Goal: Feedback & Contribution: Submit feedback/report problem

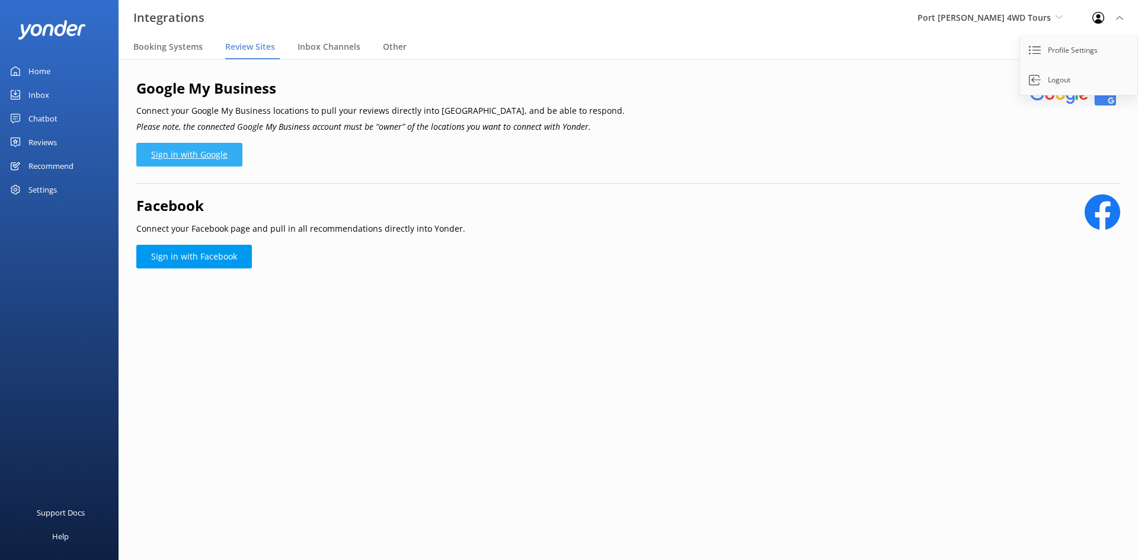
click at [198, 151] on link "Sign in with Google" at bounding box center [189, 155] width 106 height 24
click at [858, 159] on div "Google My Business Connect your Google My Business locations to pull your revie…" at bounding box center [628, 130] width 984 height 107
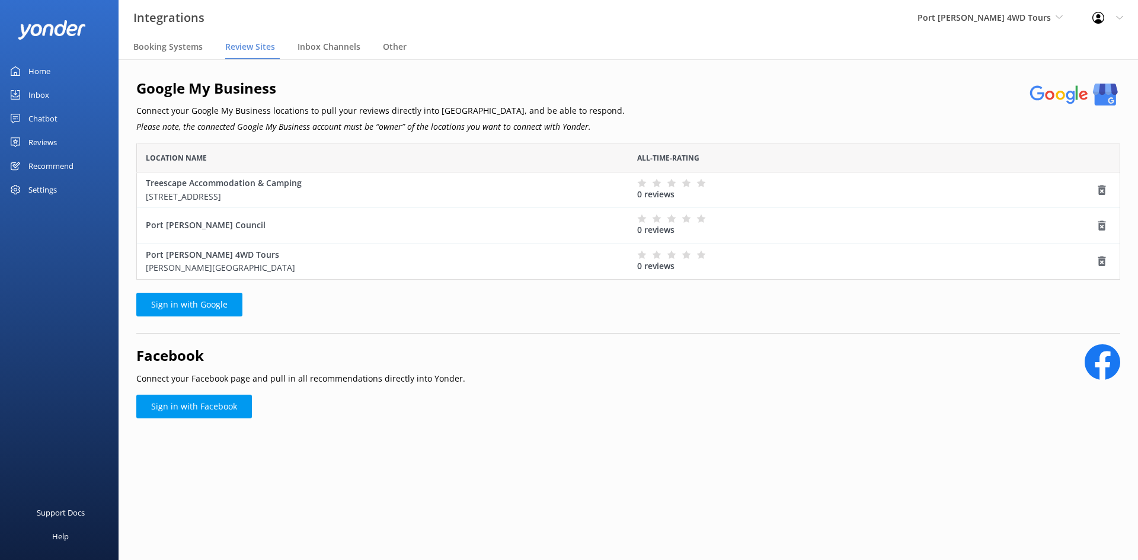
scroll to position [9, 9]
click at [1102, 187] on icon "grid" at bounding box center [1102, 190] width 12 height 12
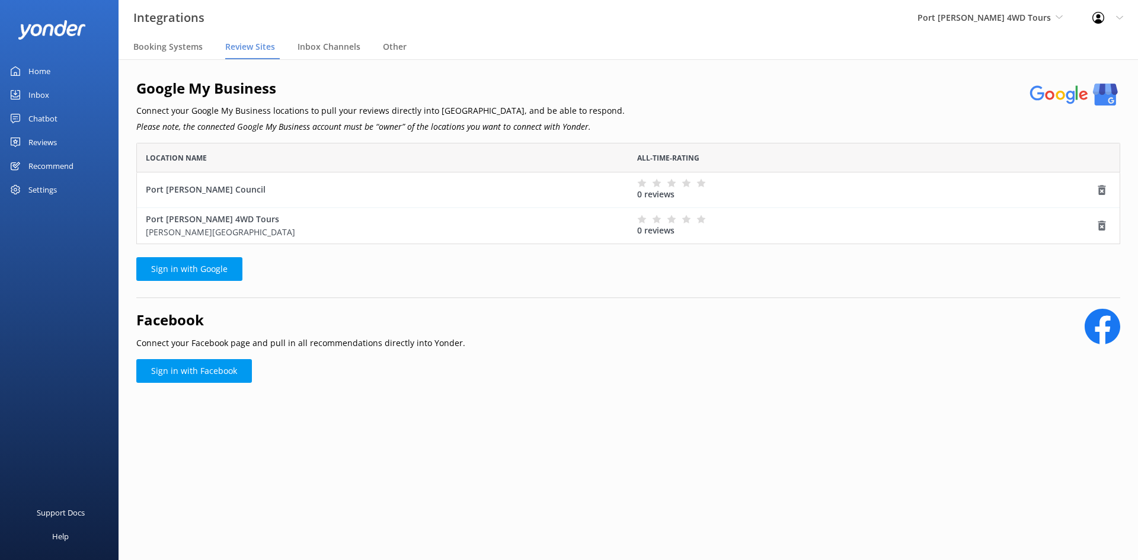
scroll to position [92, 975]
click at [1104, 189] on use "grid" at bounding box center [1102, 190] width 8 height 10
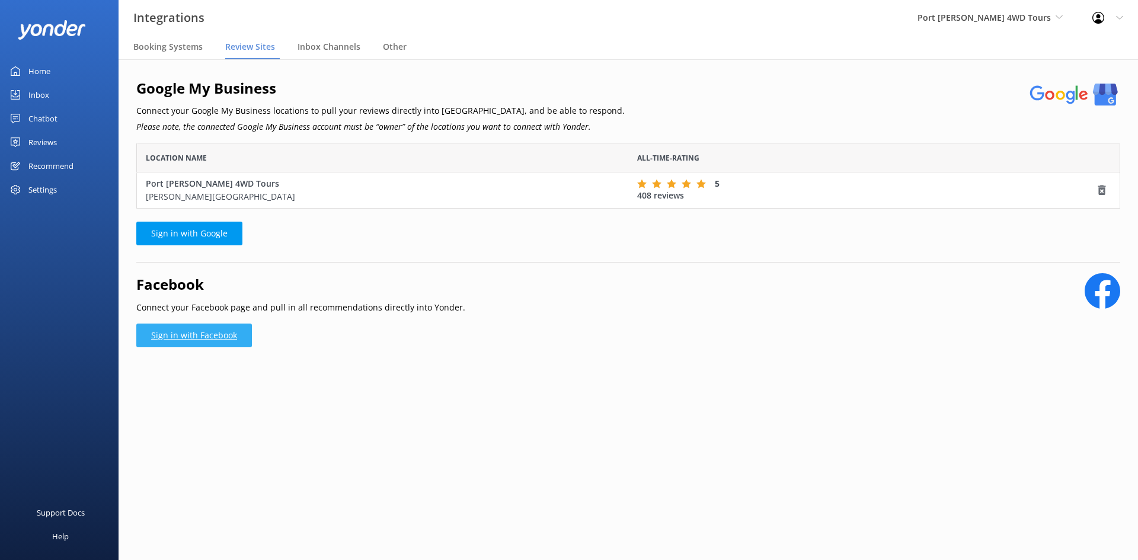
click at [210, 334] on link "Sign in with Facebook" at bounding box center [194, 336] width 116 height 24
click at [66, 168] on div "Recommend" at bounding box center [50, 166] width 45 height 24
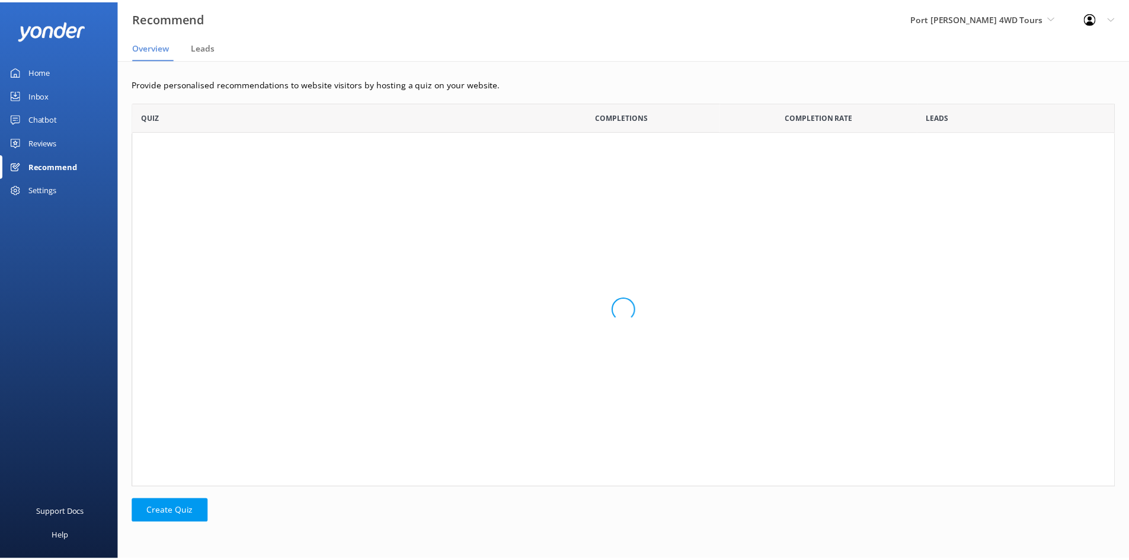
scroll to position [377, 982]
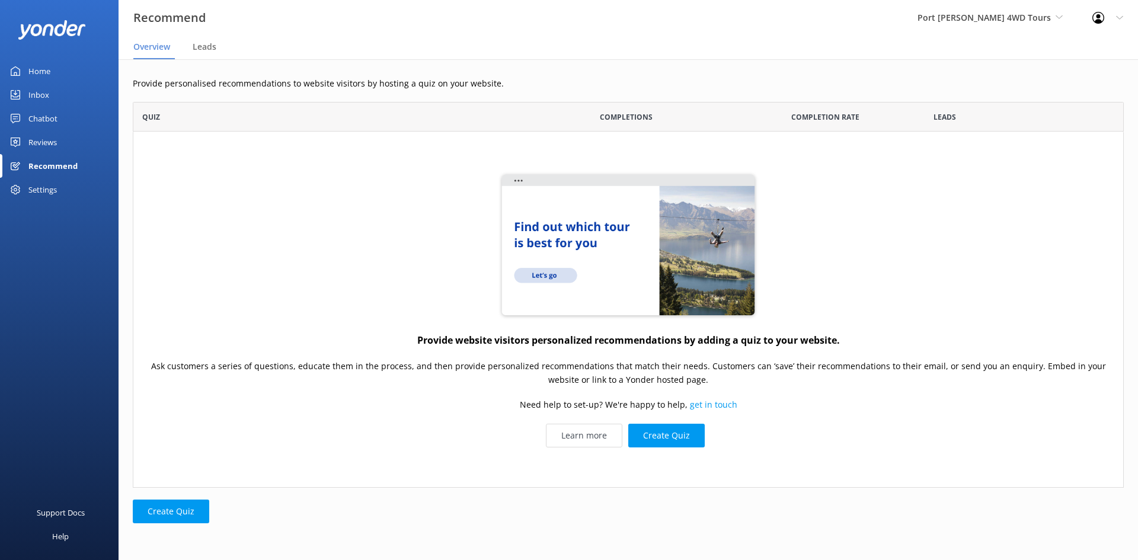
click at [55, 148] on div "Reviews" at bounding box center [42, 142] width 28 height 24
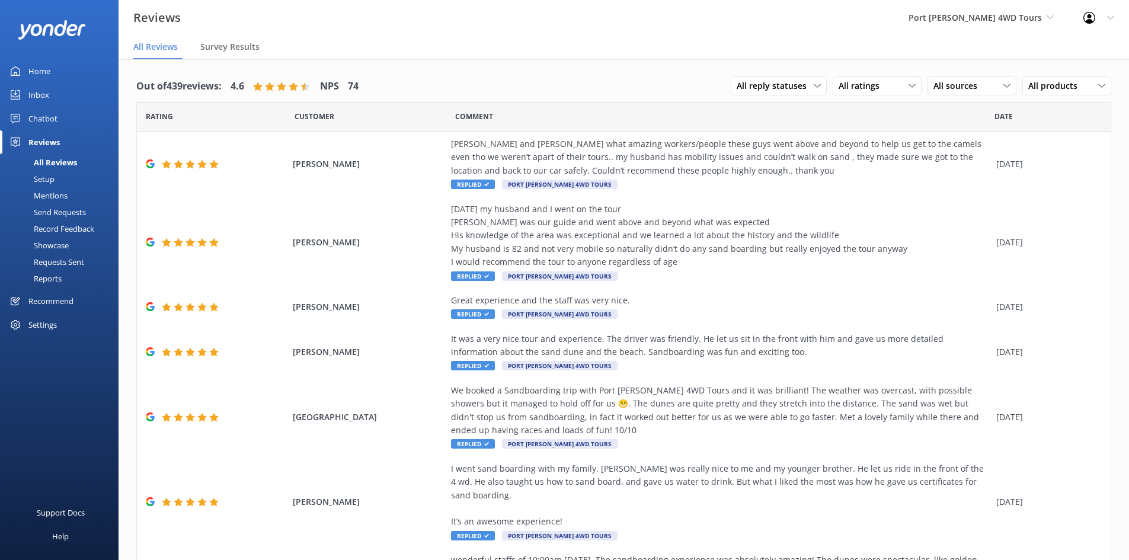
click at [49, 118] on div "Chatbot" at bounding box center [42, 119] width 29 height 24
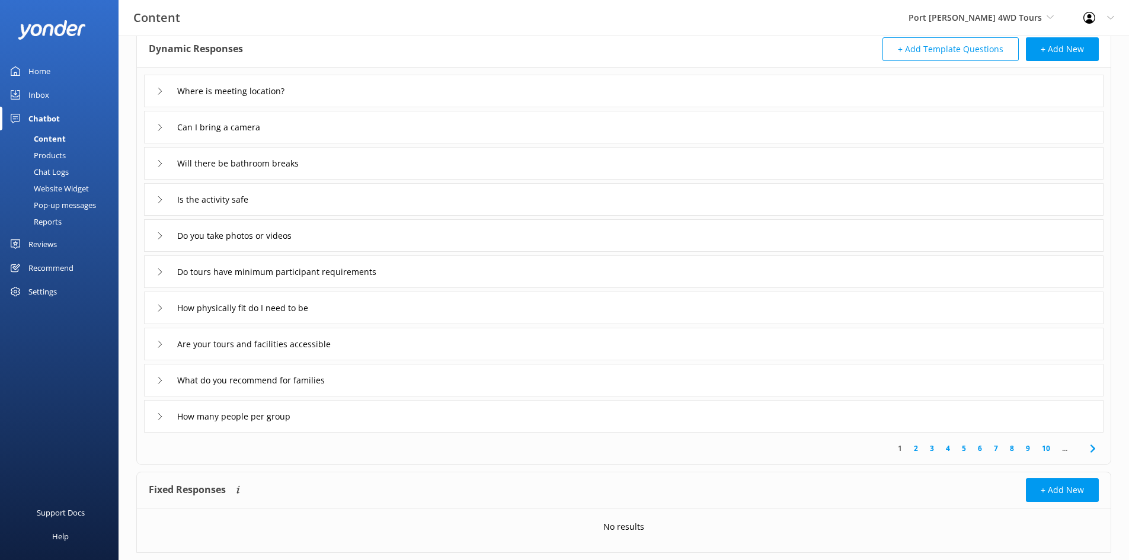
scroll to position [95, 0]
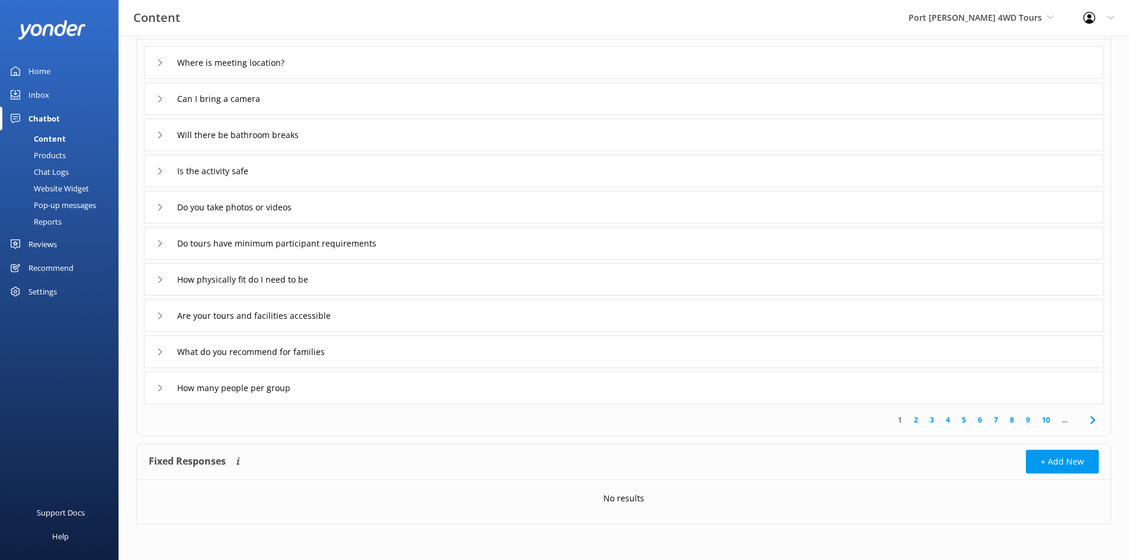
click at [852, 488] on div "No results" at bounding box center [624, 498] width 974 height 37
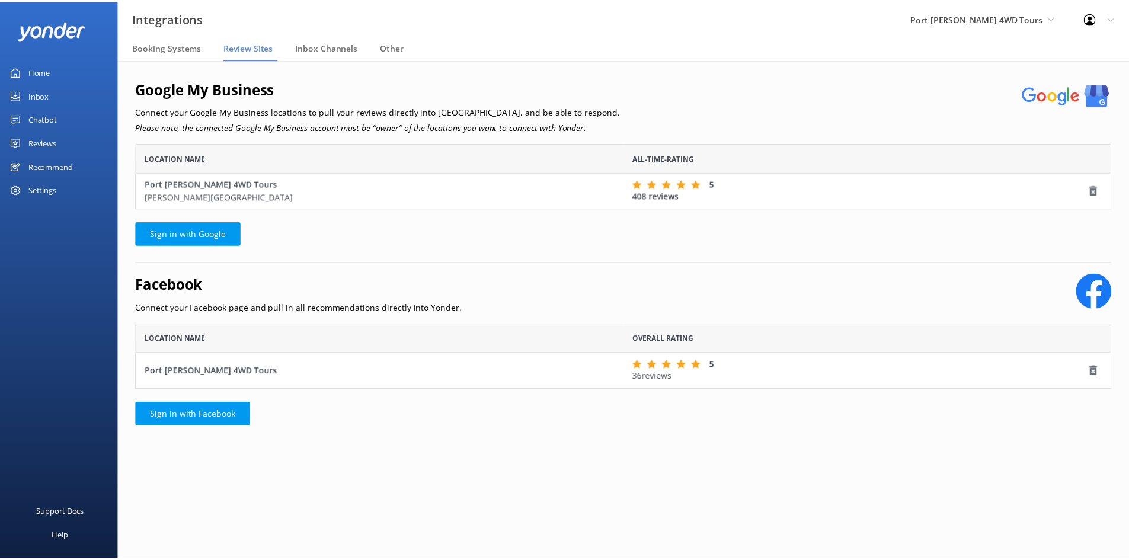
scroll to position [57, 975]
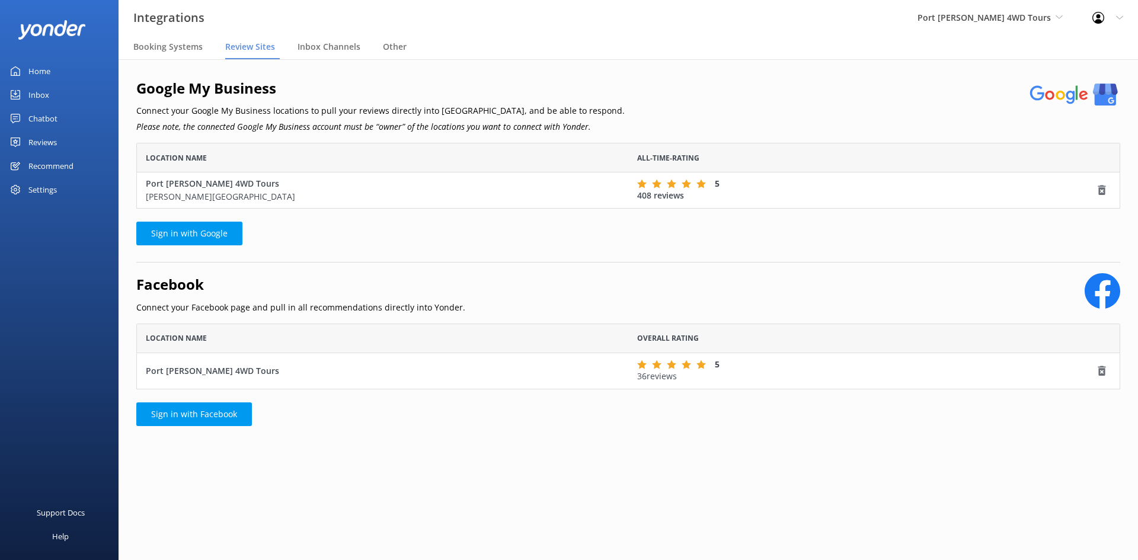
click at [233, 182] on div "Port Stephens 4WD Tours James Paterson Street" at bounding box center [383, 190] width 474 height 27
click at [49, 145] on div "Reviews" at bounding box center [42, 142] width 28 height 24
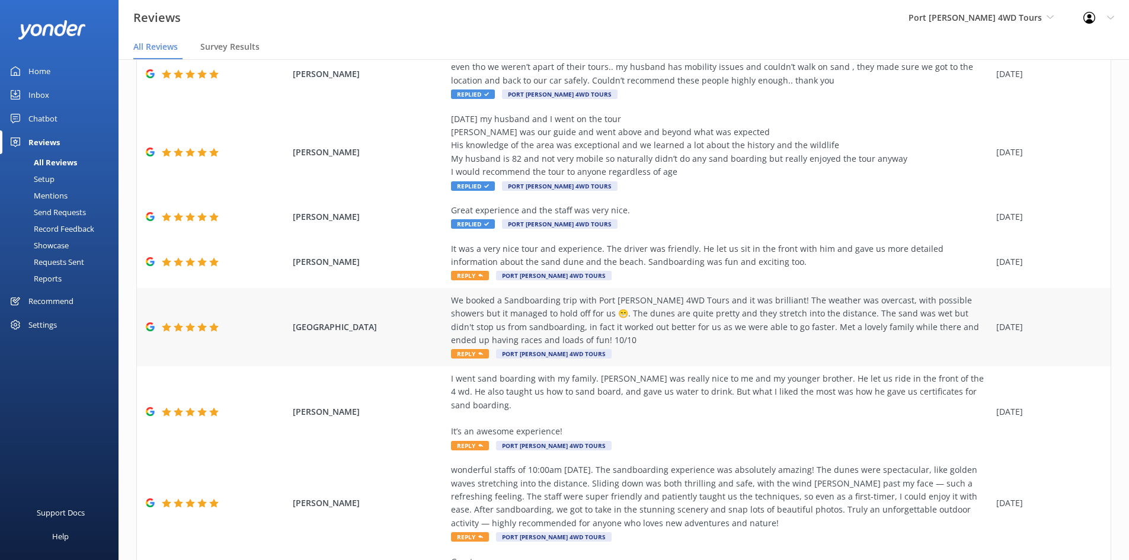
scroll to position [36, 0]
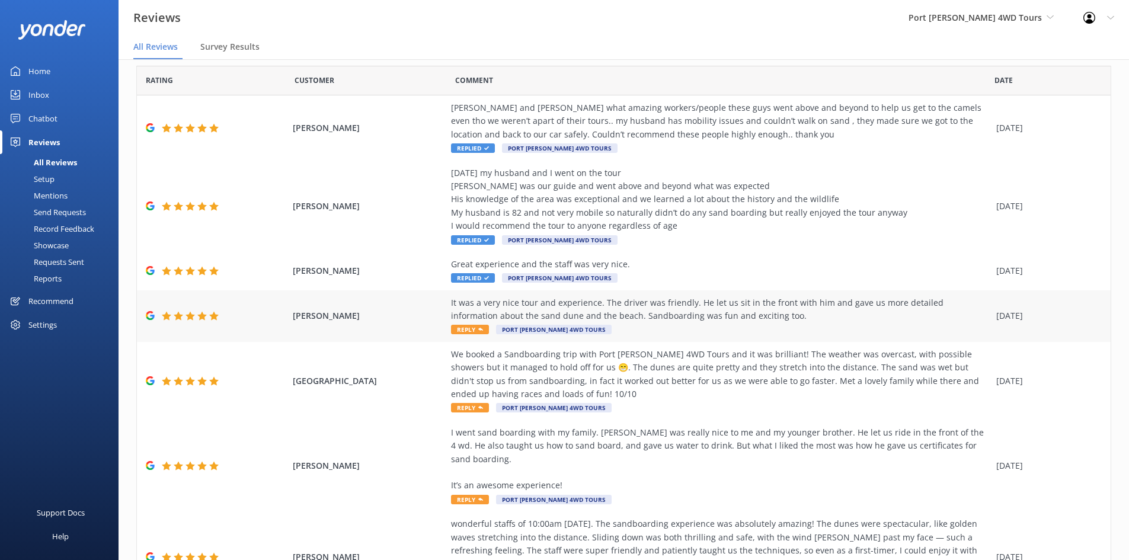
click at [634, 322] on div "It was a very nice tour and experience. The driver was friendly. He let us sit …" at bounding box center [720, 309] width 539 height 27
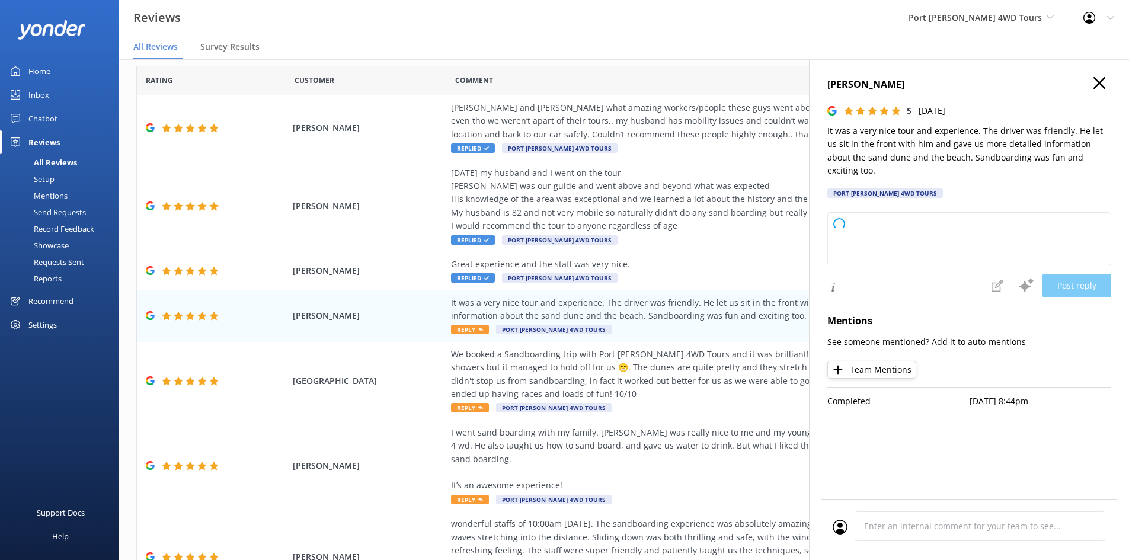
type textarea "Thank you so much for your wonderful review! We're delighted to hear you enjoye…"
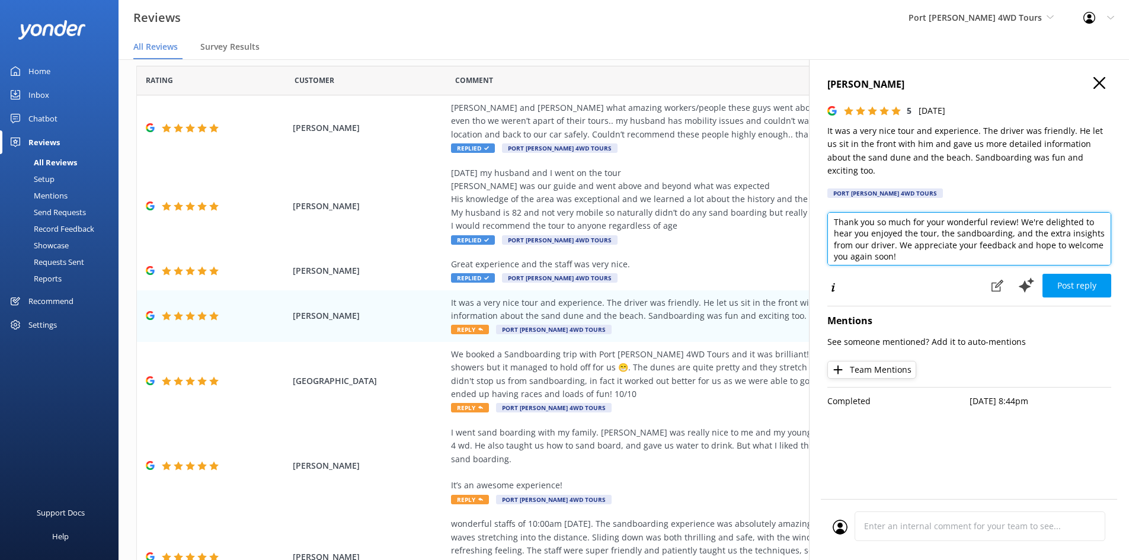
scroll to position [0, 0]
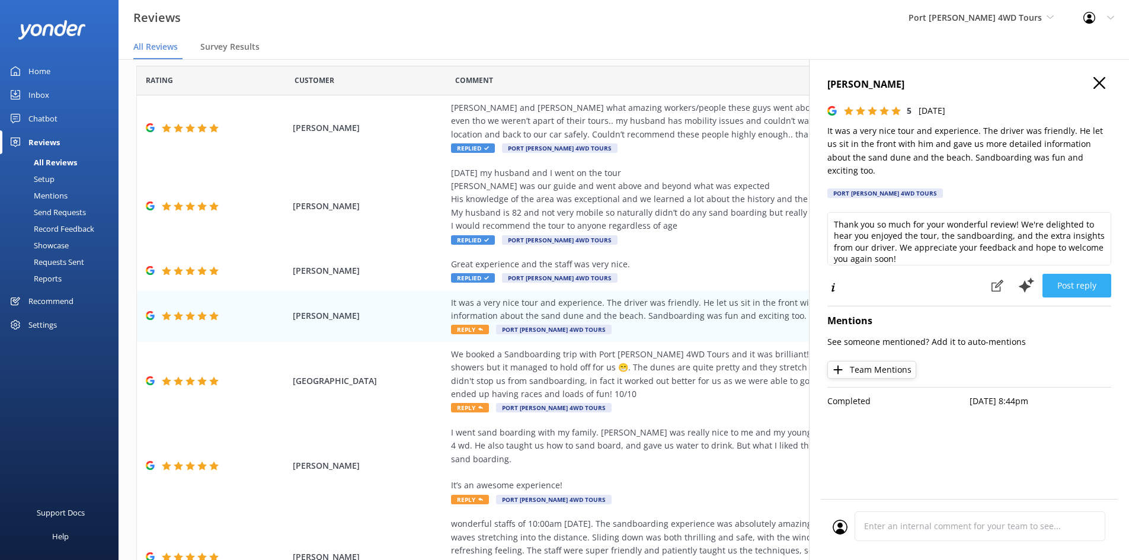
click at [1079, 280] on button "Post reply" at bounding box center [1077, 286] width 69 height 24
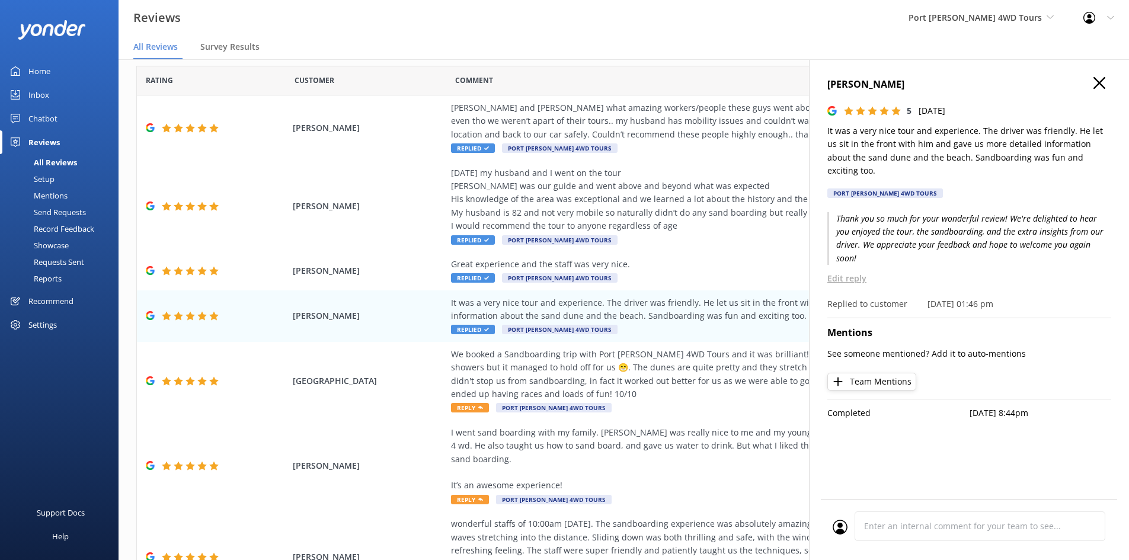
click at [1095, 84] on icon "button" at bounding box center [1100, 83] width 12 height 12
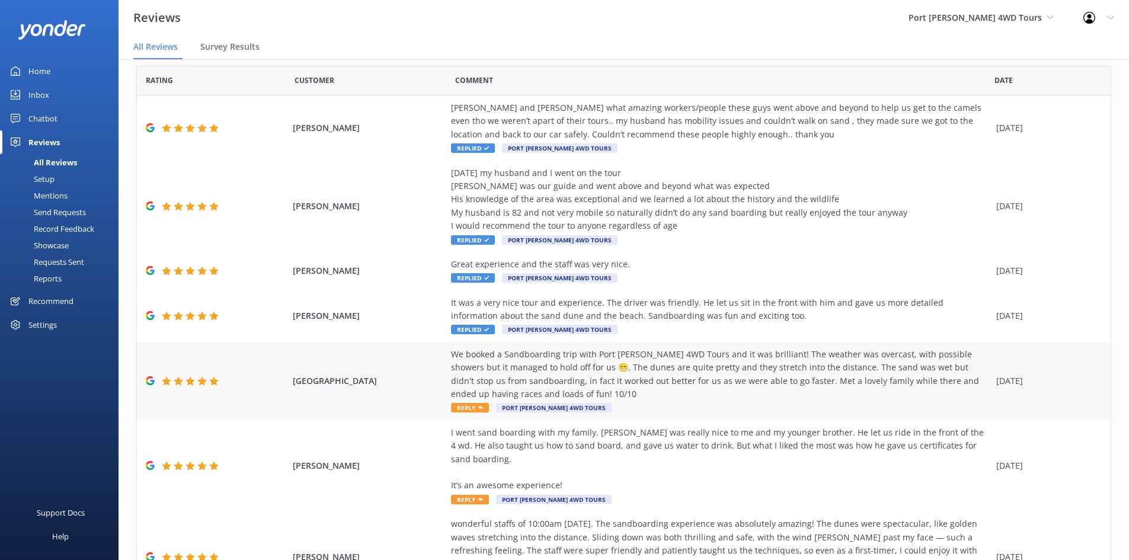
click at [660, 375] on div "We booked a Sandboarding trip with Port [PERSON_NAME] 4WD Tours and it was bril…" at bounding box center [720, 374] width 539 height 53
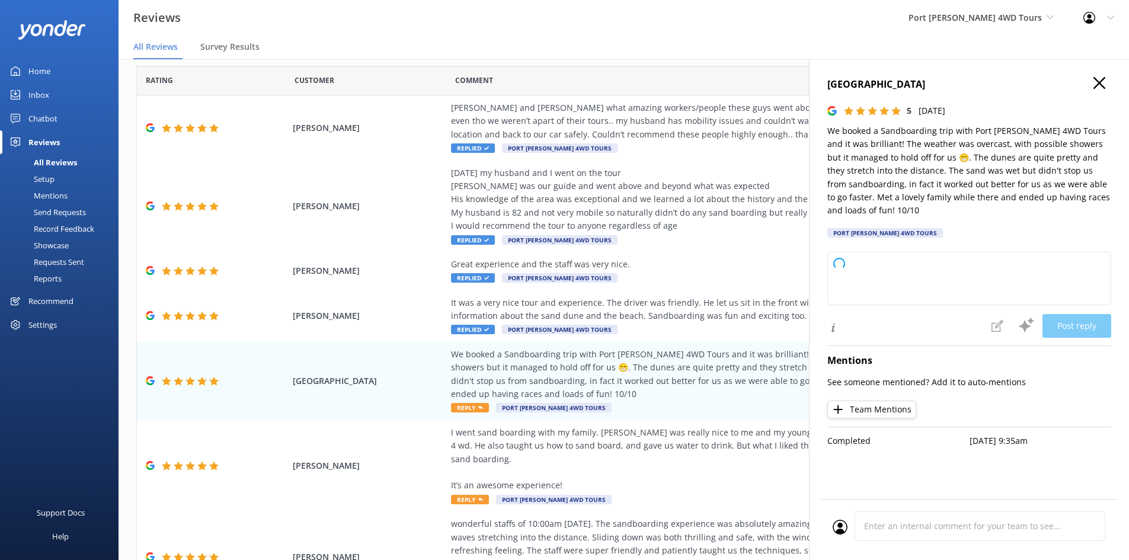
type textarea "Thank you so much for your wonderful review! We're thrilled to hear you had a f…"
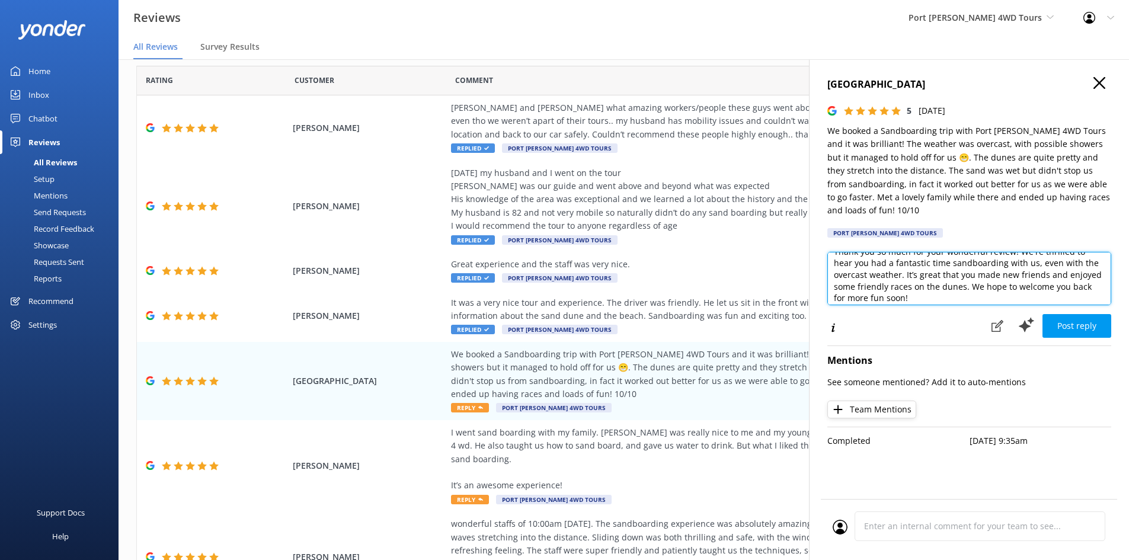
scroll to position [18, 0]
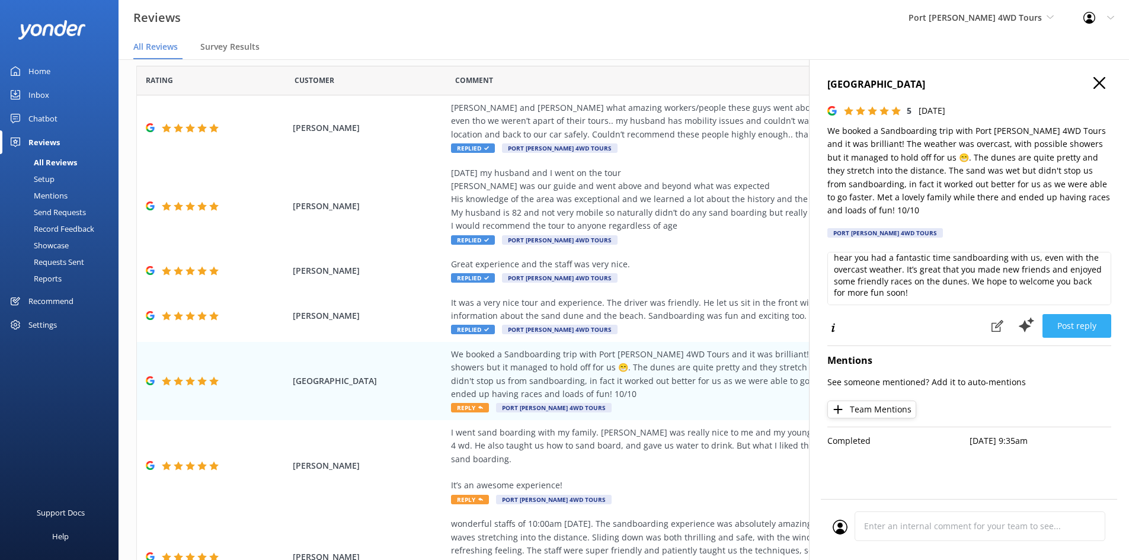
click at [1087, 322] on button "Post reply" at bounding box center [1077, 326] width 69 height 24
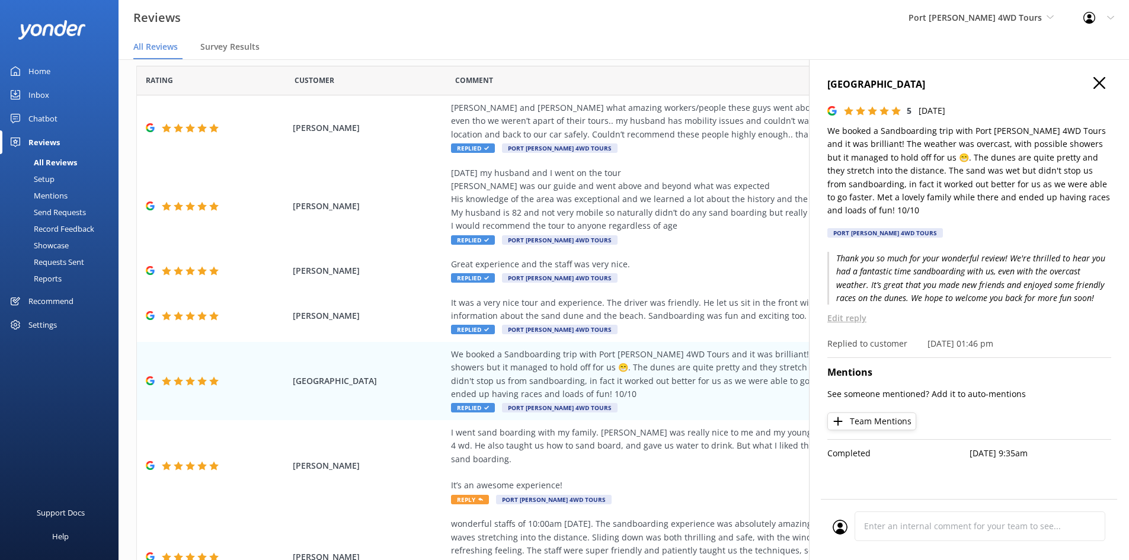
click at [1097, 82] on icon "button" at bounding box center [1100, 83] width 12 height 12
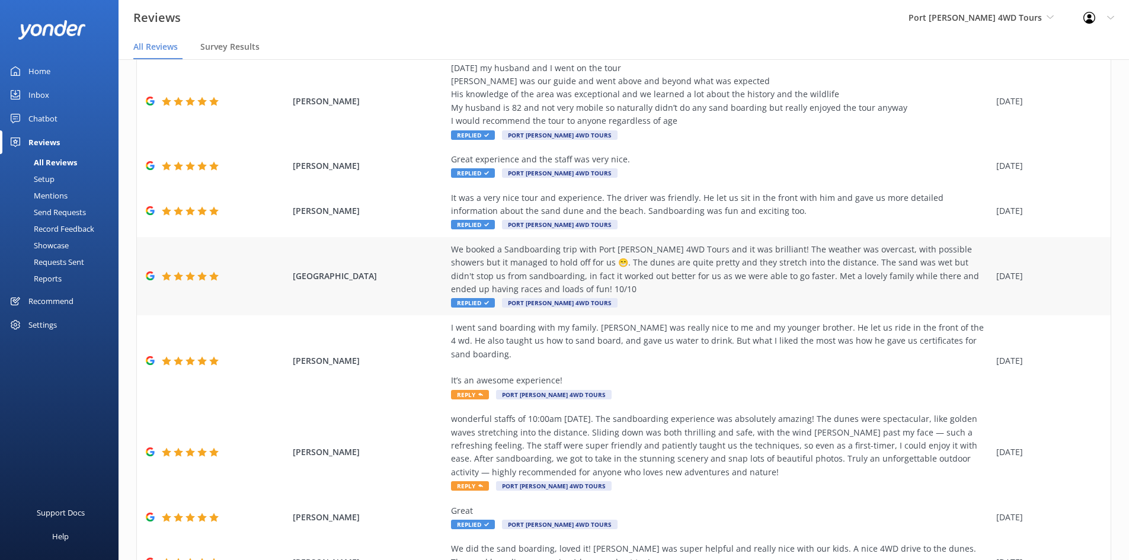
scroll to position [234, 0]
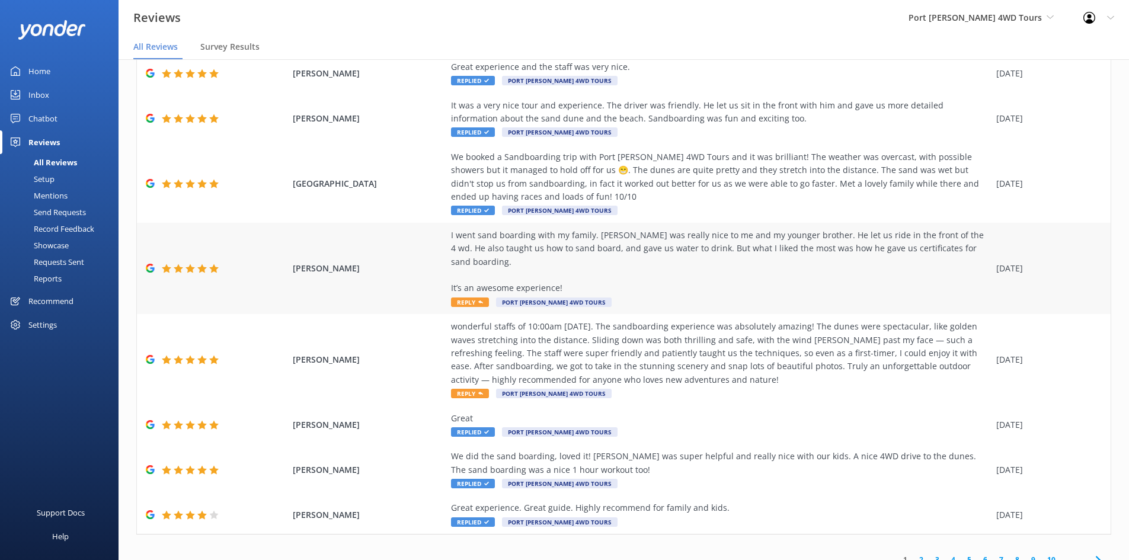
click at [621, 236] on div "I went sand boarding with my family. [PERSON_NAME] was really nice to me and my…" at bounding box center [720, 262] width 539 height 66
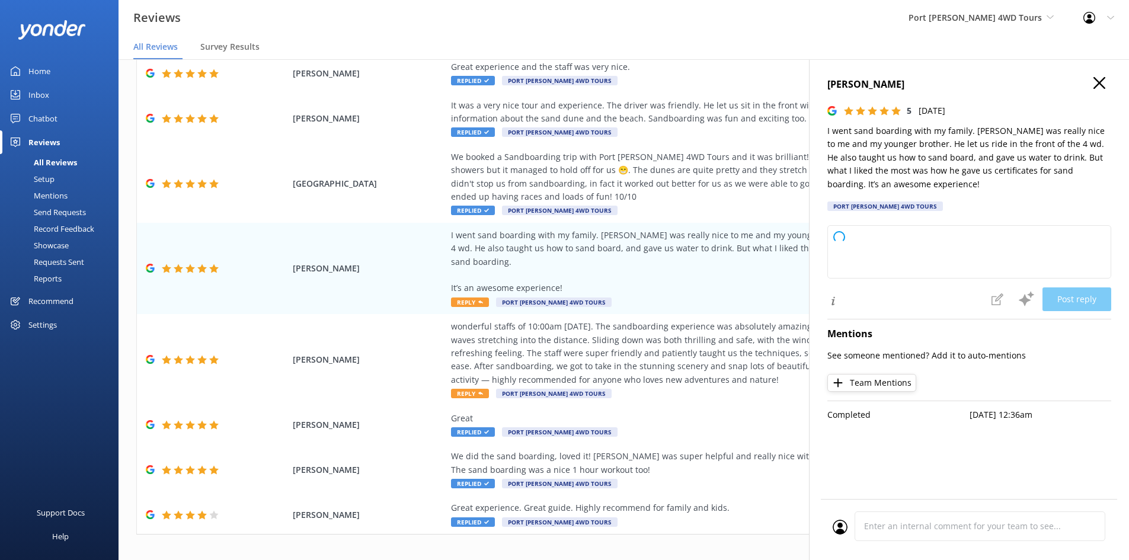
type textarea "Thank you so much for your wonderful review! We're thrilled to hear you and you…"
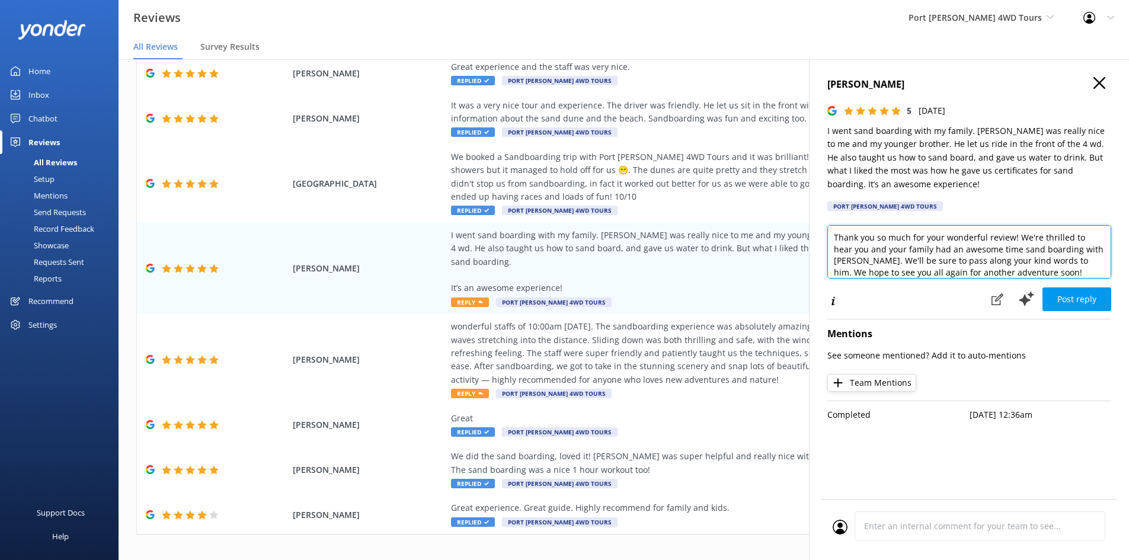
scroll to position [6, 0]
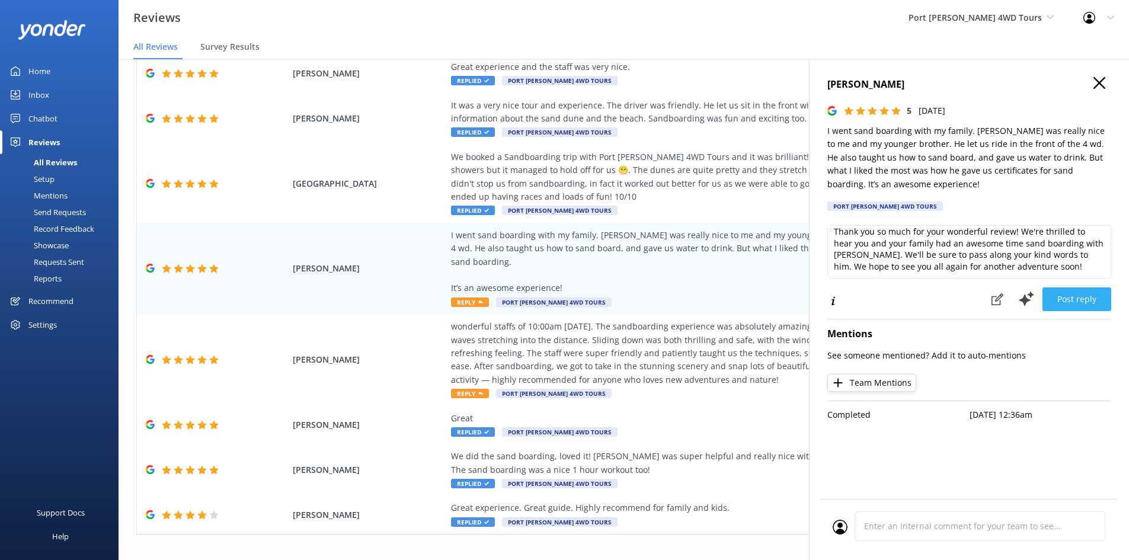
click at [1075, 302] on button "Post reply" at bounding box center [1077, 299] width 69 height 24
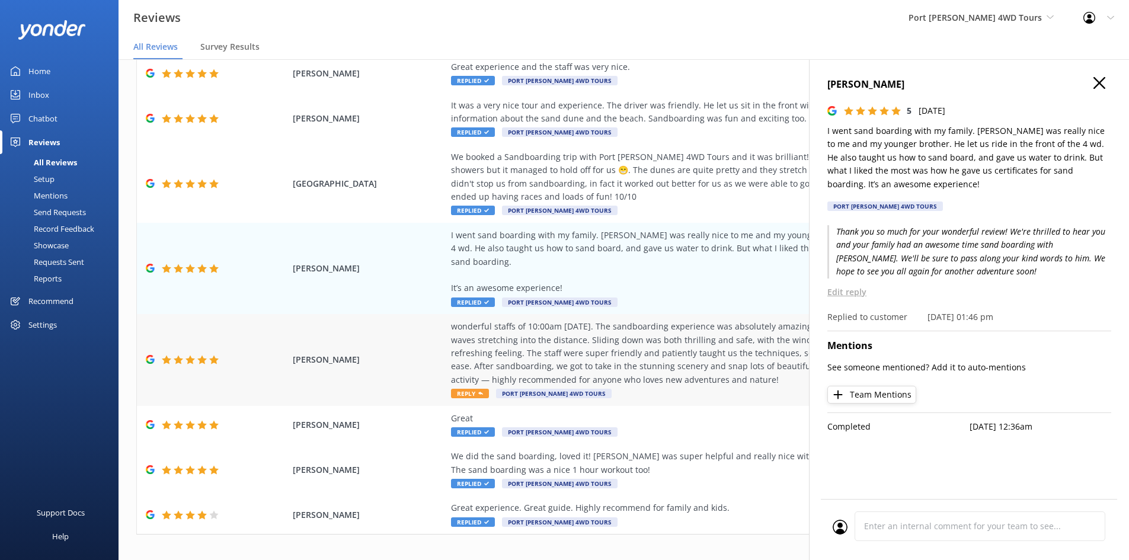
click at [656, 360] on div "wonderful staffs of 10:00am [DATE]. The sandboarding experience was absolutely …" at bounding box center [720, 353] width 539 height 66
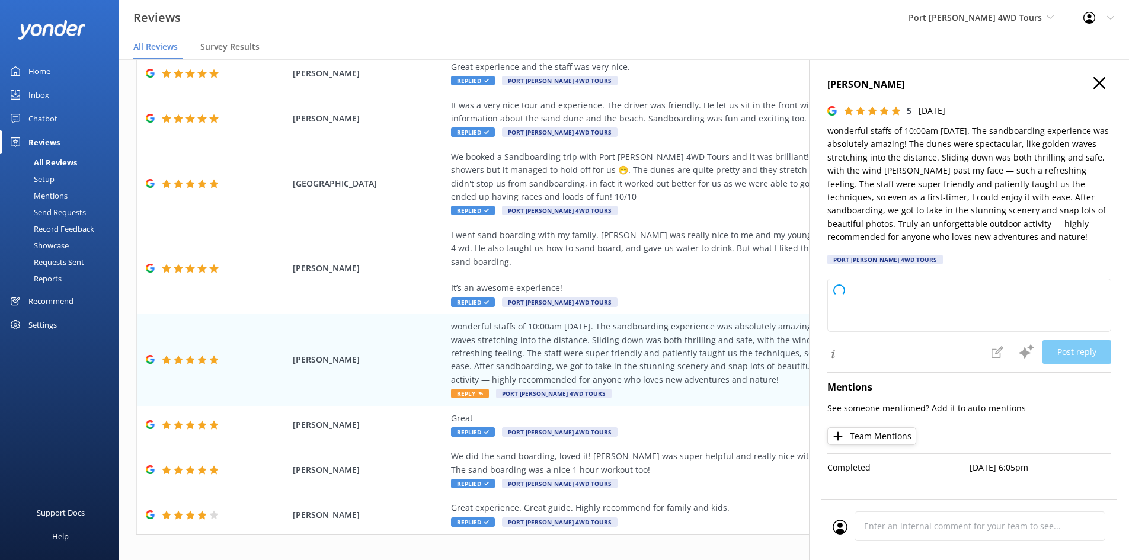
type textarea "Thank you so much for your wonderful feedback! We’re thrilled to hear you had s…"
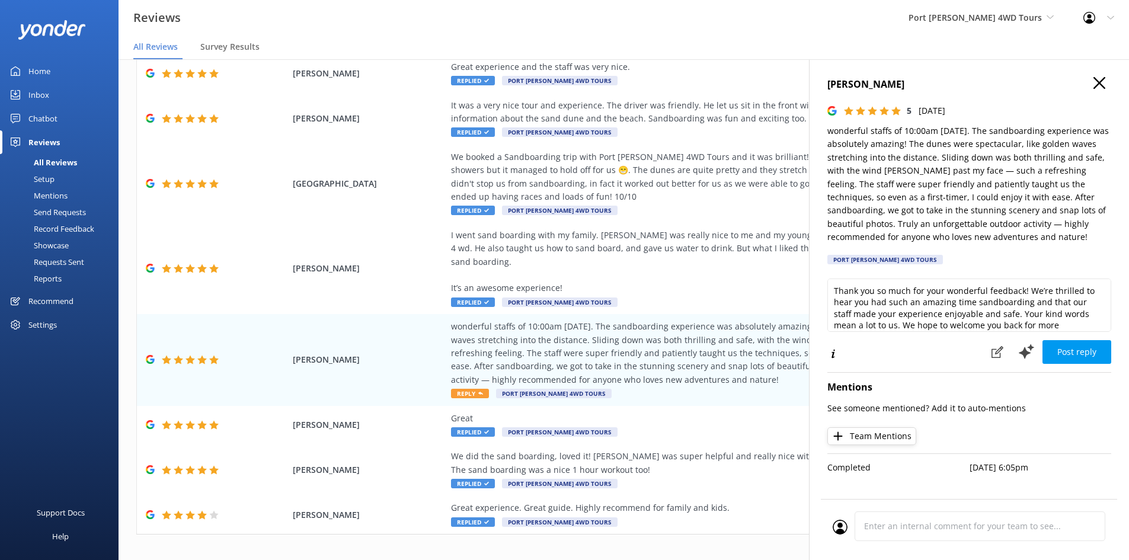
scroll to position [17, 0]
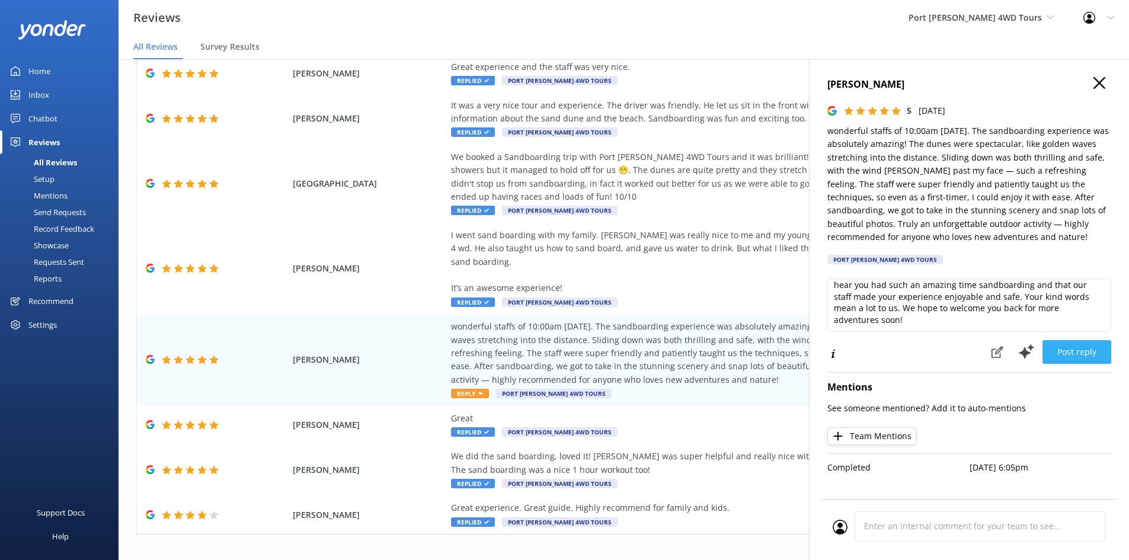
click at [1076, 356] on button "Post reply" at bounding box center [1077, 352] width 69 height 24
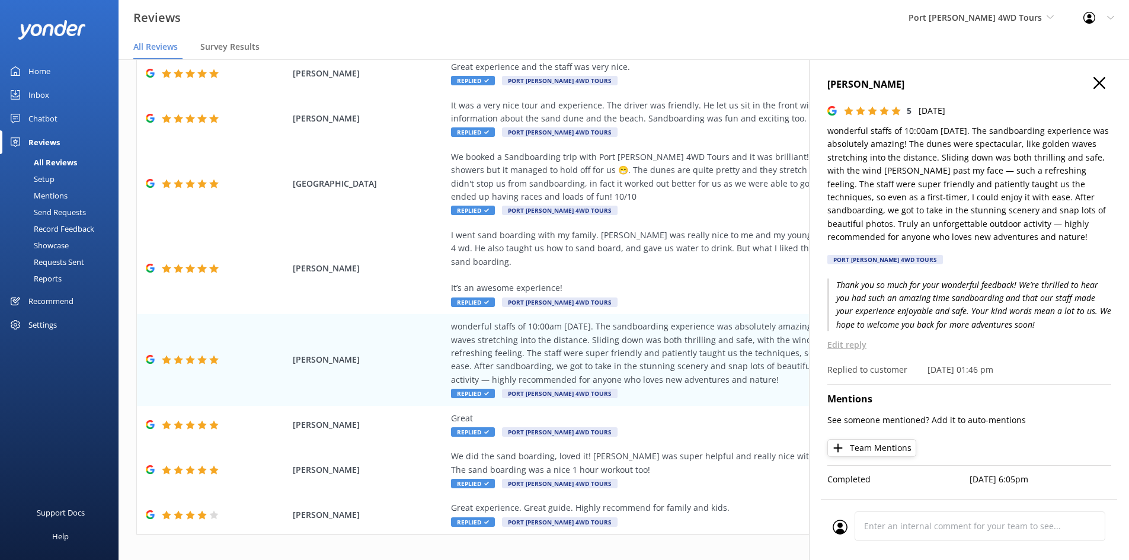
drag, startPoint x: 1084, startPoint y: 82, endPoint x: 1068, endPoint y: 99, distance: 23.5
click at [1084, 82] on h4 "[PERSON_NAME]" at bounding box center [969, 84] width 284 height 15
click at [1096, 84] on icon "button" at bounding box center [1100, 83] width 12 height 12
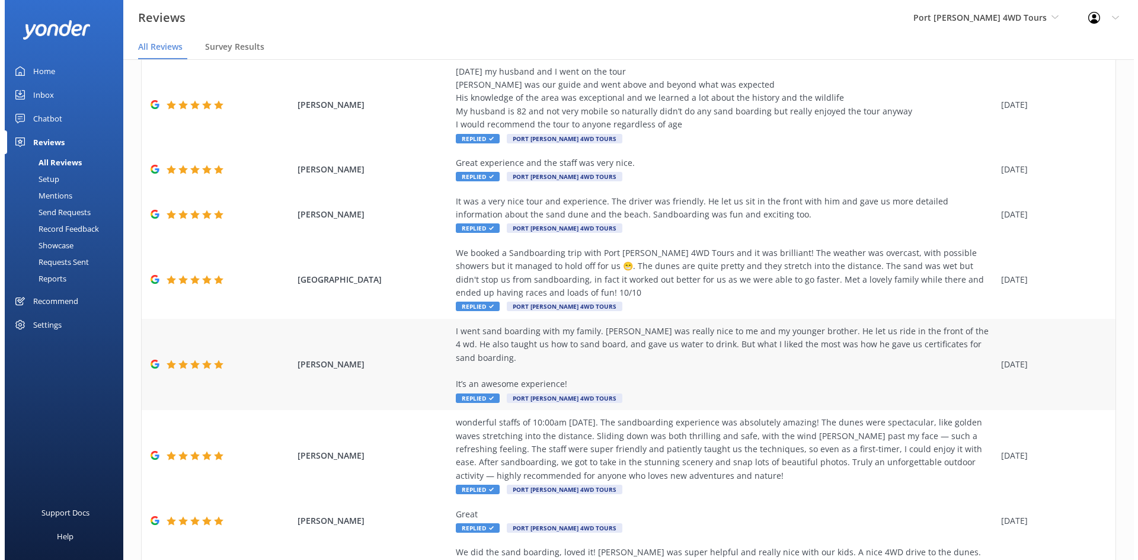
scroll to position [0, 0]
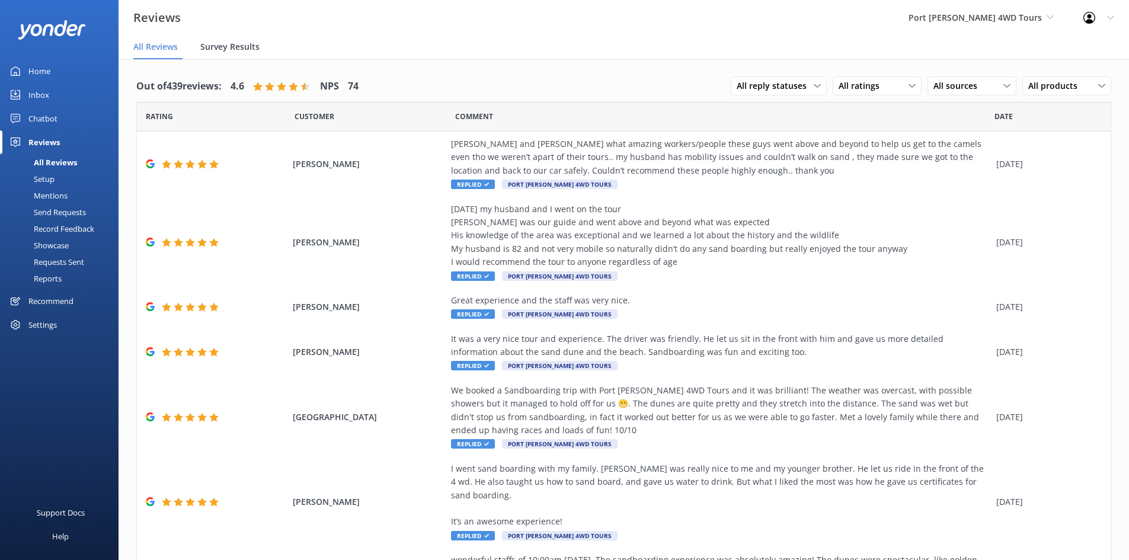
click at [254, 42] on span "Survey Results" at bounding box center [229, 47] width 59 height 12
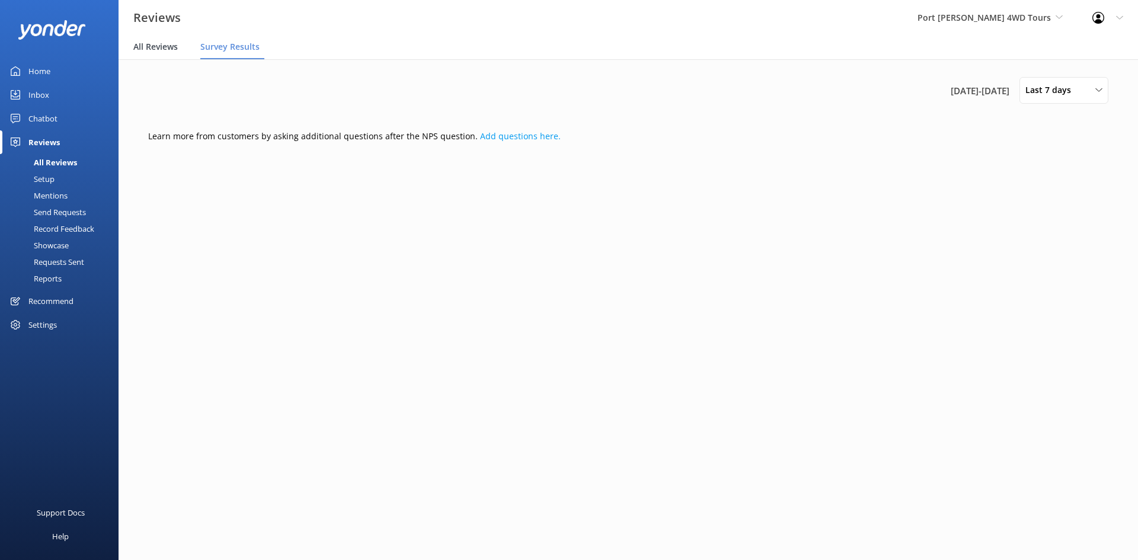
click at [162, 41] on span "All Reviews" at bounding box center [155, 47] width 44 height 12
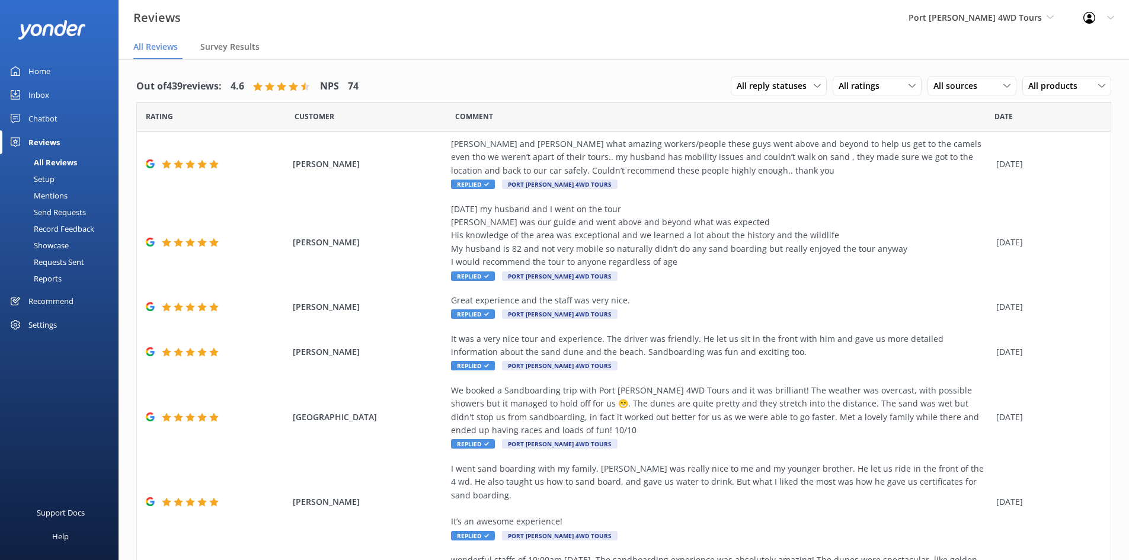
click at [53, 193] on div "Mentions" at bounding box center [37, 195] width 60 height 17
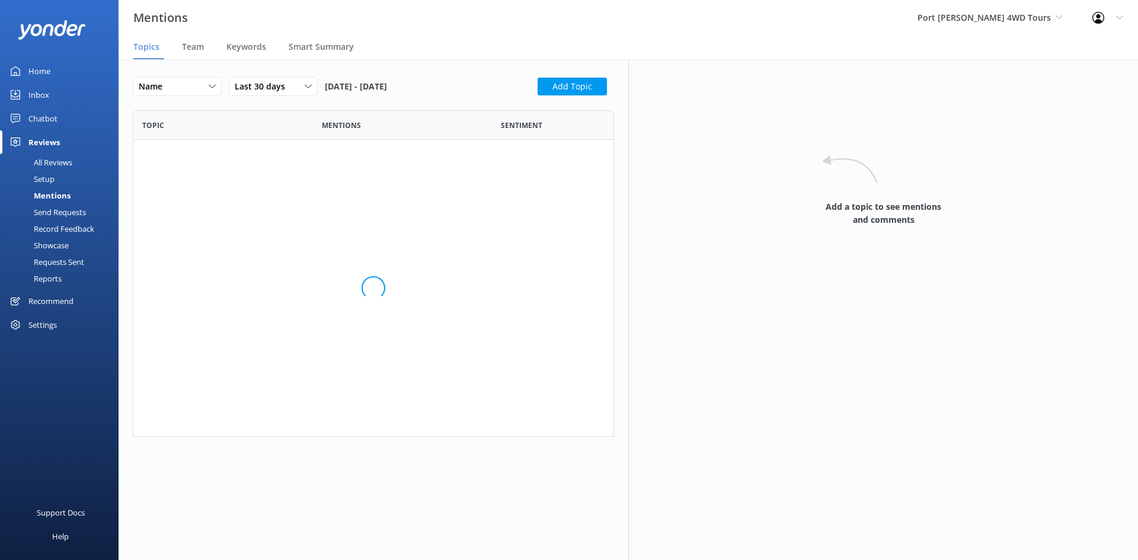
scroll to position [318, 472]
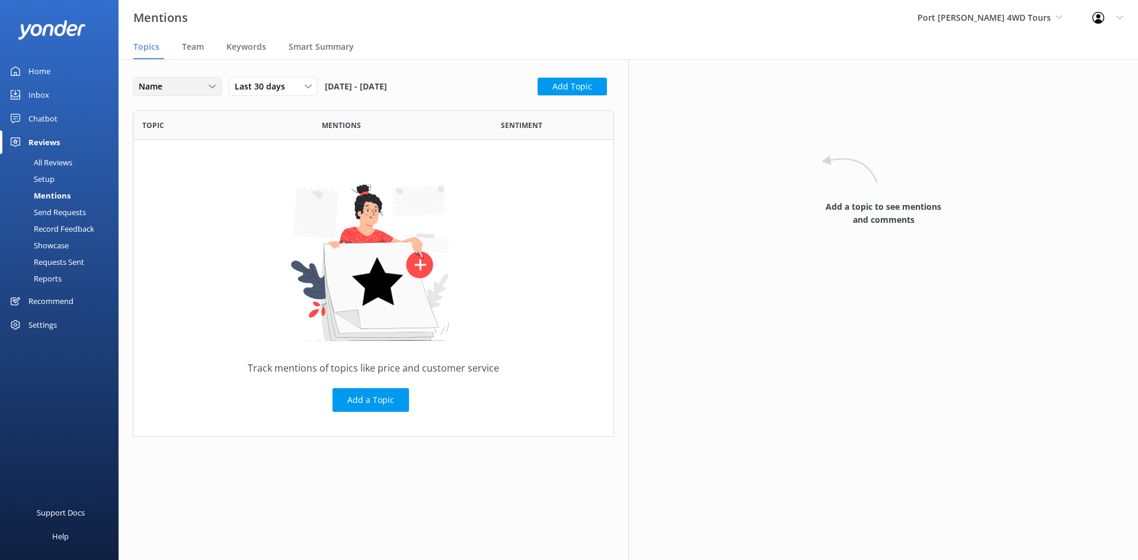
click at [189, 88] on div "Name" at bounding box center [177, 86] width 83 height 13
click at [190, 47] on span "Team" at bounding box center [193, 47] width 22 height 12
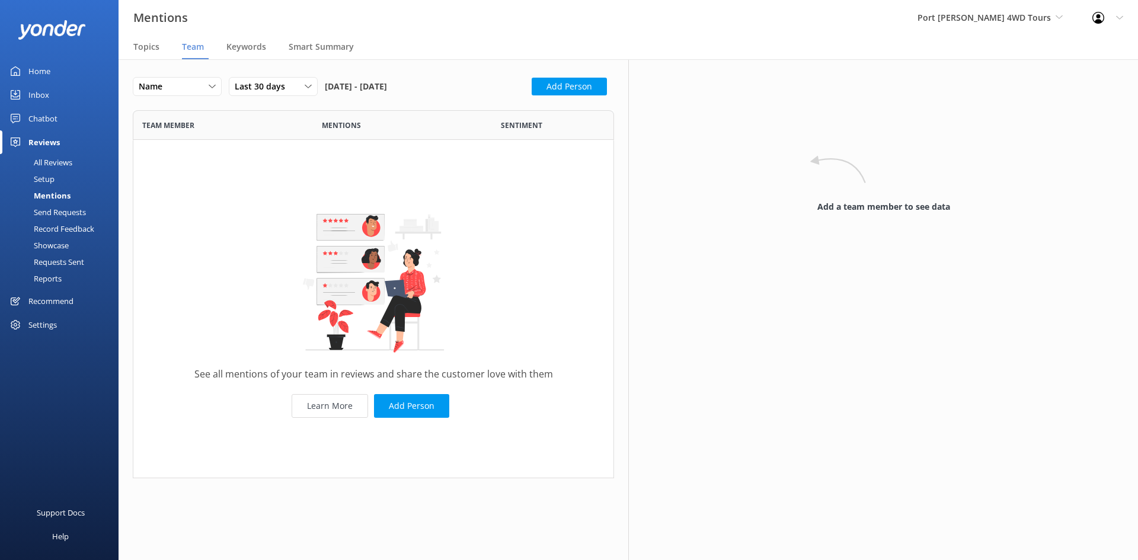
scroll to position [359, 472]
click at [399, 404] on button "Add Person" at bounding box center [411, 406] width 75 height 24
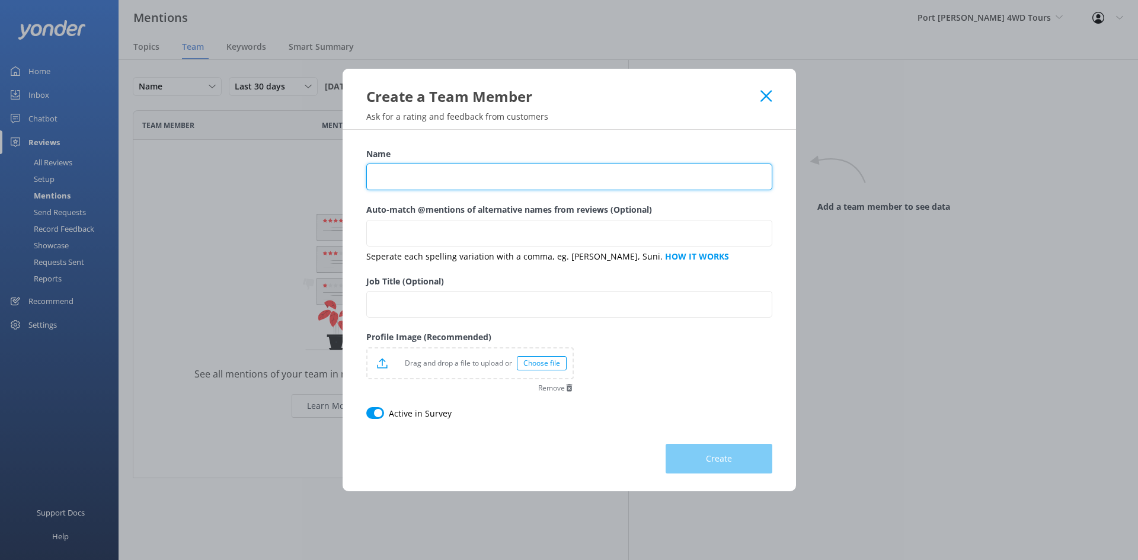
click at [500, 171] on input "Name" at bounding box center [569, 177] width 406 height 27
type input "Mark Murphy"
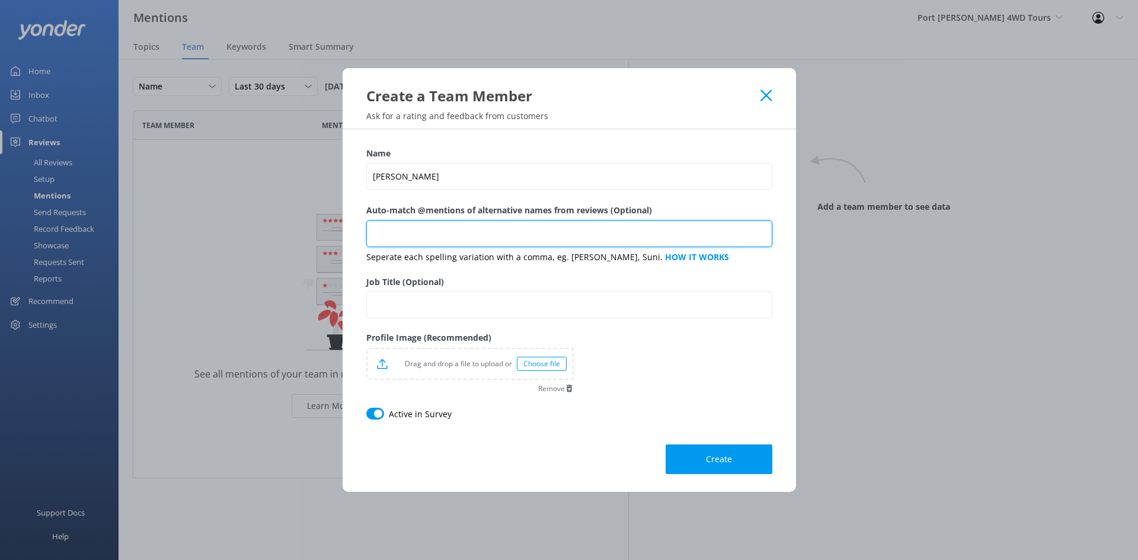
click at [517, 244] on input "Auto-match @mentions of alternative names from reviews (Optional)" at bounding box center [569, 234] width 406 height 27
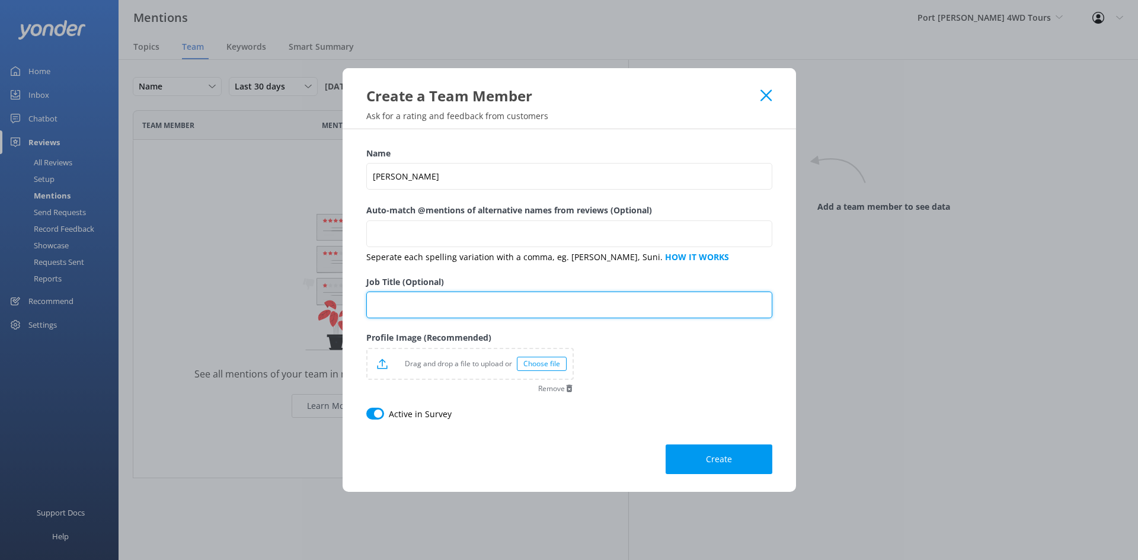
click at [505, 301] on input "Job Title (Optional)" at bounding box center [569, 305] width 406 height 27
type input "Office Manager"
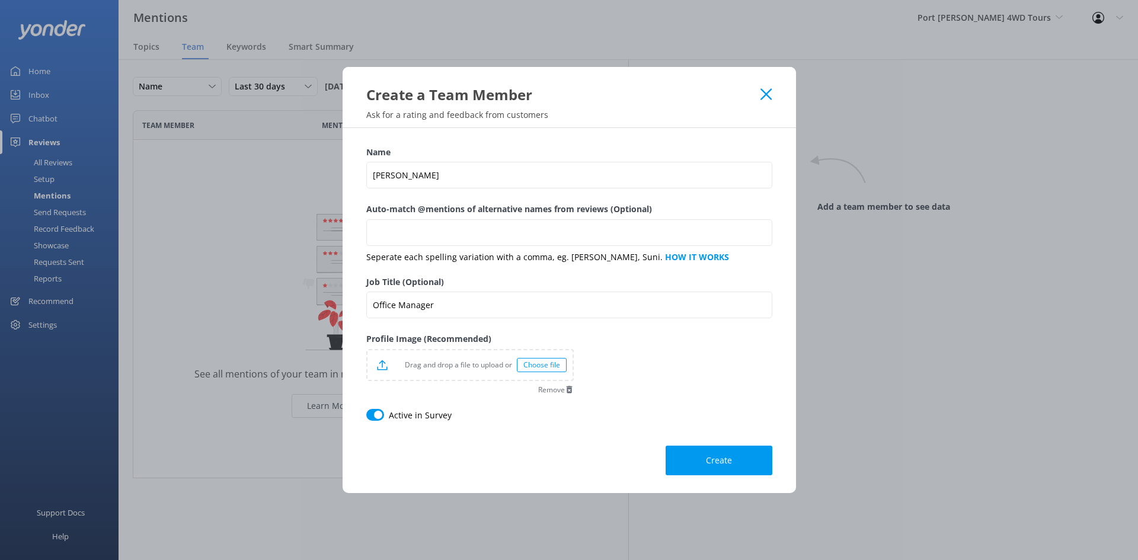
click at [375, 414] on input "Active in Survey" at bounding box center [375, 415] width 18 height 12
checkbox input "false"
click at [730, 460] on span "Create" at bounding box center [719, 461] width 26 height 12
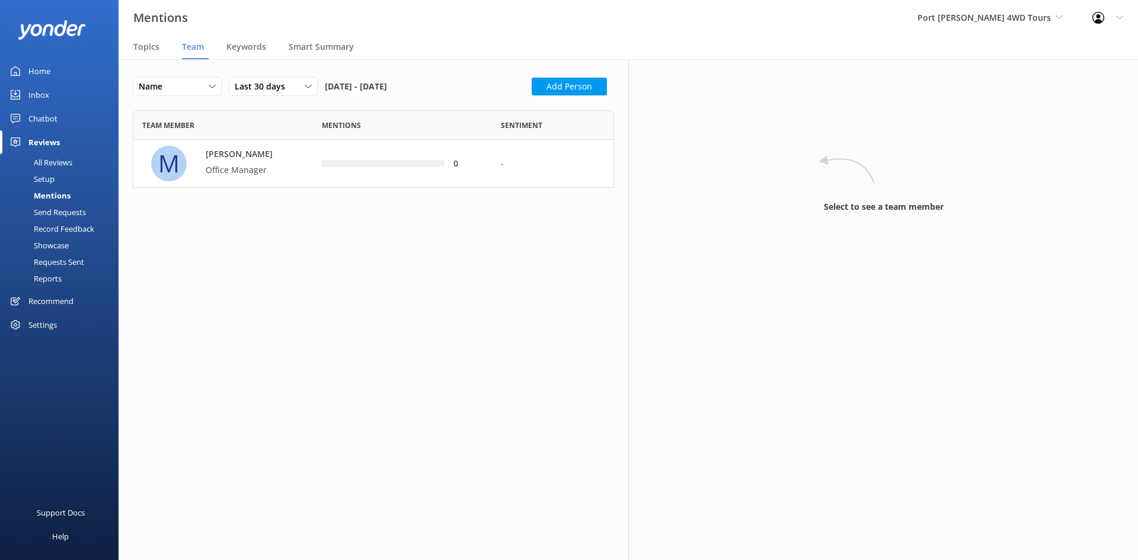
scroll to position [69, 472]
click at [247, 156] on p "Mark Murphy" at bounding box center [244, 154] width 77 height 13
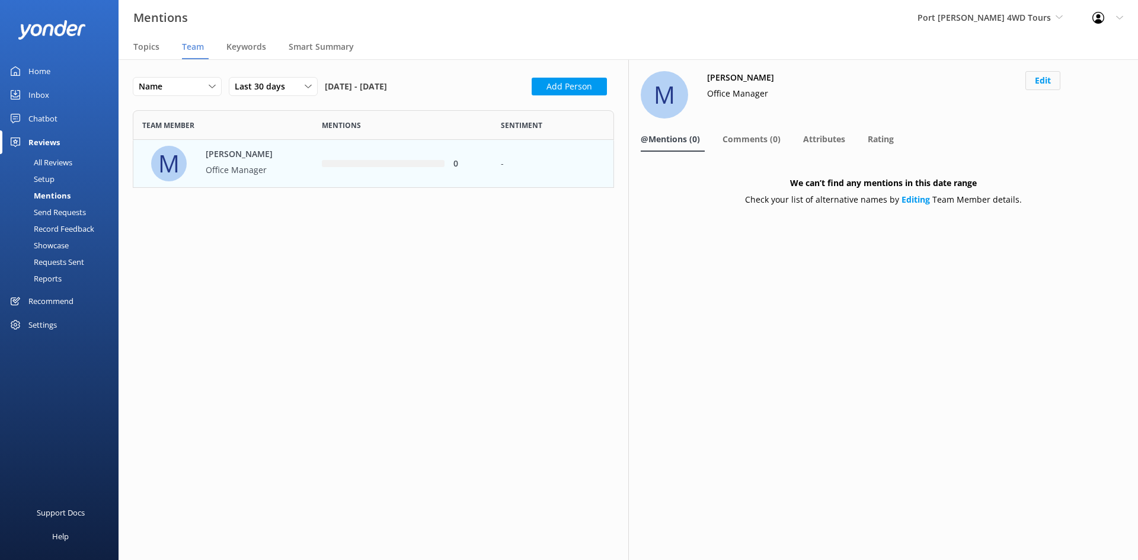
click at [1047, 81] on button "Edit" at bounding box center [1042, 80] width 35 height 19
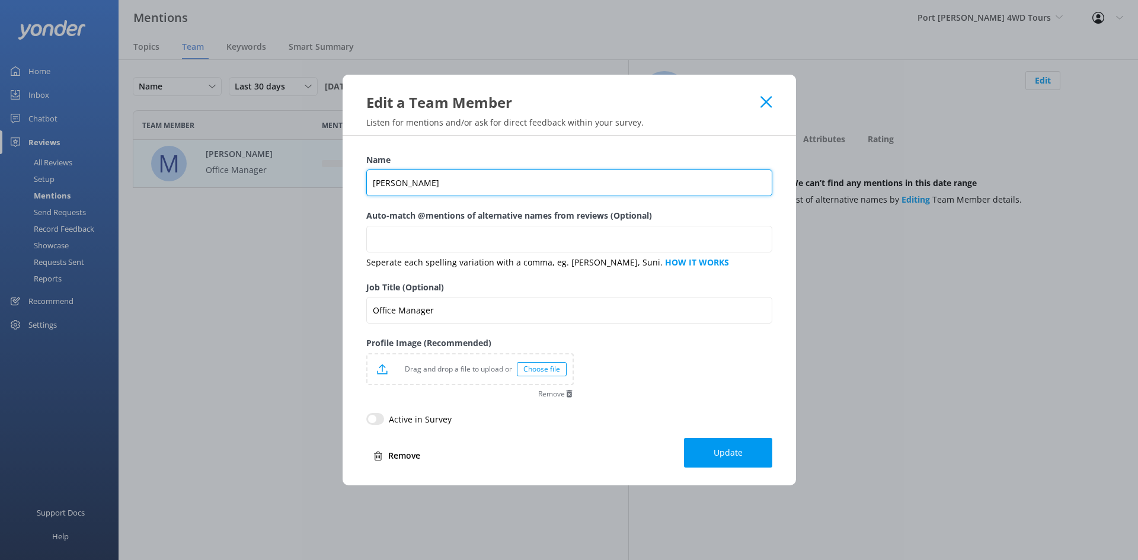
click at [474, 178] on input "Mark Murphy" at bounding box center [569, 183] width 406 height 27
type input "Mark"
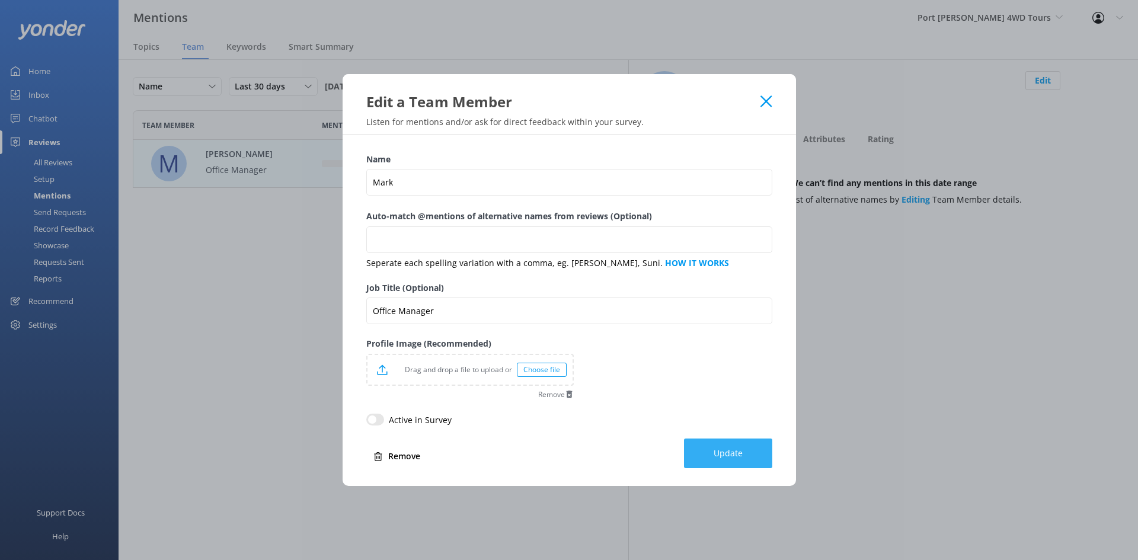
click at [759, 457] on button "Update" at bounding box center [728, 454] width 88 height 30
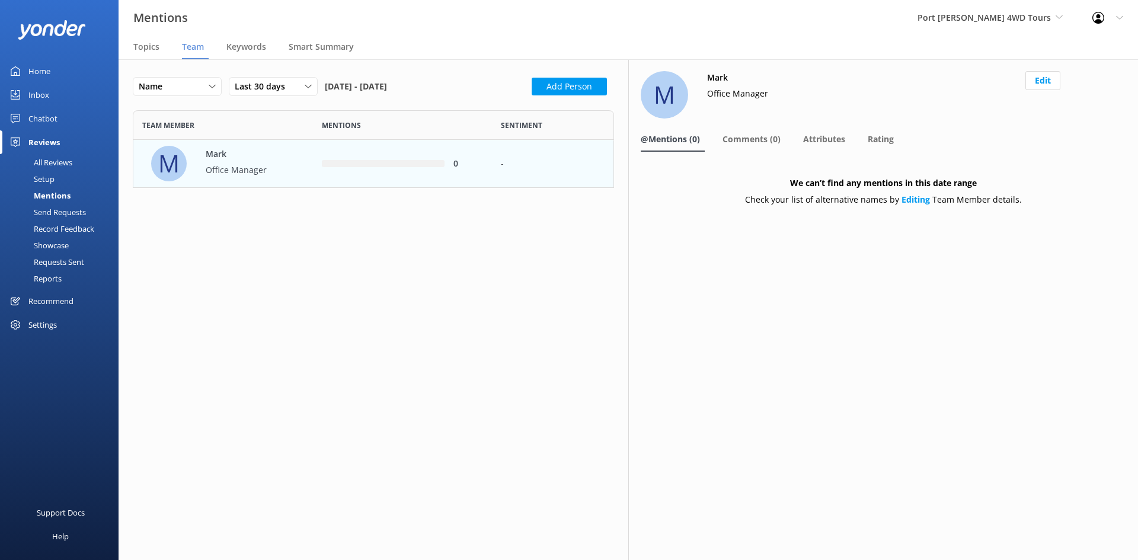
scroll to position [69, 472]
click at [919, 200] on b "Editing" at bounding box center [916, 199] width 28 height 11
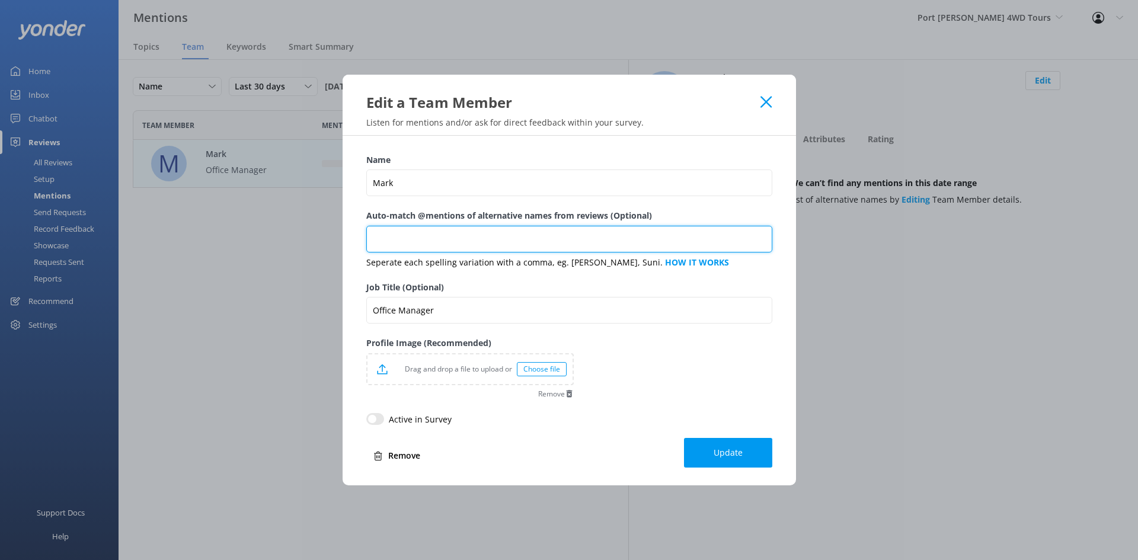
click at [567, 236] on input "Auto-match @mentions of alternative names from reviews (Optional)" at bounding box center [569, 239] width 406 height 27
type input "m"
type input "mark, Mark"
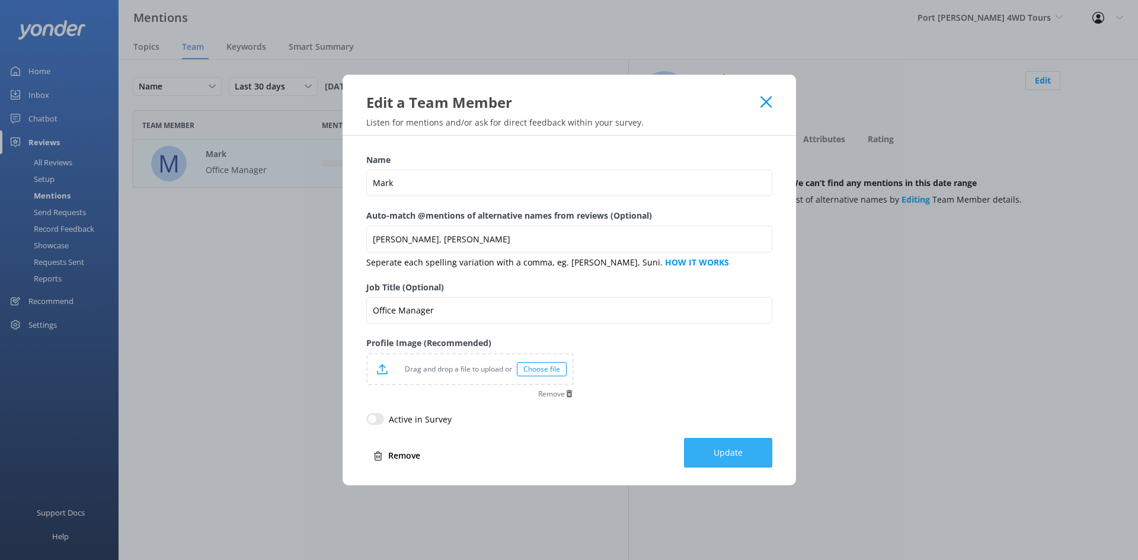
click at [743, 439] on button "Update" at bounding box center [728, 453] width 88 height 30
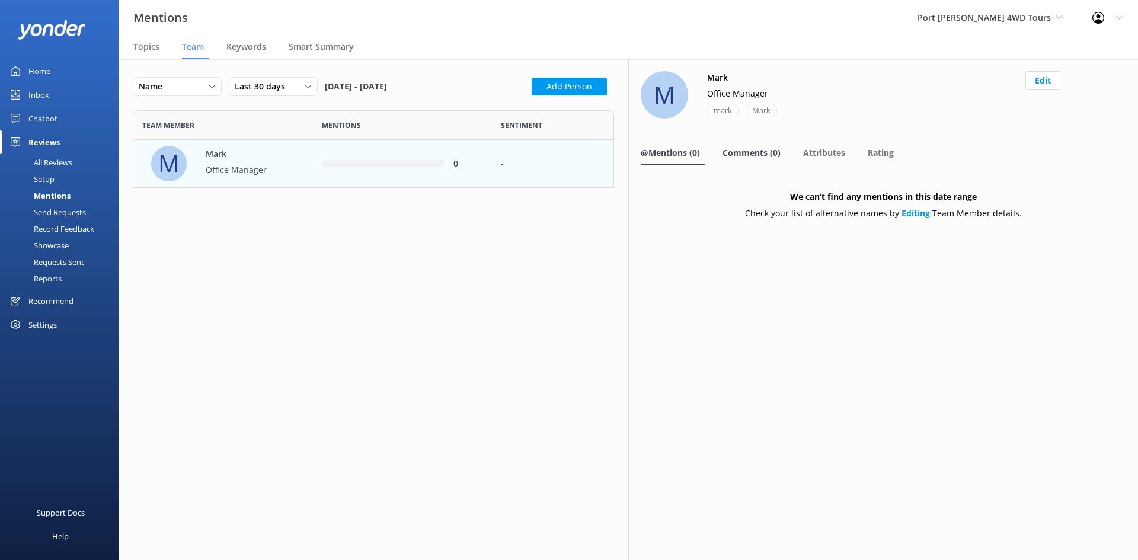
click at [769, 155] on span "Comments (0)" at bounding box center [752, 153] width 58 height 12
click at [847, 151] on div "Attributes" at bounding box center [826, 154] width 47 height 24
click at [697, 150] on span "@Mentions (0)" at bounding box center [670, 153] width 59 height 12
click at [565, 91] on button "Add Person" at bounding box center [569, 87] width 75 height 18
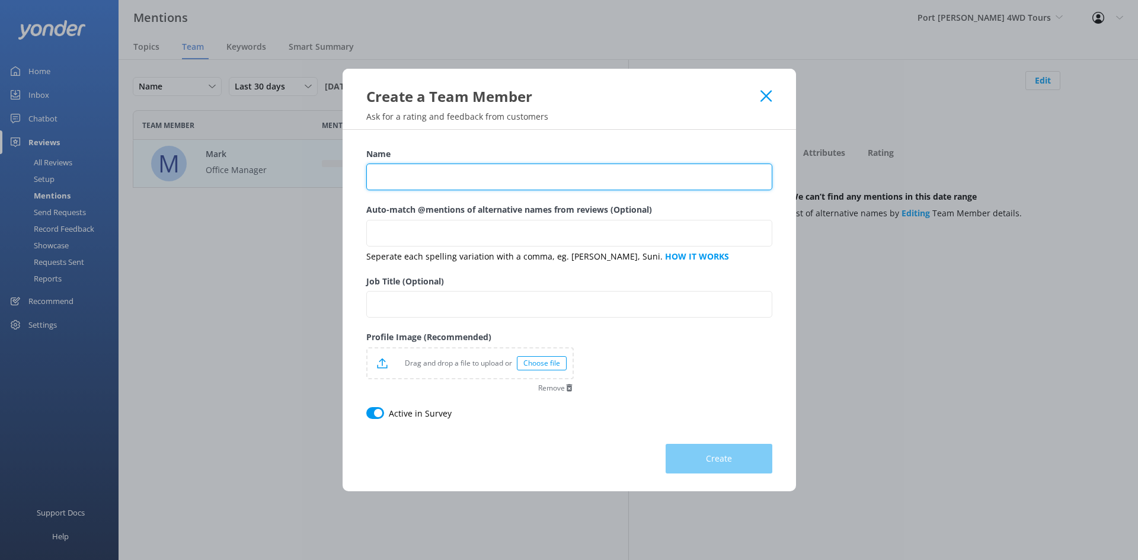
click at [424, 174] on input "Name" at bounding box center [569, 177] width 406 height 27
type input "Mick Shaw"
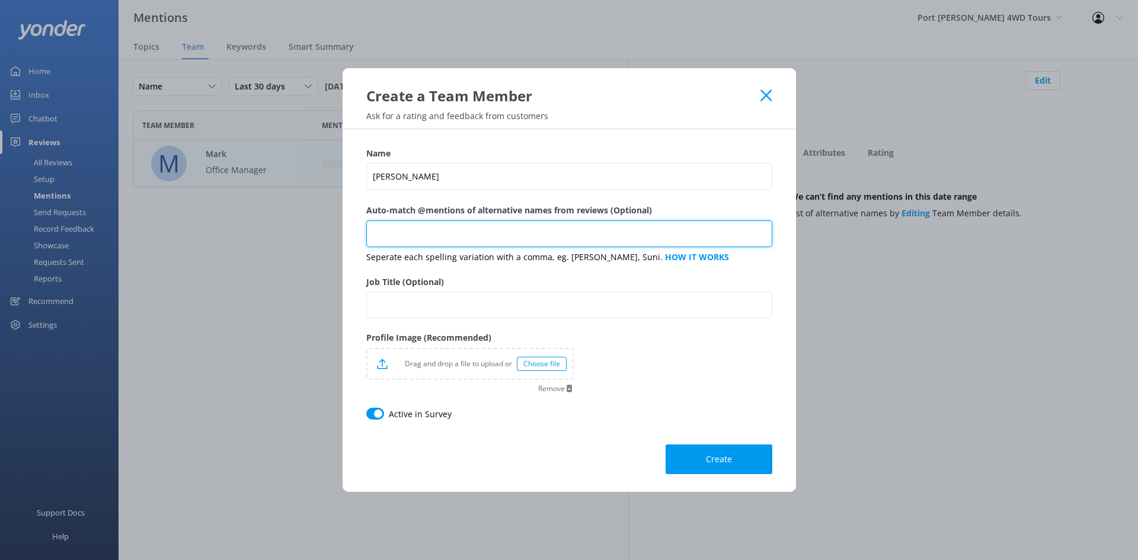
click at [426, 221] on input "Auto-match @mentions of alternative names from reviews (Optional)" at bounding box center [569, 234] width 406 height 27
type input "Mick, Michael"
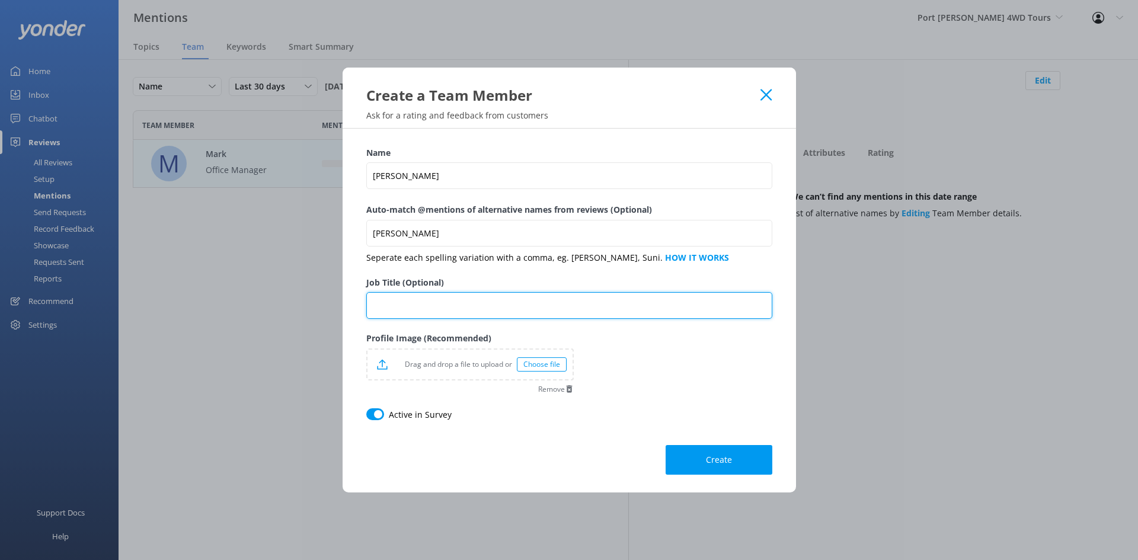
drag, startPoint x: 429, startPoint y: 306, endPoint x: 670, endPoint y: 187, distance: 269.1
click at [431, 305] on input "Job Title (Optional)" at bounding box center [569, 305] width 406 height 27
type input "Driver"
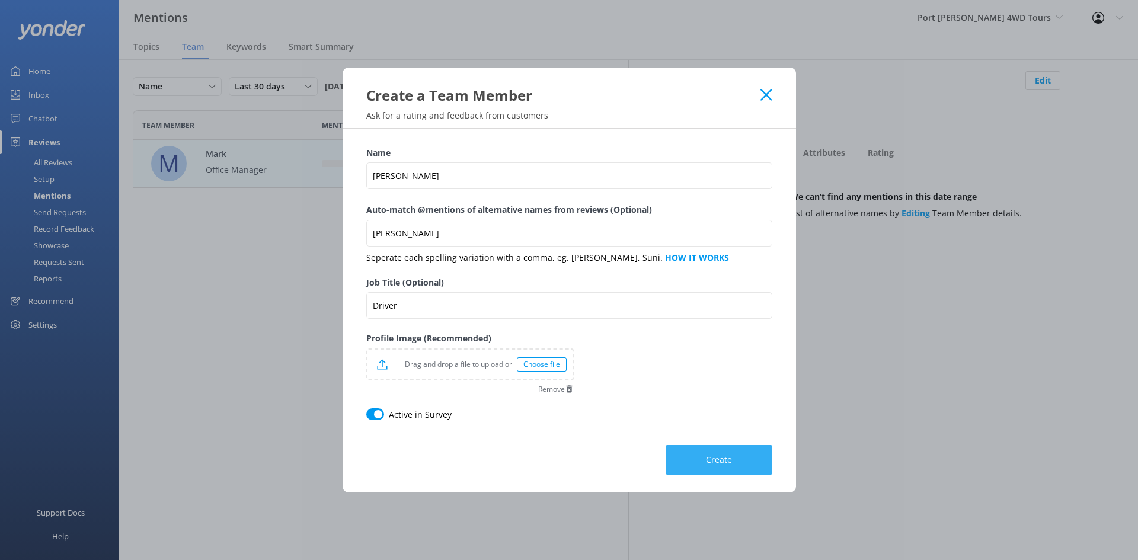
click at [731, 459] on span "Create" at bounding box center [719, 460] width 26 height 12
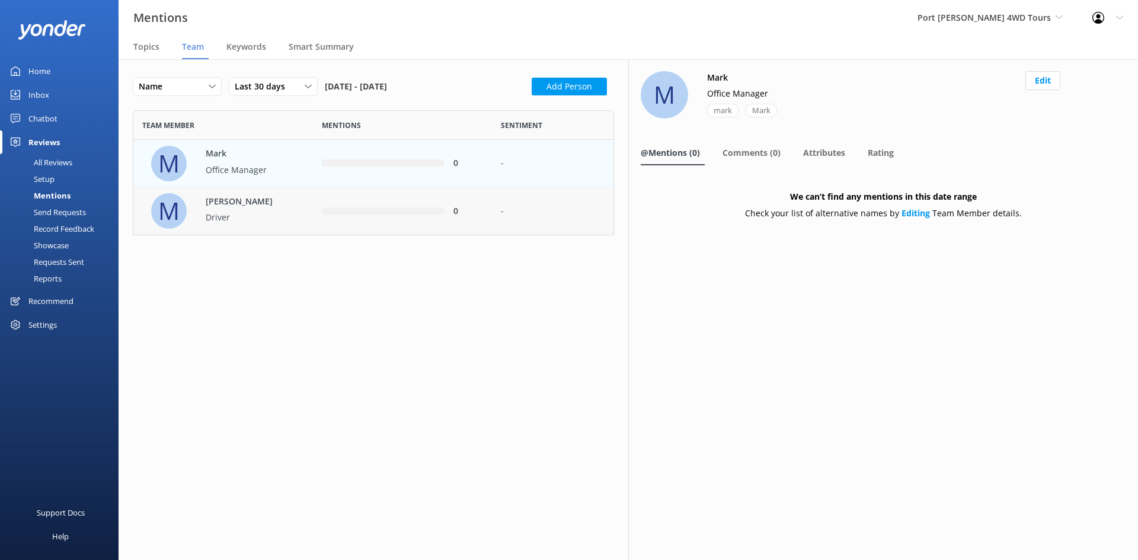
click at [196, 198] on div "Mick Shaw Driver" at bounding box center [238, 211] width 89 height 33
click at [228, 162] on div "Mark Office Manager" at bounding box center [238, 164] width 89 height 33
click at [1046, 82] on button "Edit" at bounding box center [1042, 80] width 35 height 19
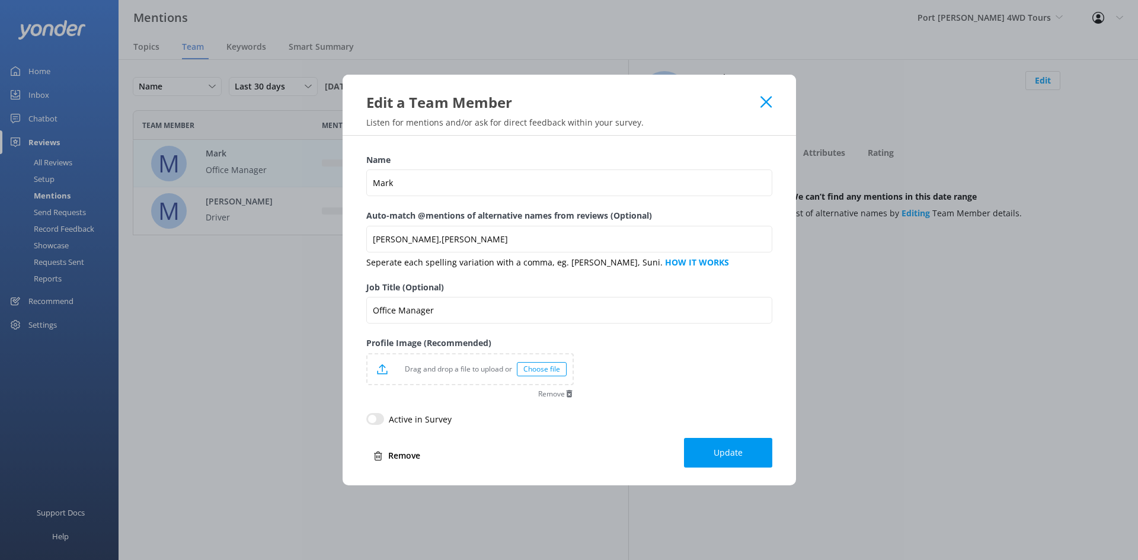
drag, startPoint x: 383, startPoint y: 418, endPoint x: 414, endPoint y: 420, distance: 31.5
click at [383, 418] on input "Active in Survey" at bounding box center [375, 419] width 18 height 12
checkbox input "true"
click at [748, 451] on button "Update" at bounding box center [728, 453] width 88 height 30
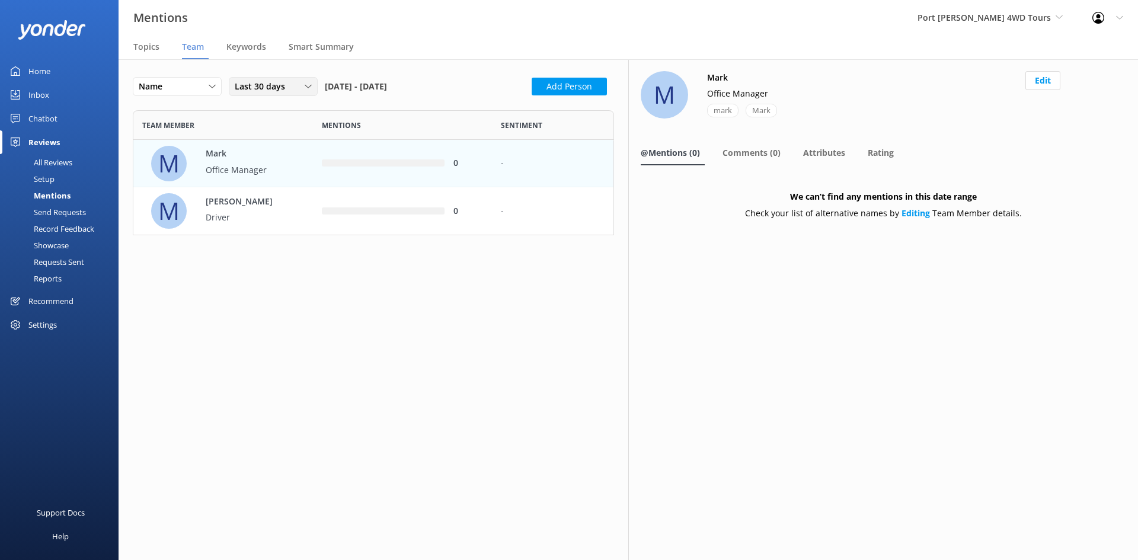
click at [260, 89] on span "Last 30 days" at bounding box center [263, 86] width 57 height 13
click at [262, 111] on div "Last 7 days" at bounding box center [254, 111] width 38 height 12
click at [283, 85] on span "Last 7 days" at bounding box center [261, 86] width 53 height 13
click at [262, 178] on div "Last 180 days" at bounding box center [258, 183] width 46 height 12
click at [138, 49] on span "Topics" at bounding box center [146, 47] width 26 height 12
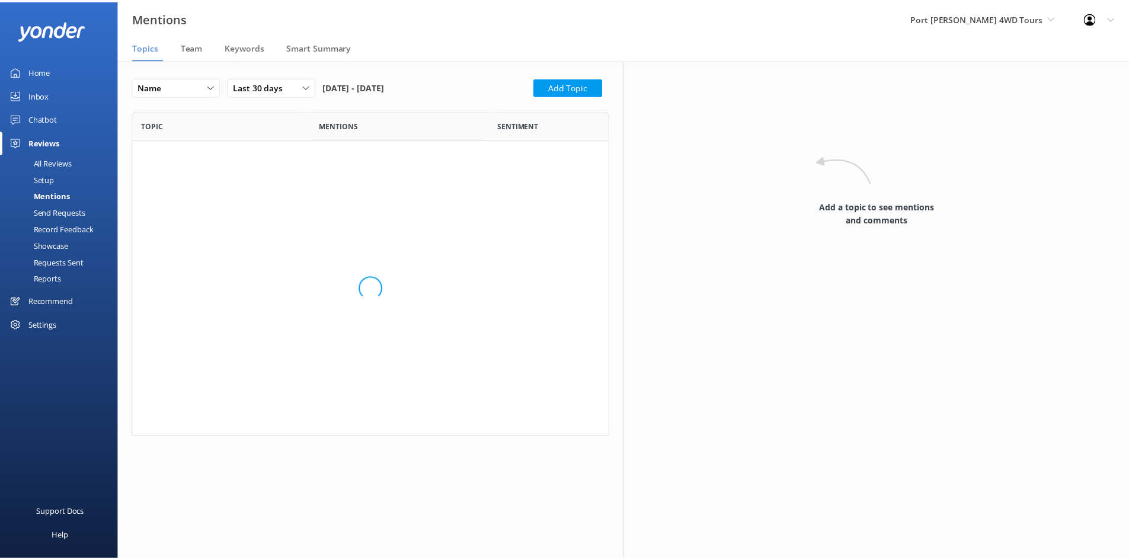
scroll to position [318, 472]
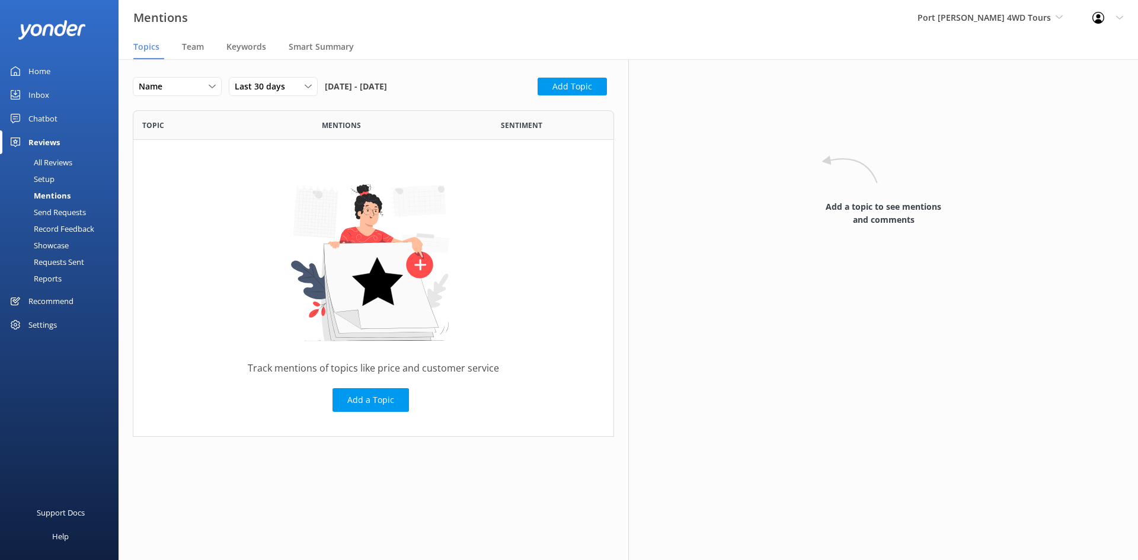
click at [50, 165] on div "All Reviews" at bounding box center [39, 162] width 65 height 17
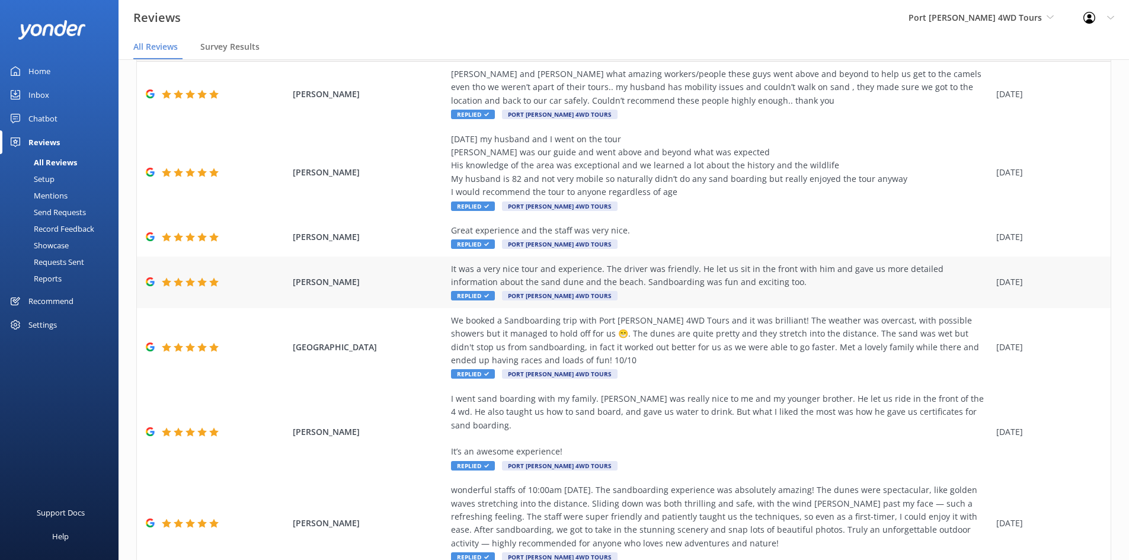
scroll to position [99, 0]
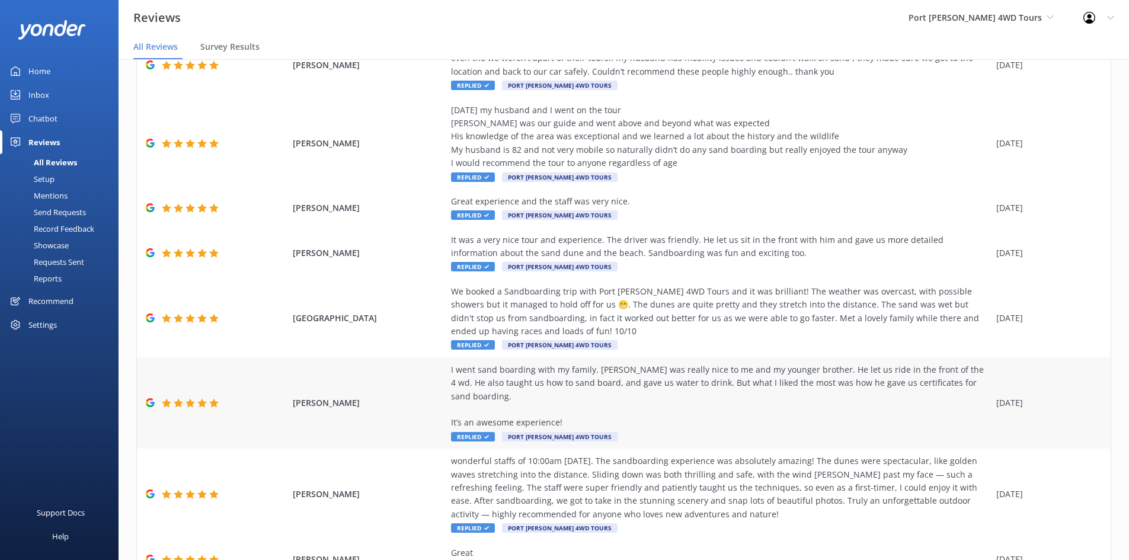
click at [687, 390] on div "I went sand boarding with my family. [PERSON_NAME] was really nice to me and my…" at bounding box center [720, 396] width 539 height 66
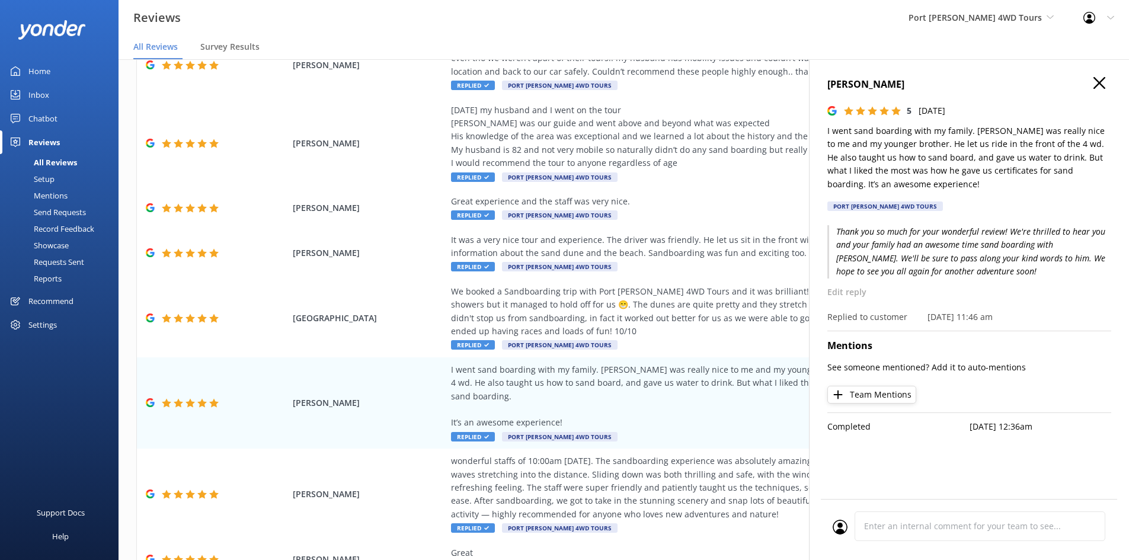
click at [877, 397] on button "Team Mentions" at bounding box center [871, 395] width 89 height 18
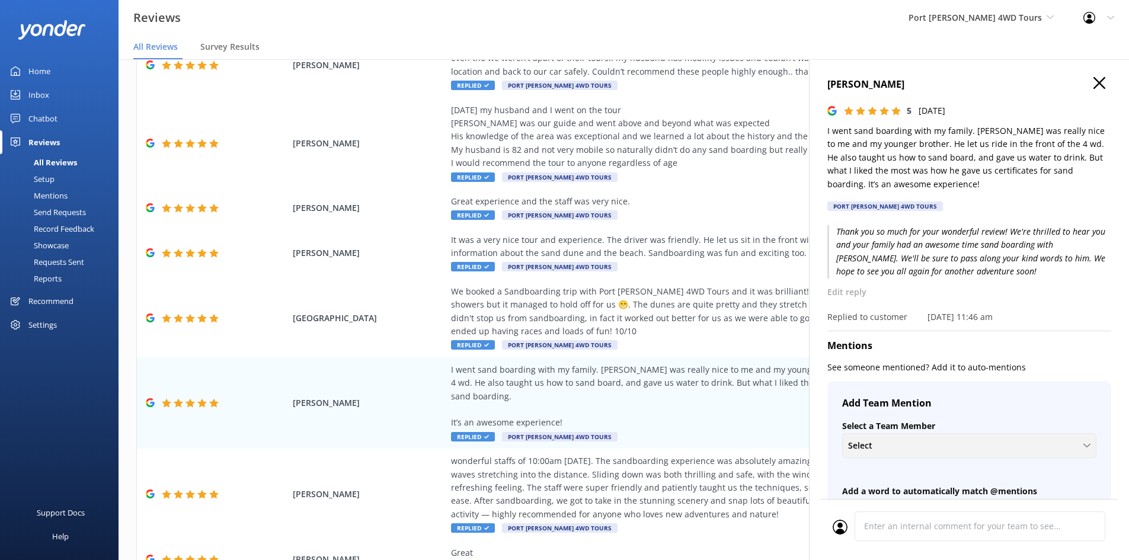
click at [935, 441] on div "Select" at bounding box center [969, 445] width 248 height 13
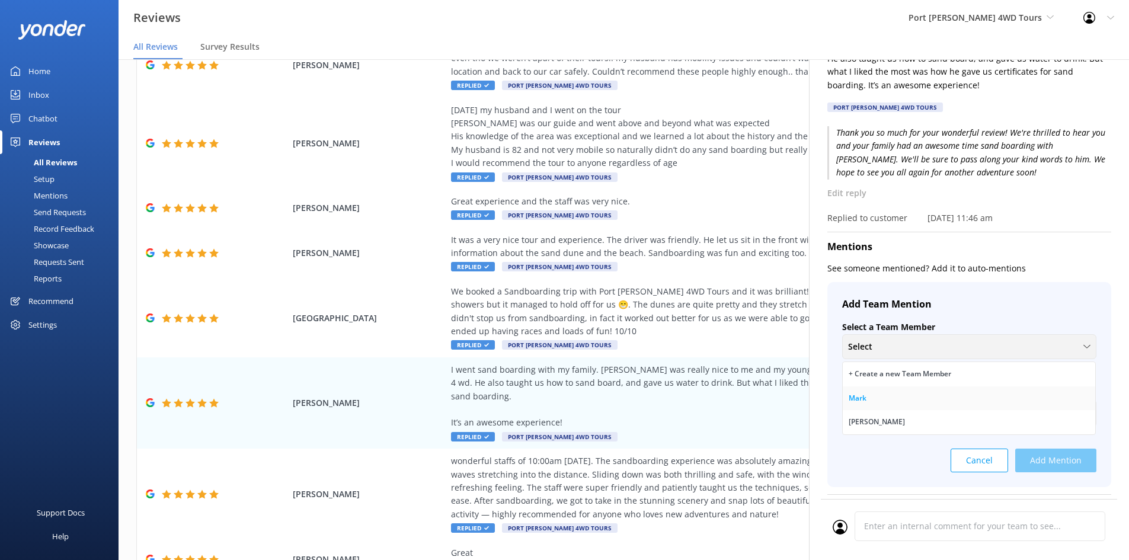
click at [893, 404] on link "Mark" at bounding box center [969, 398] width 253 height 24
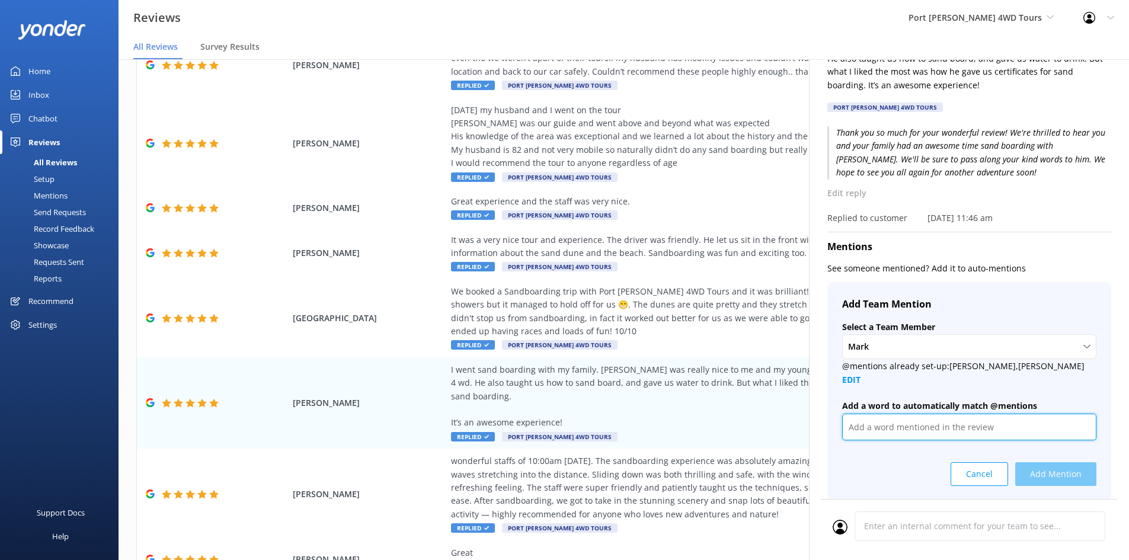
click at [944, 414] on input "text" at bounding box center [969, 427] width 254 height 27
click at [1072, 464] on div "Cancel Add Mention" at bounding box center [969, 469] width 254 height 33
click at [1053, 464] on div "Cancel Add Mention" at bounding box center [969, 469] width 254 height 33
click at [873, 416] on input "text" at bounding box center [969, 427] width 254 height 27
type input "mark"
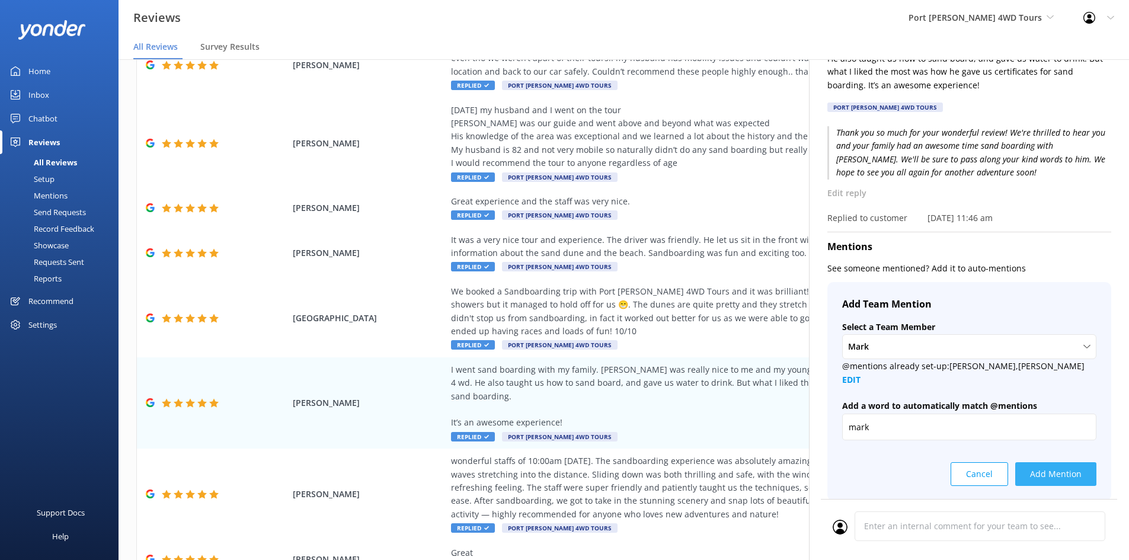
click at [1048, 462] on button "Add Mention" at bounding box center [1055, 474] width 81 height 24
click at [232, 43] on span "Survey Results" at bounding box center [229, 47] width 59 height 12
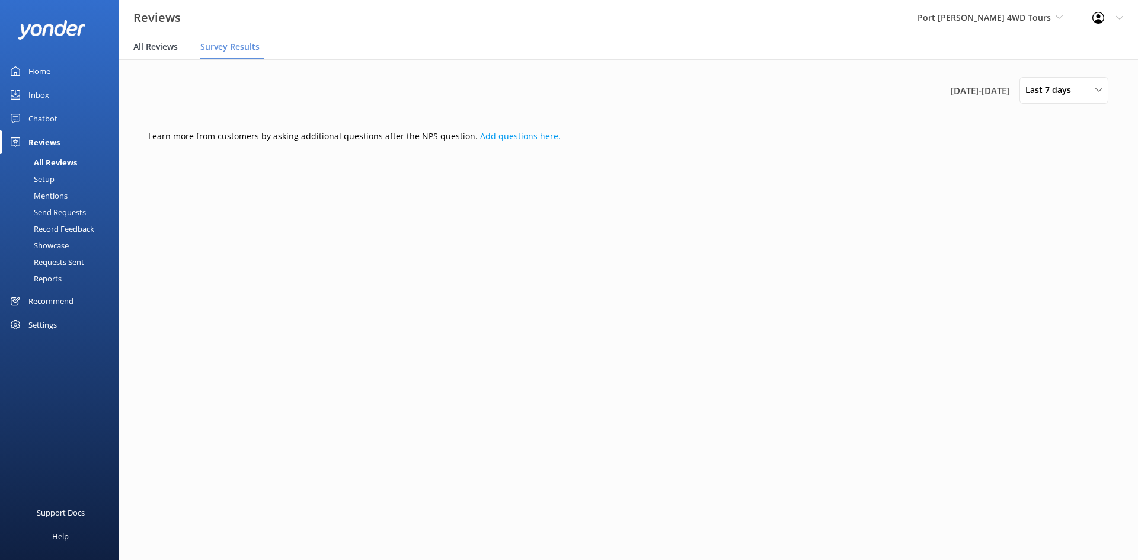
click at [168, 44] on span "All Reviews" at bounding box center [155, 47] width 44 height 12
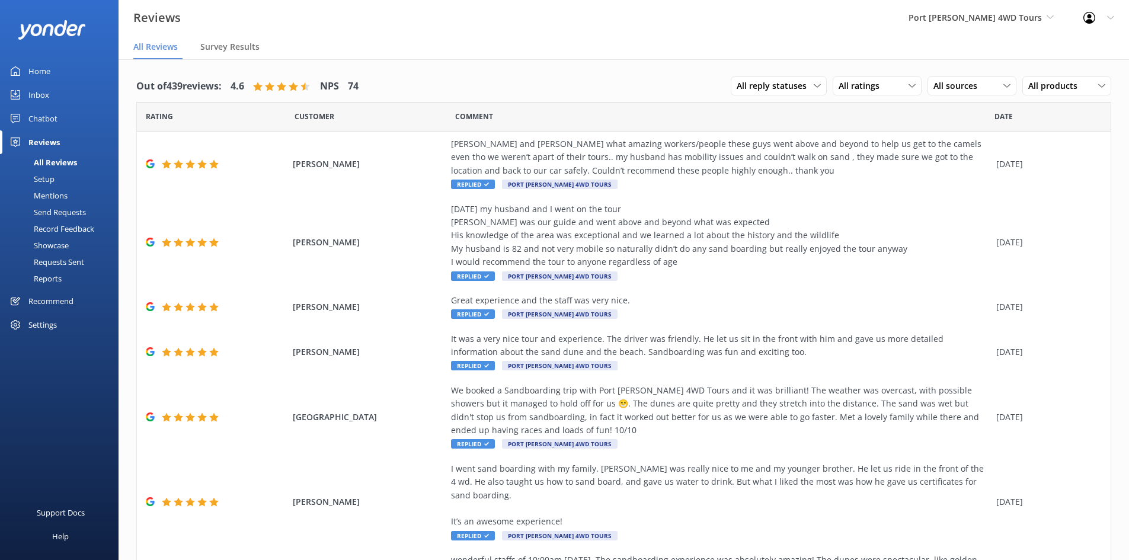
click at [61, 194] on div "Mentions" at bounding box center [37, 195] width 60 height 17
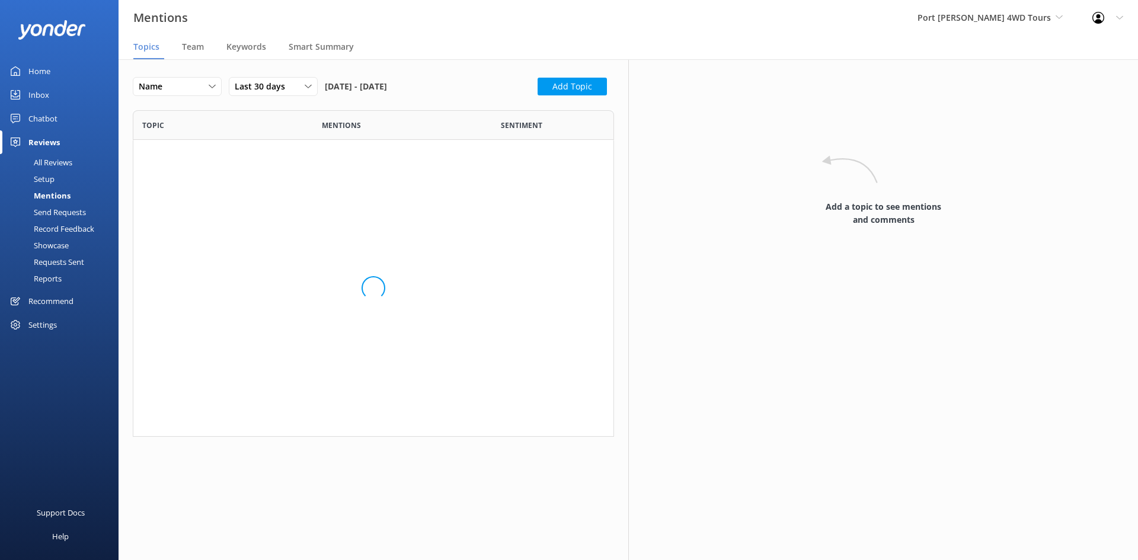
scroll to position [318, 472]
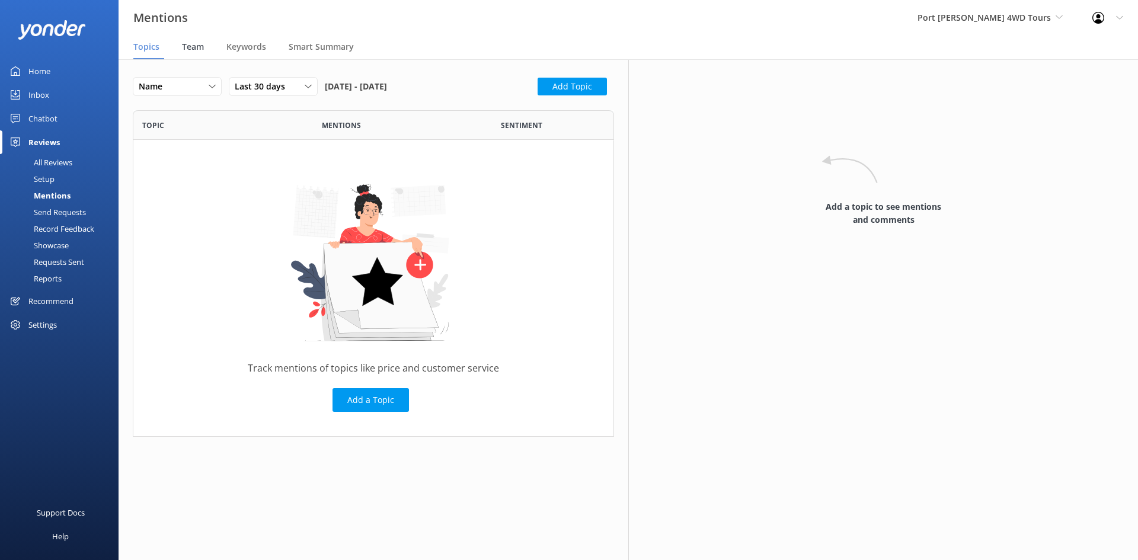
click at [188, 49] on span "Team" at bounding box center [193, 47] width 22 height 12
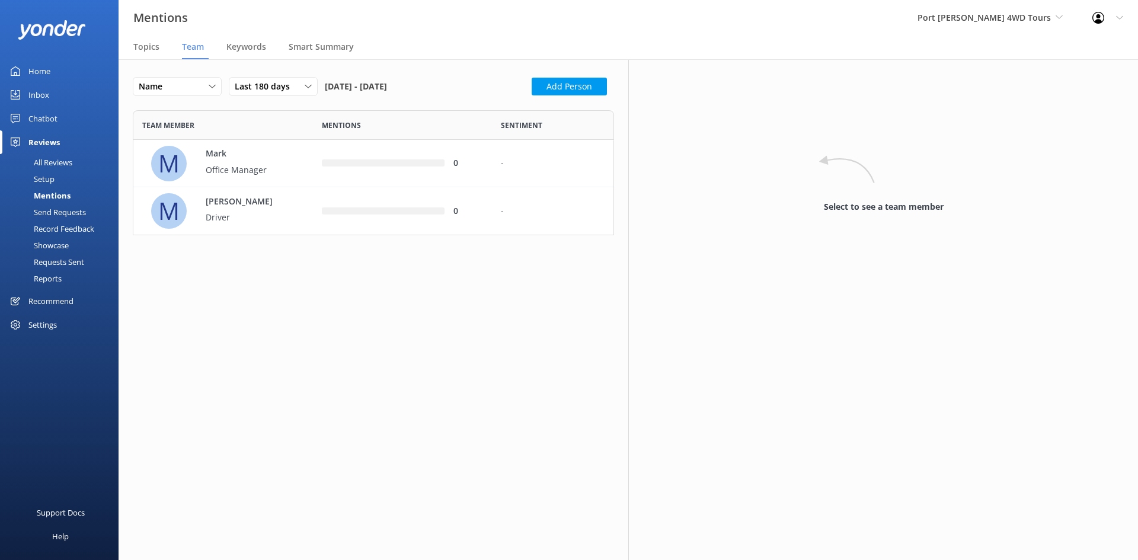
scroll to position [116, 472]
click at [247, 42] on span "Keywords" at bounding box center [246, 47] width 40 height 12
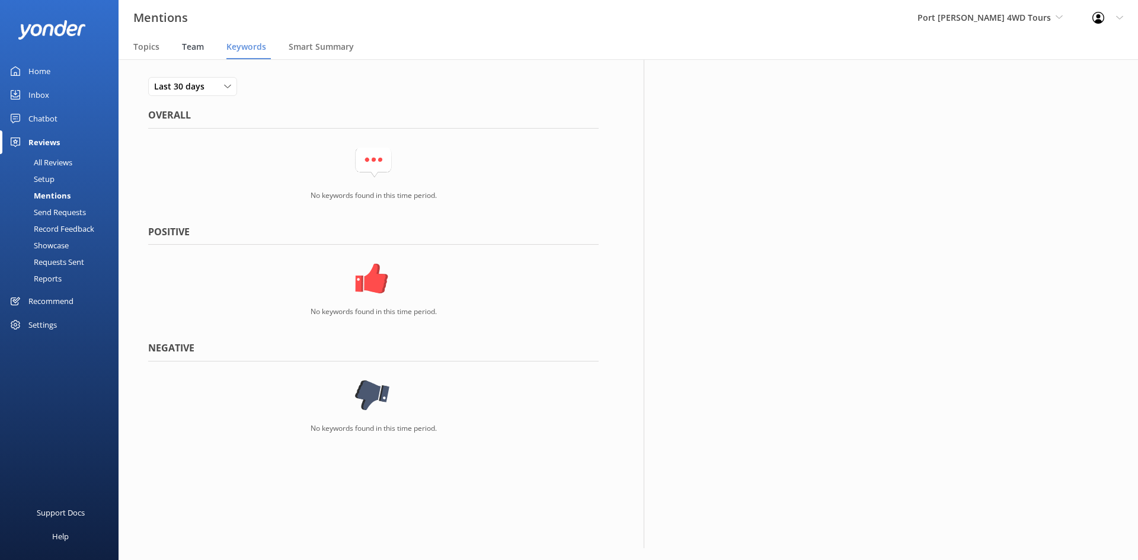
click at [207, 50] on div "Team" at bounding box center [195, 48] width 27 height 24
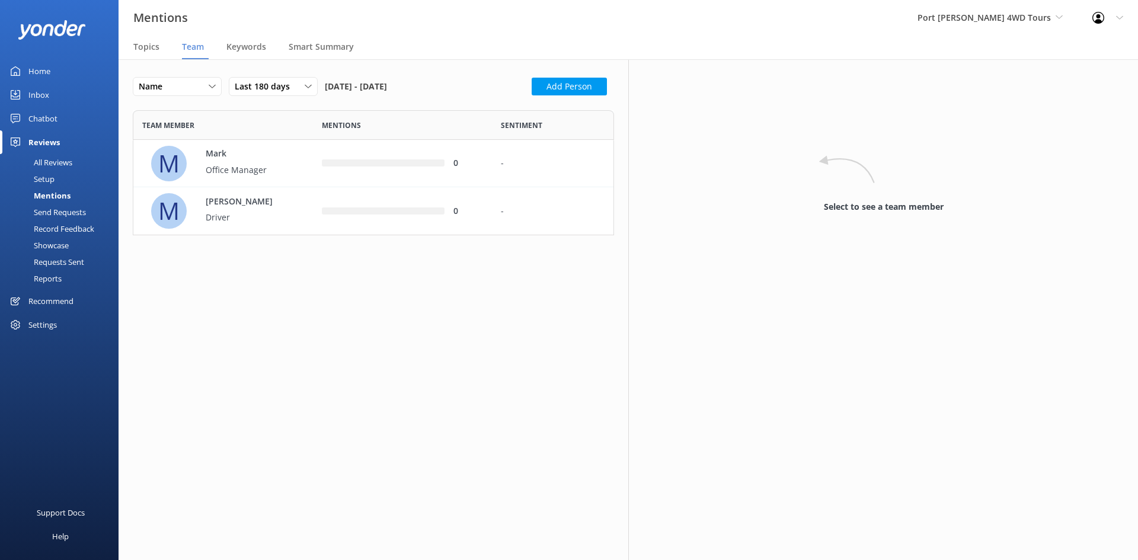
scroll to position [116, 472]
click at [563, 90] on button "Add Person" at bounding box center [569, 87] width 75 height 18
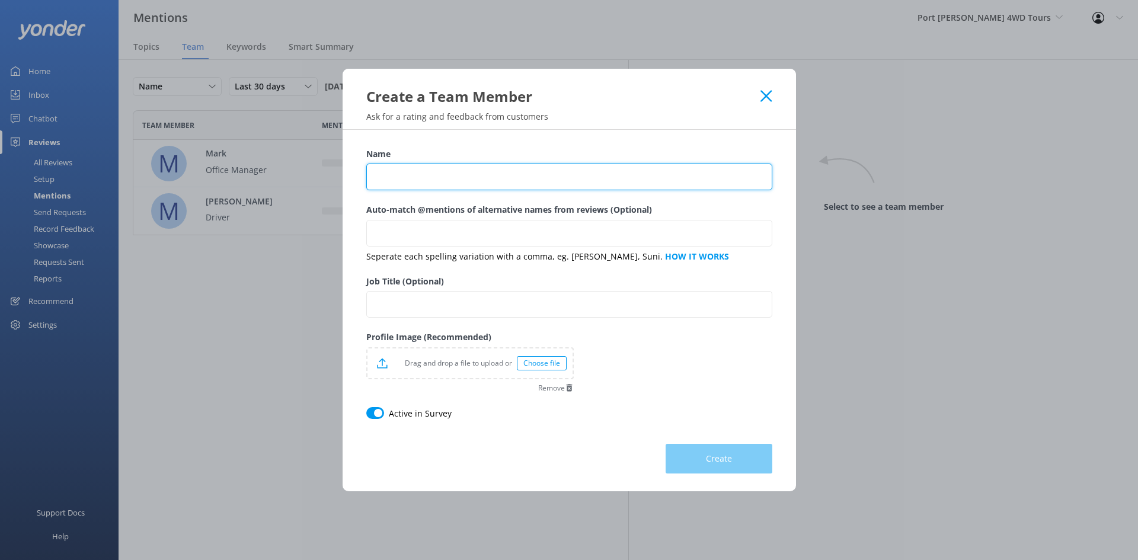
click at [448, 165] on input "Name" at bounding box center [569, 177] width 406 height 27
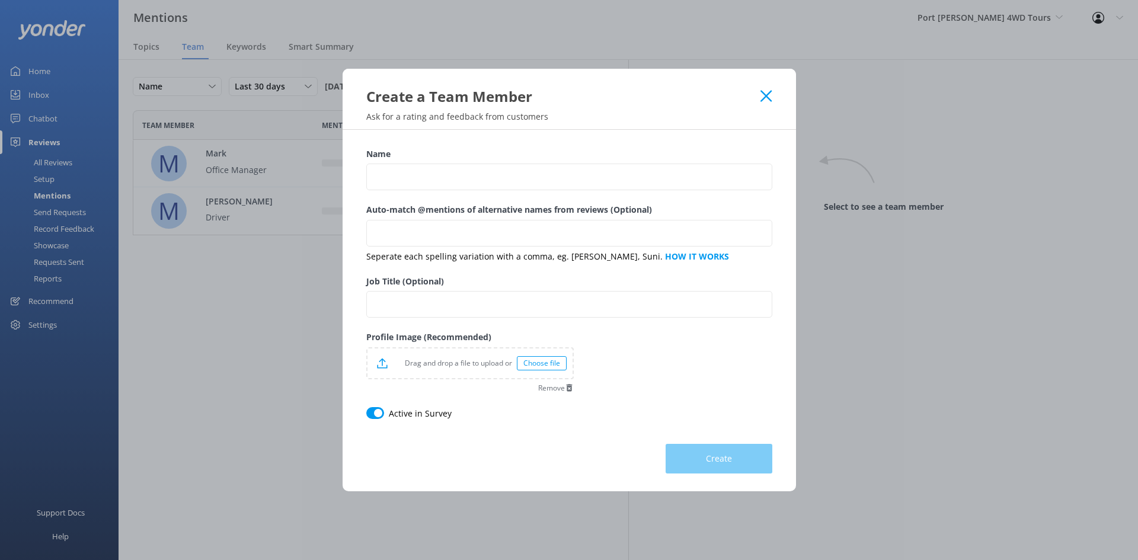
click at [777, 92] on div "Create a Team Member" at bounding box center [569, 87] width 453 height 37
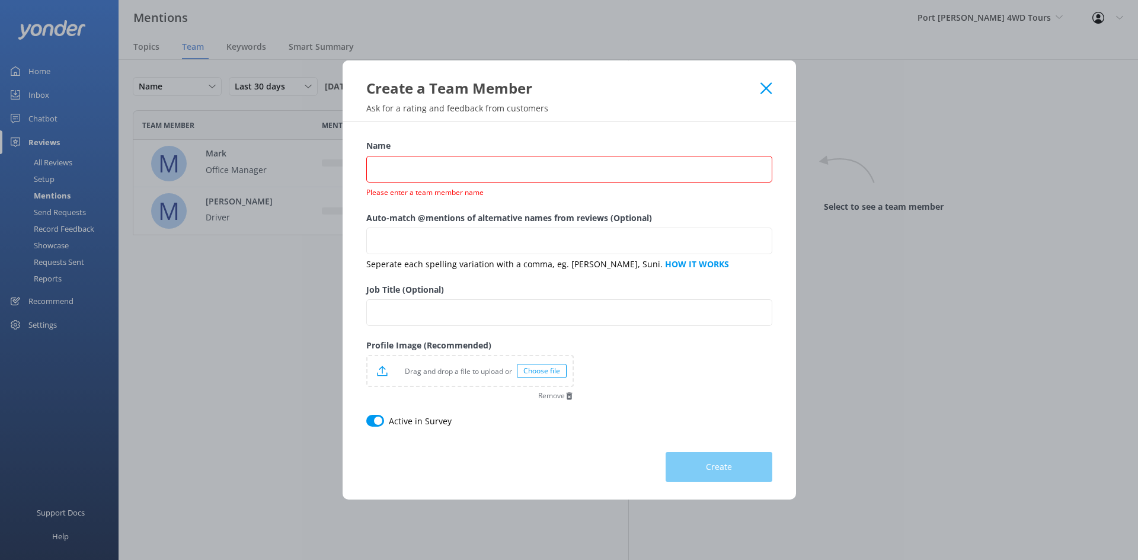
click at [767, 92] on icon at bounding box center [765, 88] width 11 height 12
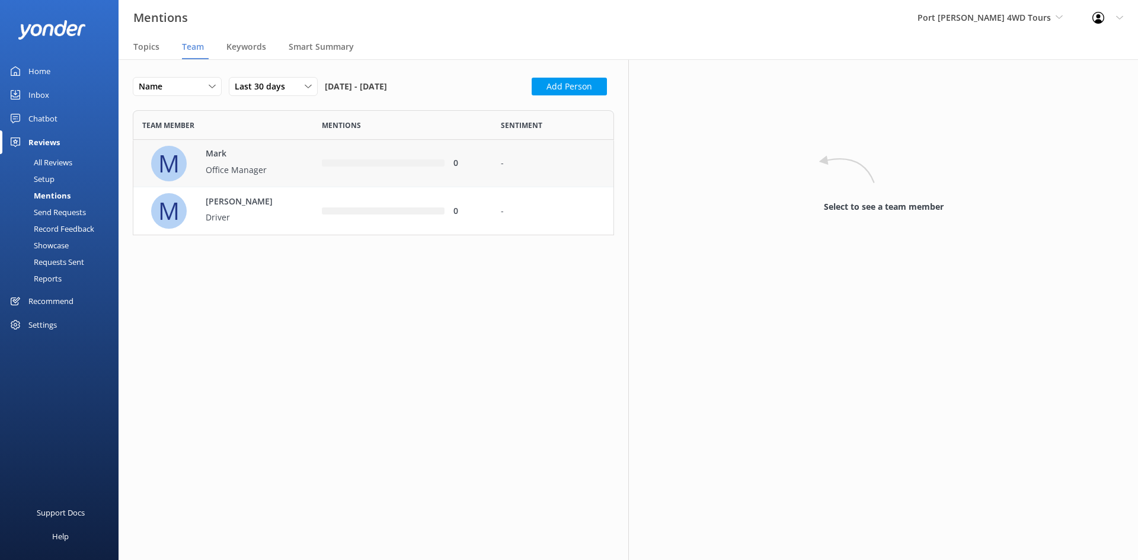
click at [238, 167] on p "Office Manager" at bounding box center [244, 170] width 77 height 13
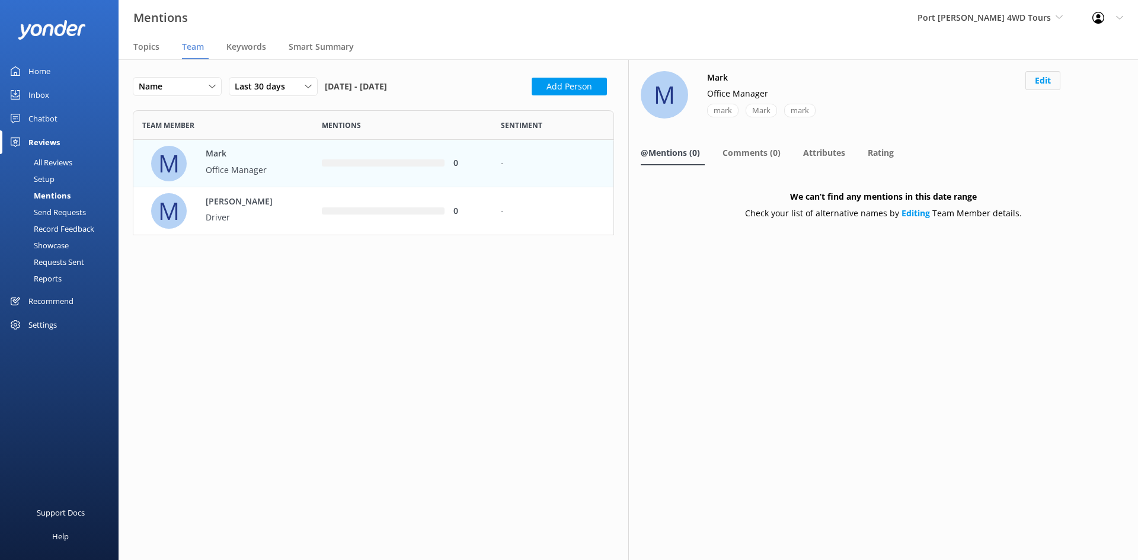
click at [1035, 76] on button "Edit" at bounding box center [1042, 80] width 35 height 19
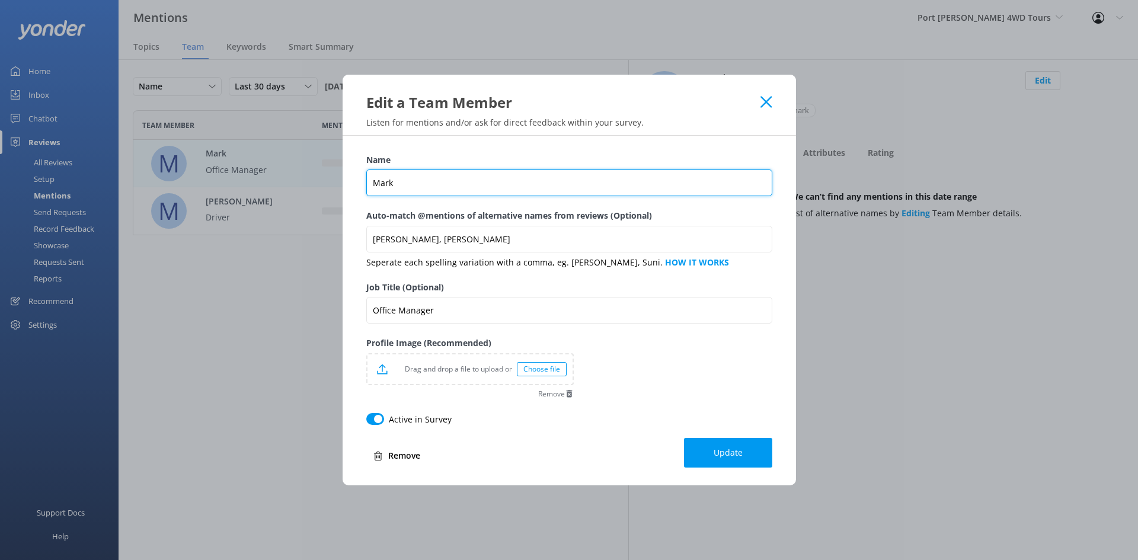
click at [487, 182] on input "Mark" at bounding box center [569, 183] width 406 height 27
type input "Mark Murphy"
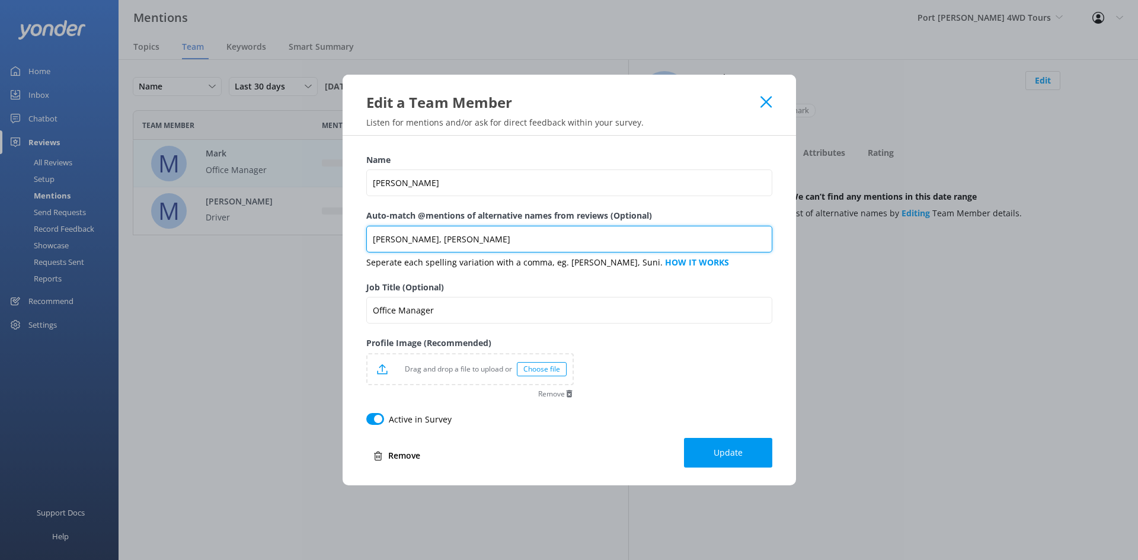
click at [397, 241] on input "mark,Mark, mark" at bounding box center [569, 239] width 406 height 27
drag, startPoint x: 461, startPoint y: 237, endPoint x: 421, endPoint y: 240, distance: 39.2
click at [421, 240] on input "mark, Mark, mark" at bounding box center [569, 239] width 406 height 27
type input "mark, Mark"
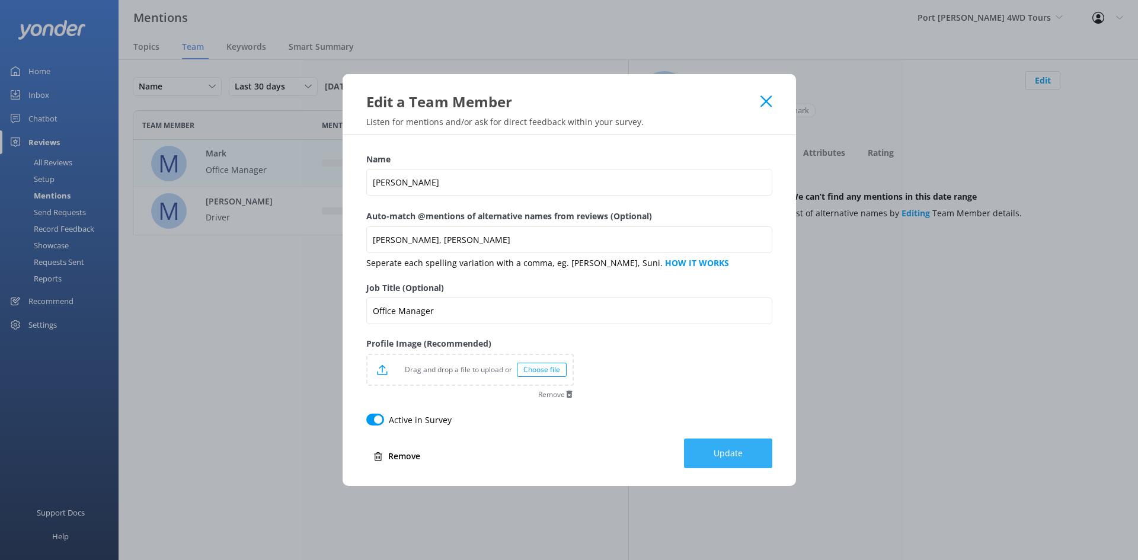
click at [726, 461] on button "Update" at bounding box center [728, 454] width 88 height 30
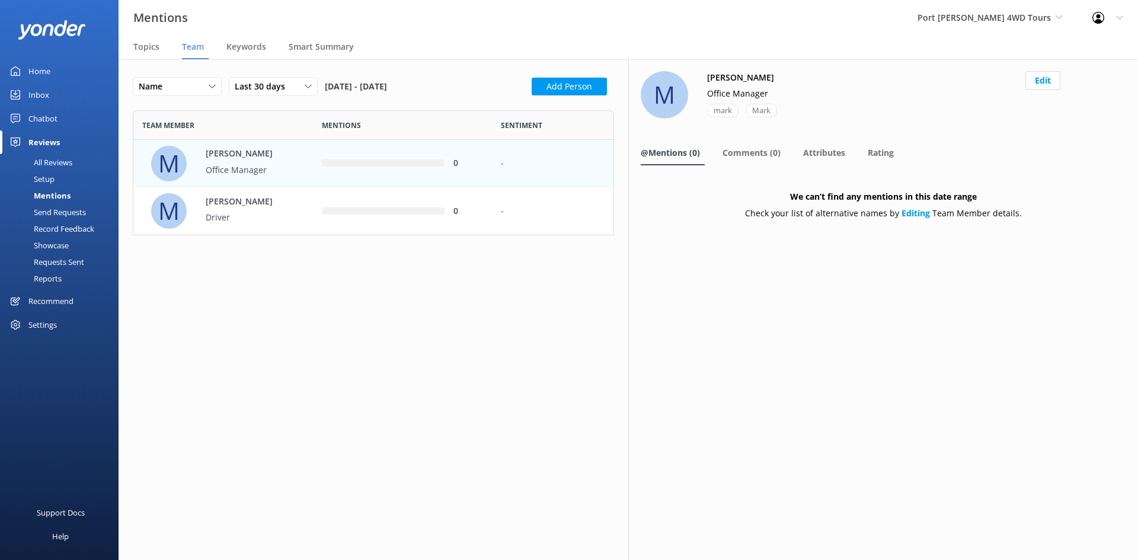
scroll to position [116, 472]
click at [565, 86] on button "Add Person" at bounding box center [569, 87] width 75 height 18
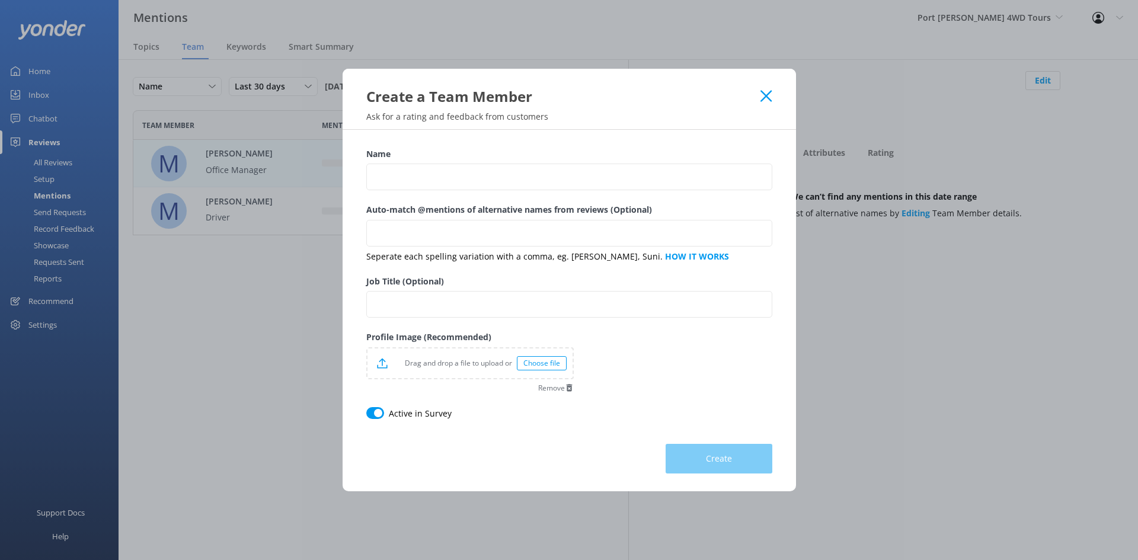
click at [554, 143] on div "Name Auto-match @mentions of alternative names from reviews (Optional) Seperate…" at bounding box center [569, 311] width 453 height 362
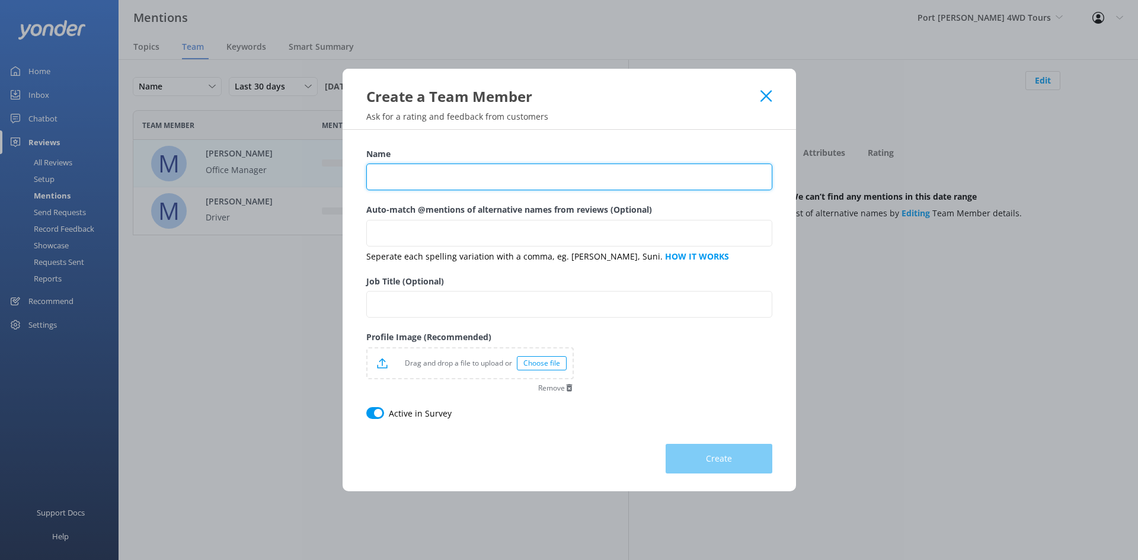
click at [552, 164] on input "Name" at bounding box center [569, 177] width 406 height 27
type input "Peter Feldman"
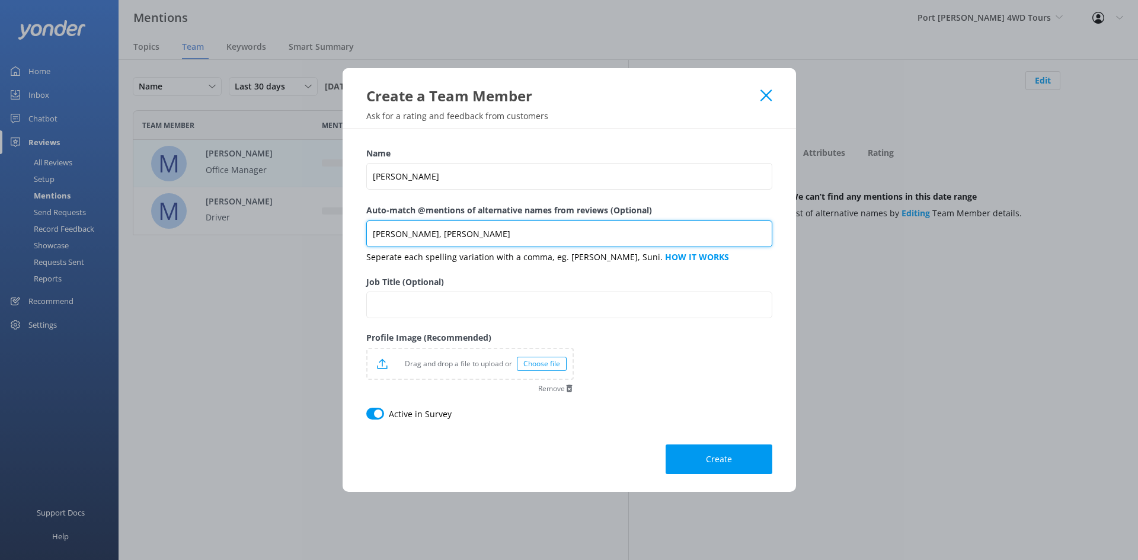
type input "Peter, Pete"
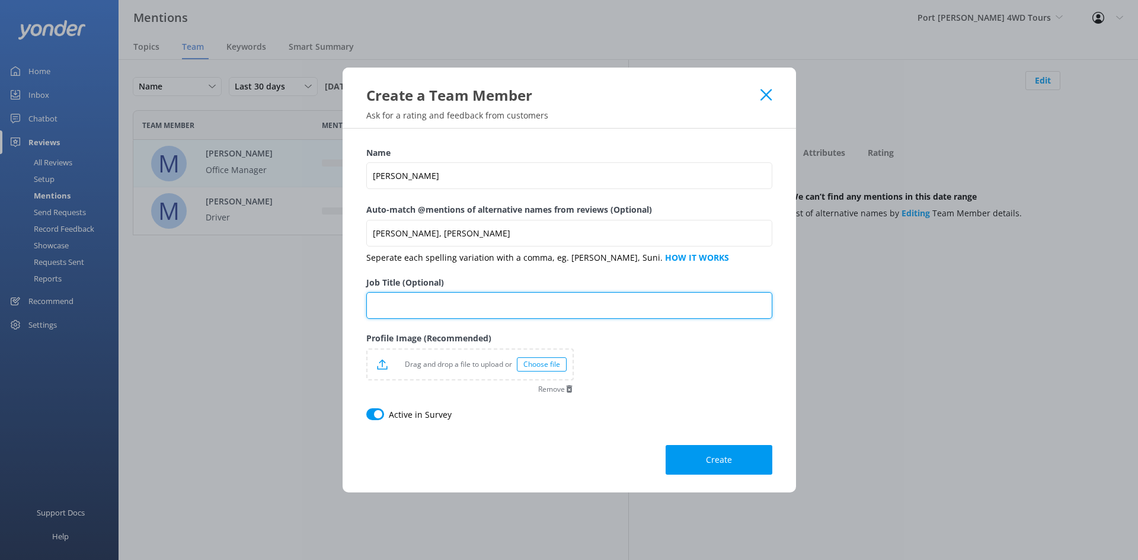
click at [481, 303] on input "Job Title (Optional)" at bounding box center [569, 305] width 406 height 27
type input "Driver"
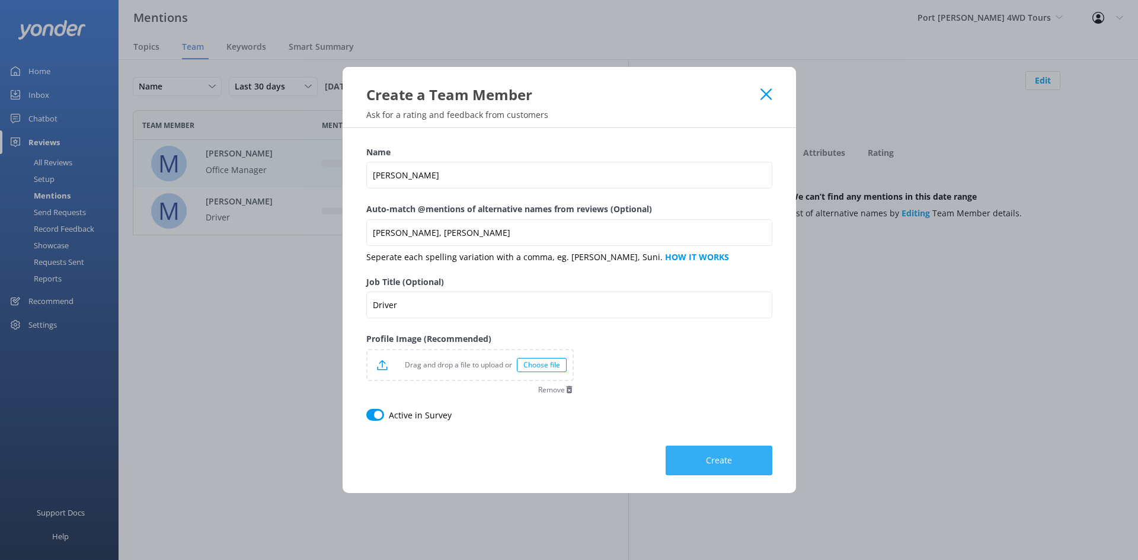
click at [731, 454] on button "Create" at bounding box center [719, 461] width 107 height 30
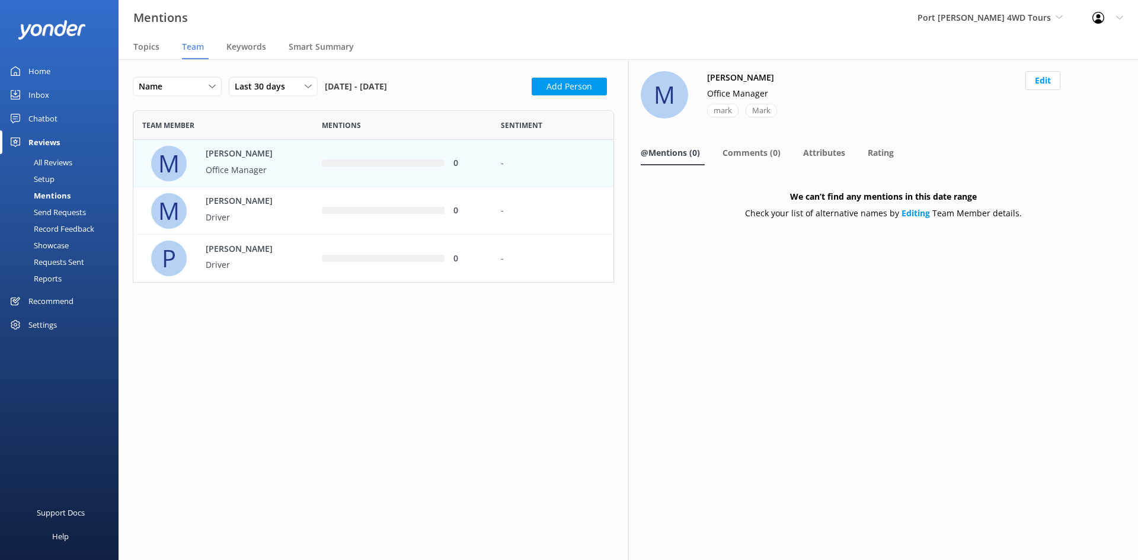
scroll to position [164, 472]
click at [573, 84] on button "Add Person" at bounding box center [569, 87] width 75 height 18
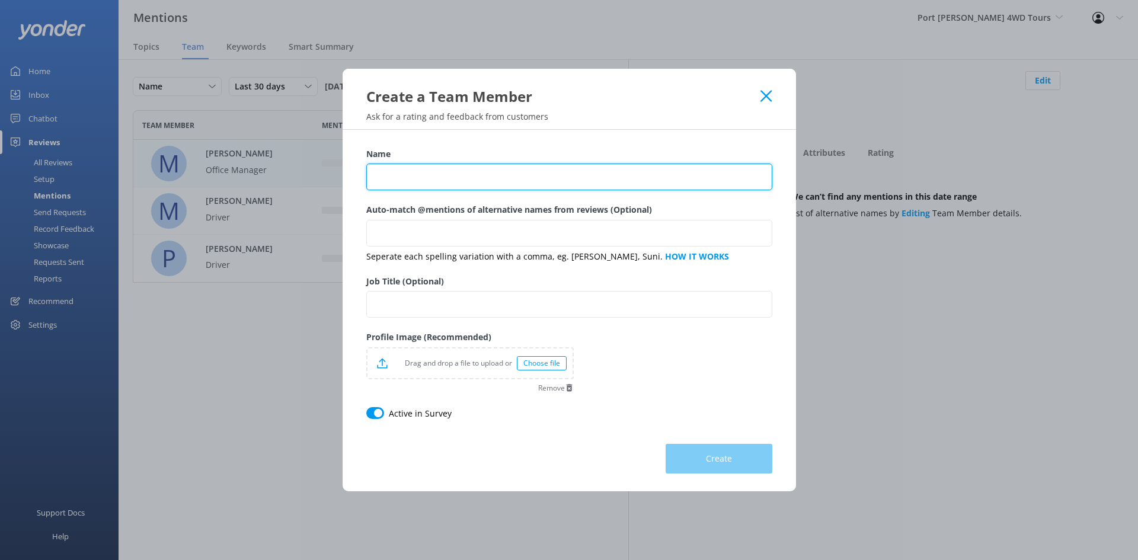
click at [516, 171] on input "Name" at bounding box center [569, 177] width 406 height 27
type input "Paul Day"
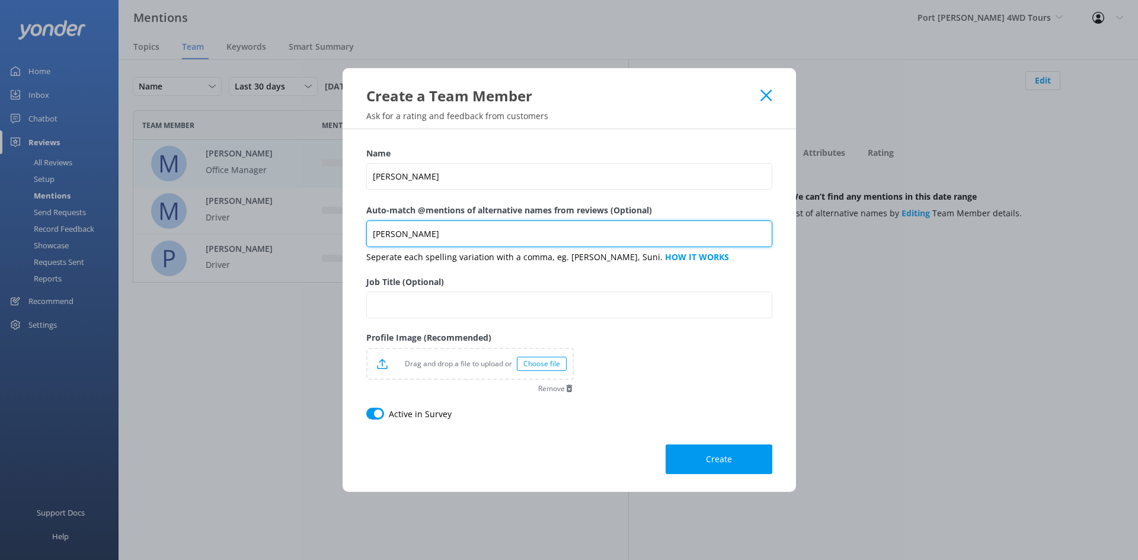
type input "Paul"
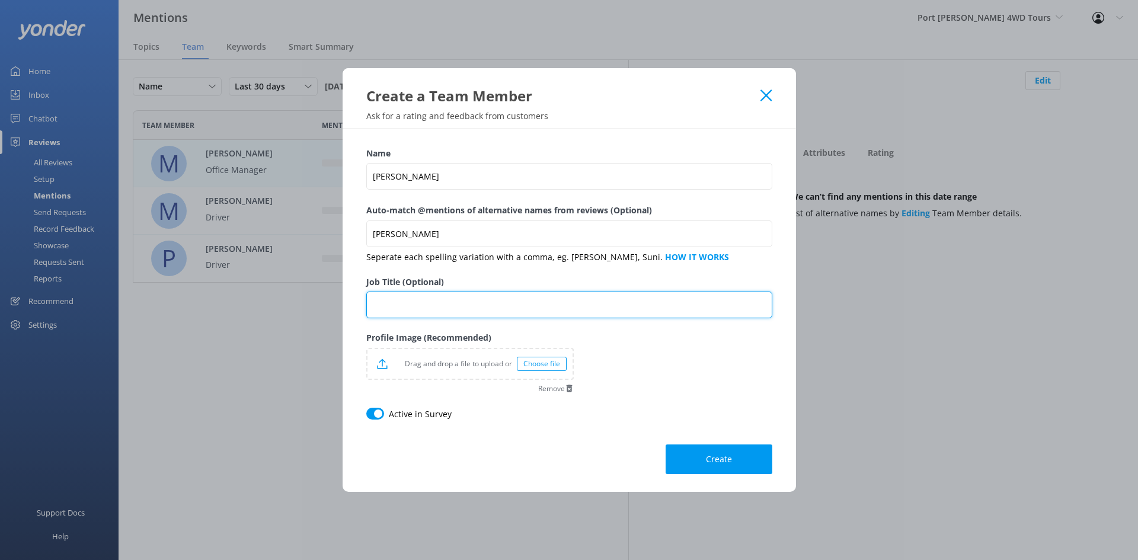
click at [514, 303] on input "Job Title (Optional)" at bounding box center [569, 305] width 406 height 27
type input "Driver"
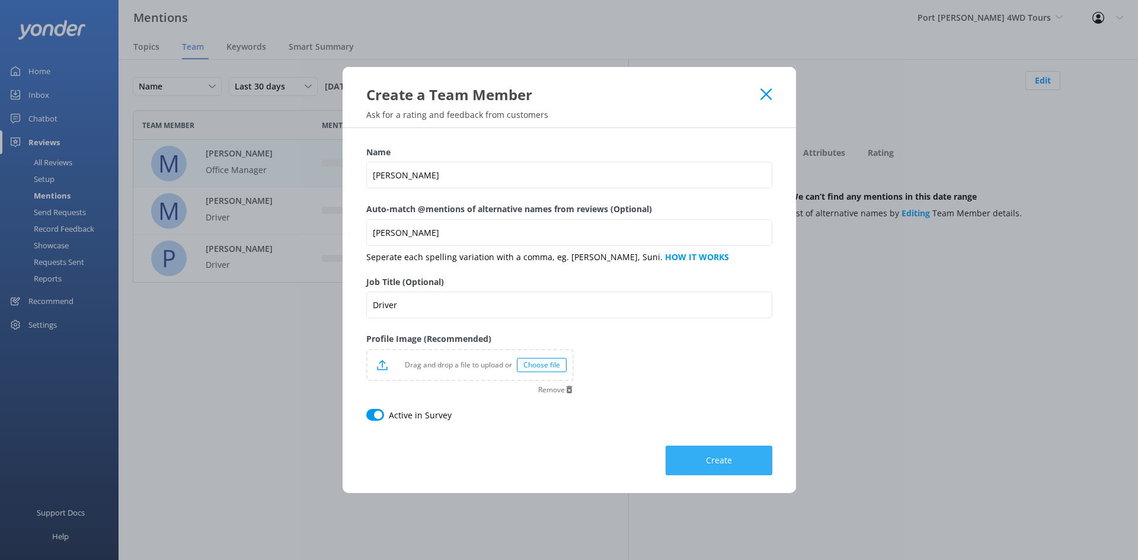
click at [729, 452] on button "Create" at bounding box center [719, 461] width 107 height 30
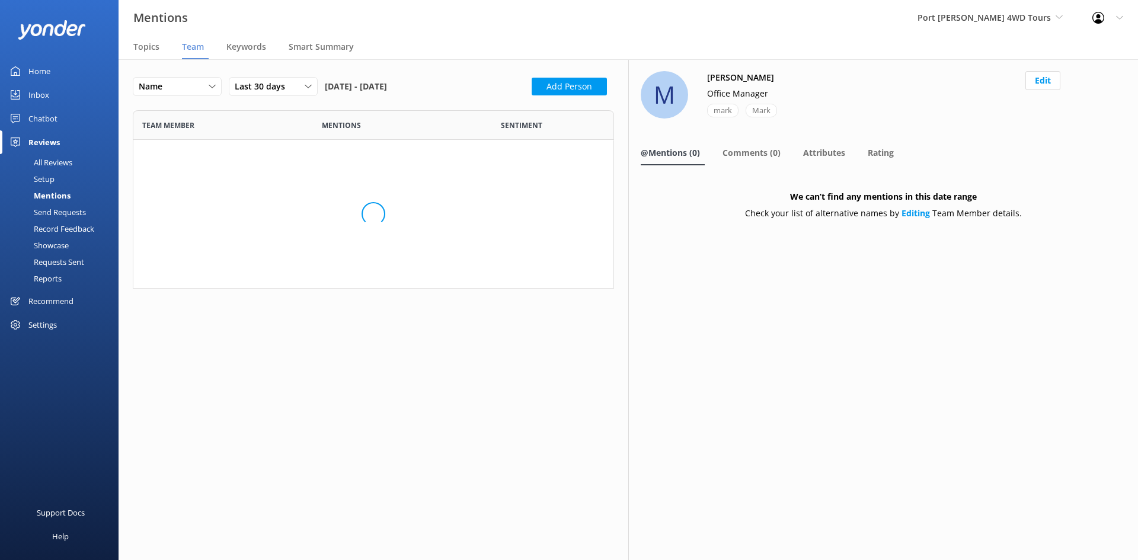
scroll to position [211, 472]
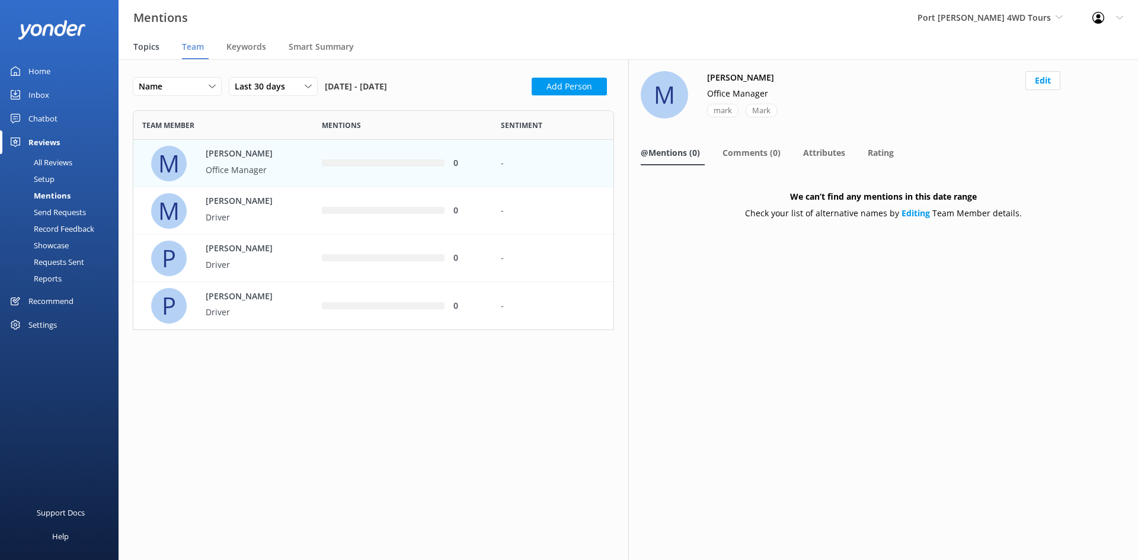
click at [152, 53] on div "Topics" at bounding box center [148, 48] width 31 height 24
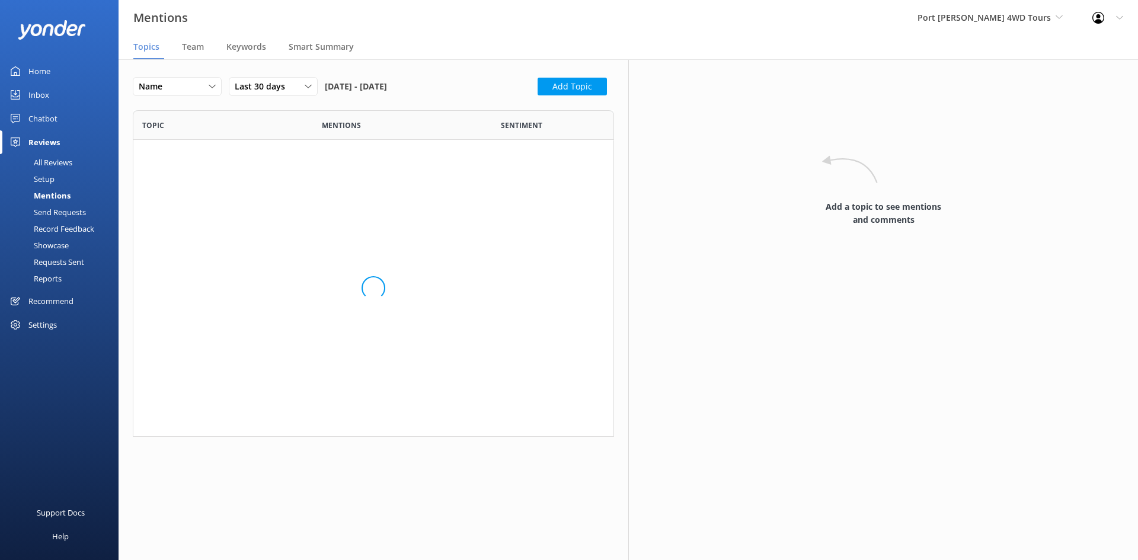
scroll to position [318, 472]
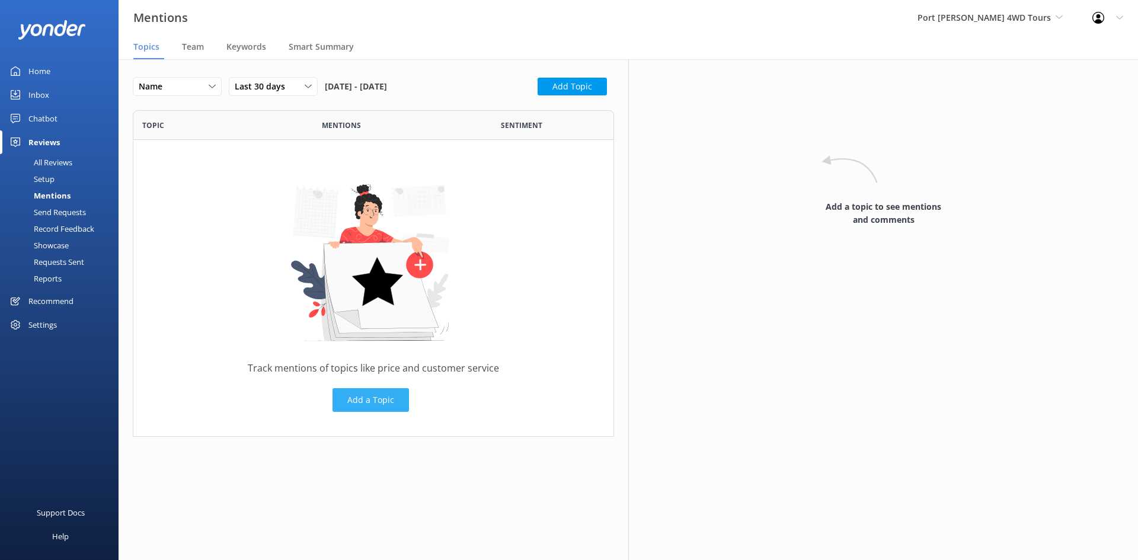
click at [404, 405] on button "Add a Topic" at bounding box center [371, 400] width 76 height 24
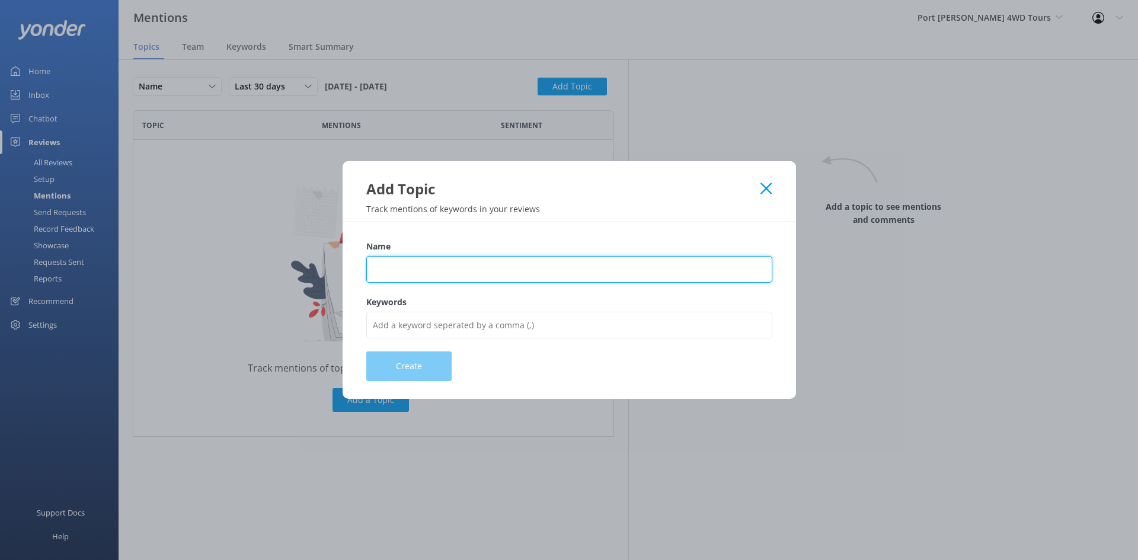
drag, startPoint x: 504, startPoint y: 266, endPoint x: 511, endPoint y: 264, distance: 6.6
click at [504, 265] on input "Name" at bounding box center [569, 269] width 406 height 27
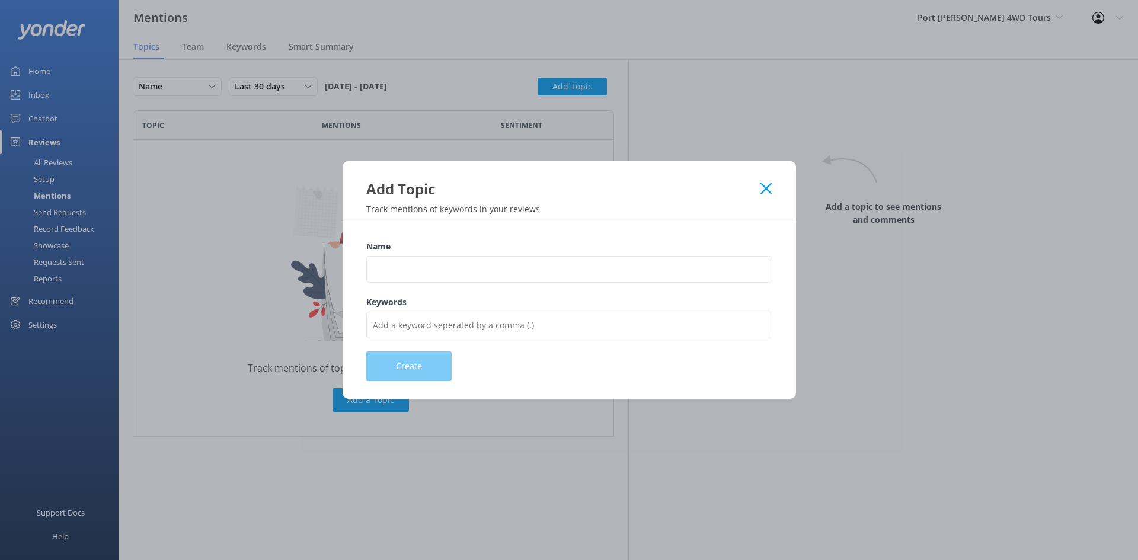
drag, startPoint x: 768, startPoint y: 188, endPoint x: 662, endPoint y: 193, distance: 106.8
click at [769, 188] on icon at bounding box center [765, 189] width 11 height 12
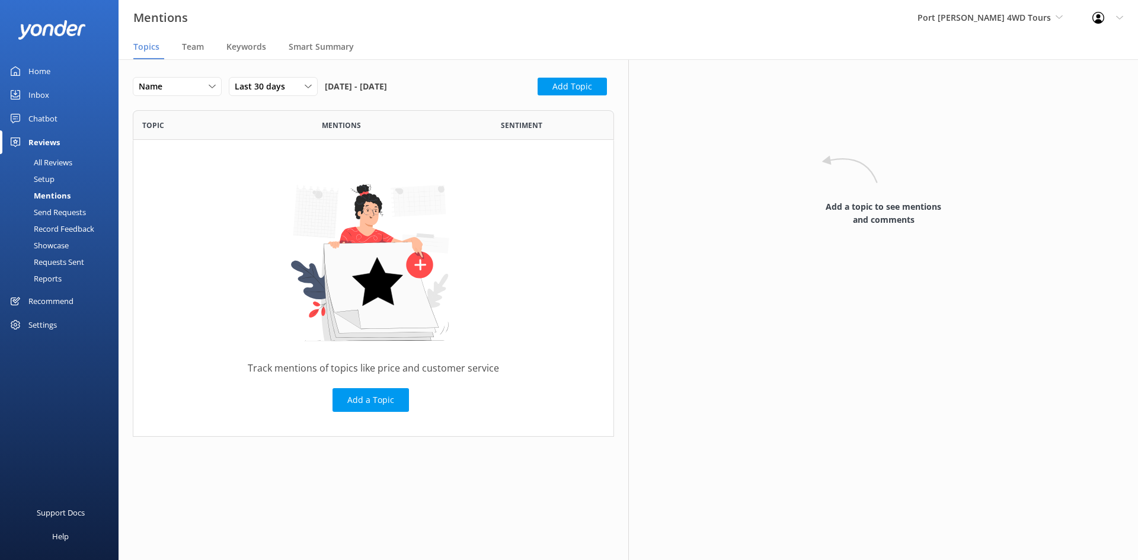
click at [57, 161] on div "All Reviews" at bounding box center [39, 162] width 65 height 17
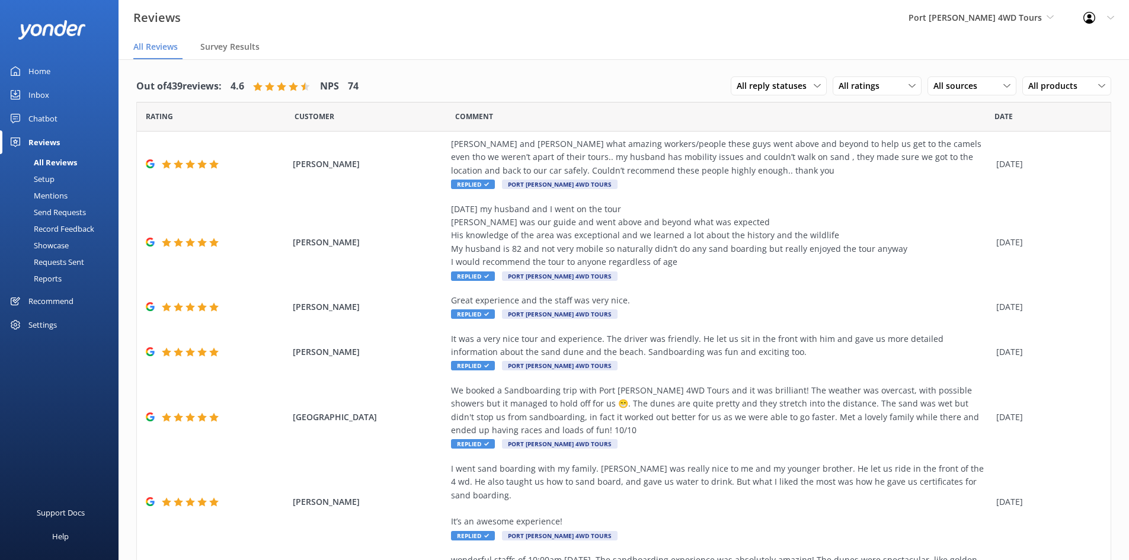
click at [45, 176] on div "Setup" at bounding box center [30, 179] width 47 height 17
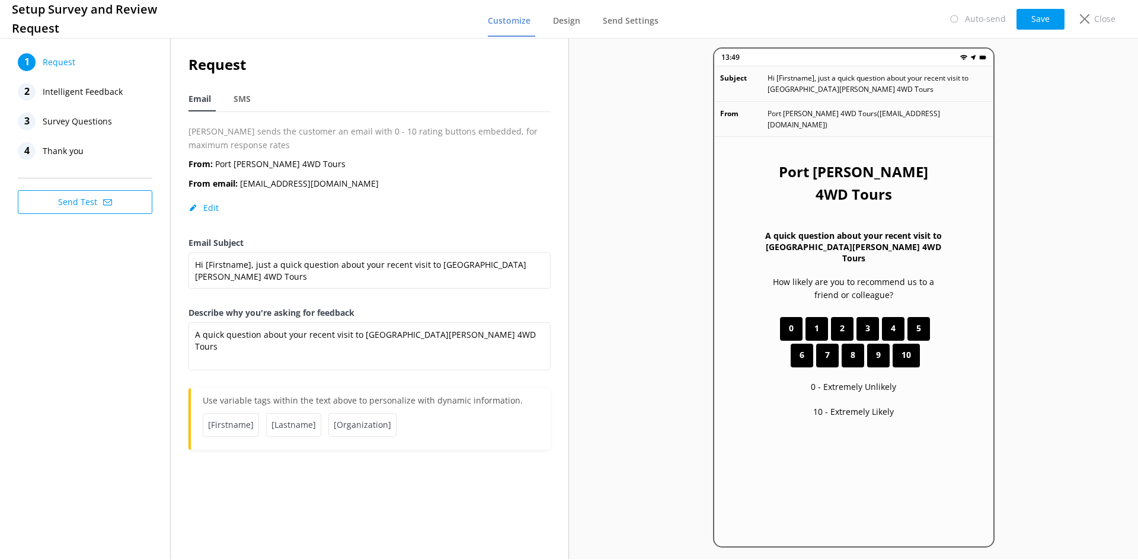
click at [250, 134] on p "Yonder sends the customer an email with 0 - 10 rating buttons embedded, for max…" at bounding box center [369, 138] width 362 height 27
click at [570, 24] on span "Design" at bounding box center [566, 21] width 27 height 12
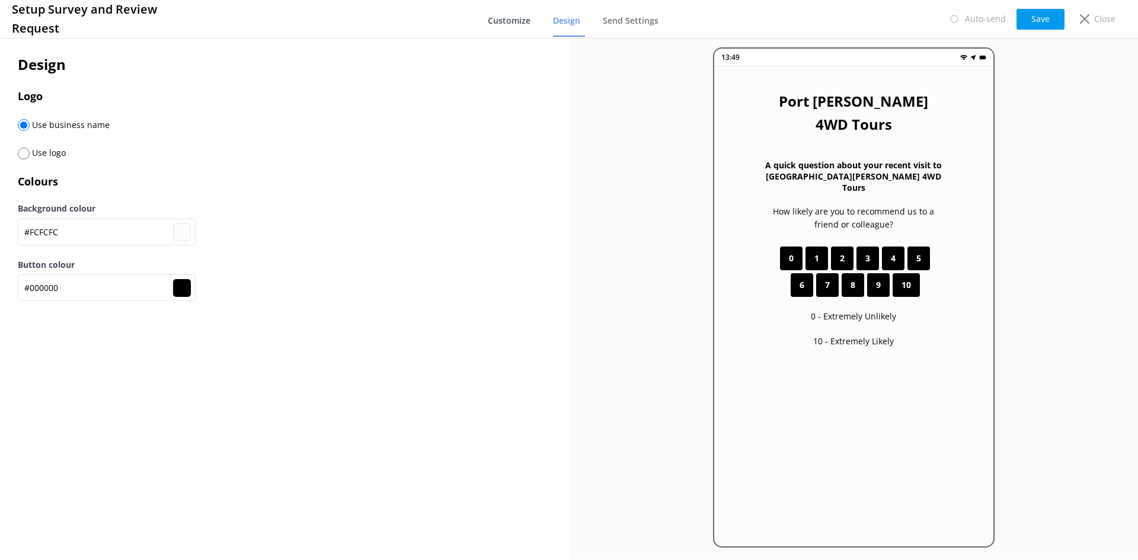
click at [525, 20] on span "Customize" at bounding box center [509, 21] width 43 height 12
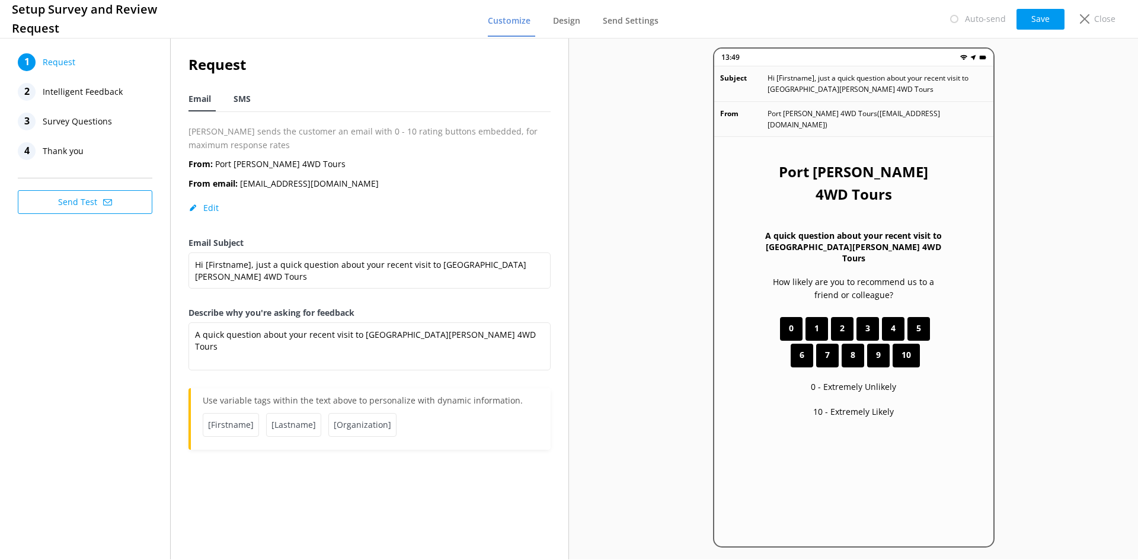
click at [247, 100] on span "SMS" at bounding box center [242, 99] width 17 height 12
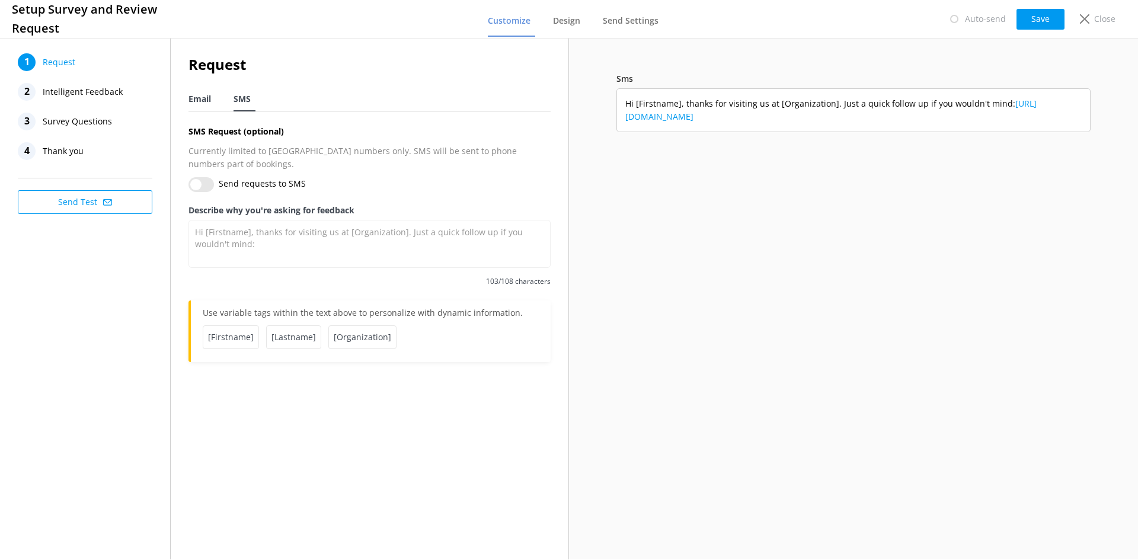
click at [206, 101] on span "Email" at bounding box center [199, 99] width 23 height 12
type textarea "A quick question about your recent visit to Port Stephens 4WD Tours"
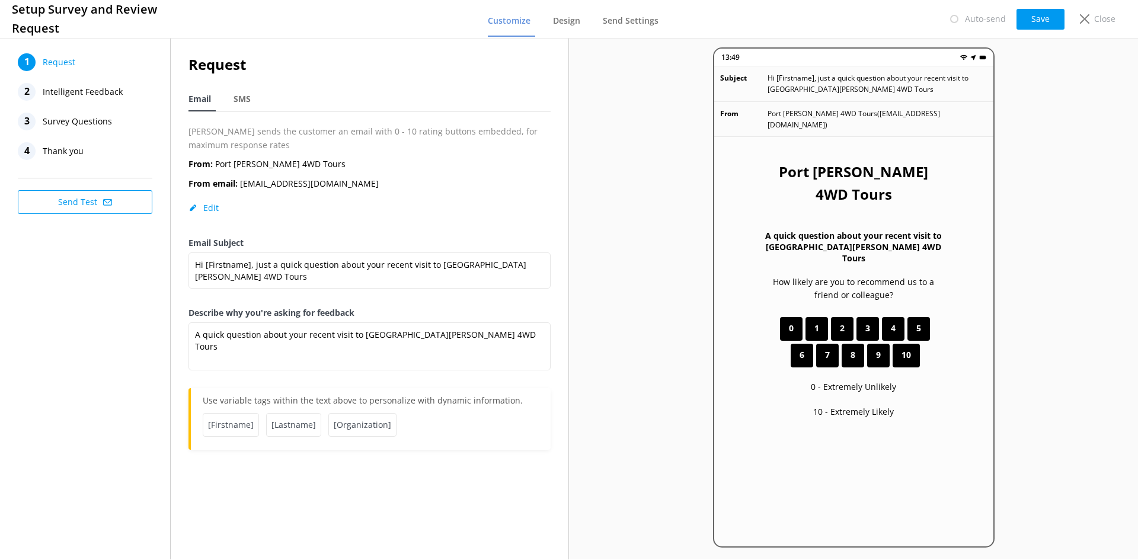
click at [88, 90] on span "Intelligent Feedback" at bounding box center [83, 92] width 80 height 18
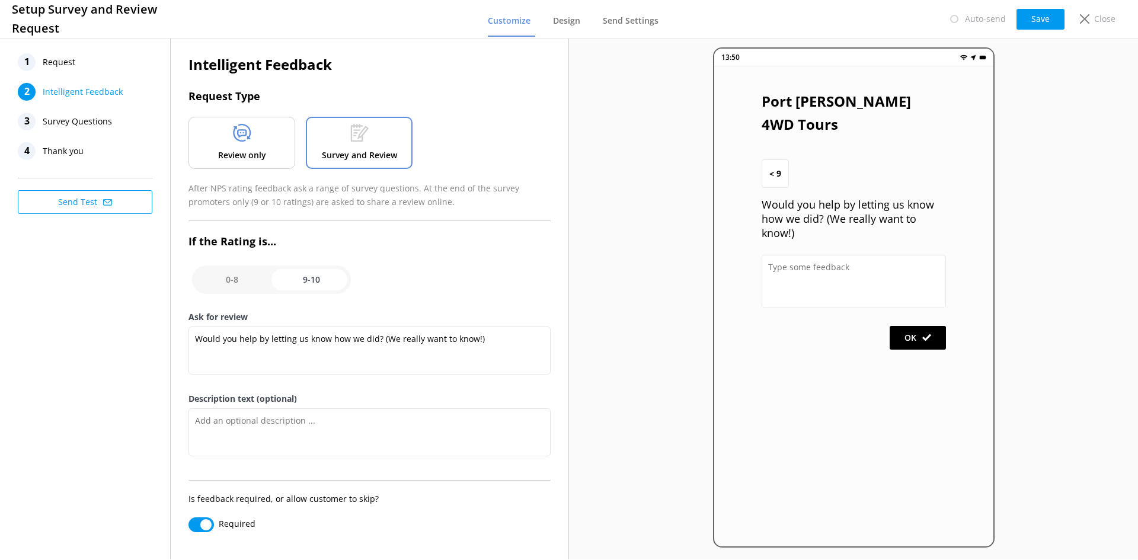
click at [231, 275] on input "checkbox" at bounding box center [271, 280] width 159 height 28
checkbox input "false"
type textarea "Please tell us why"
type textarea "Your feedback is important to help us improve"
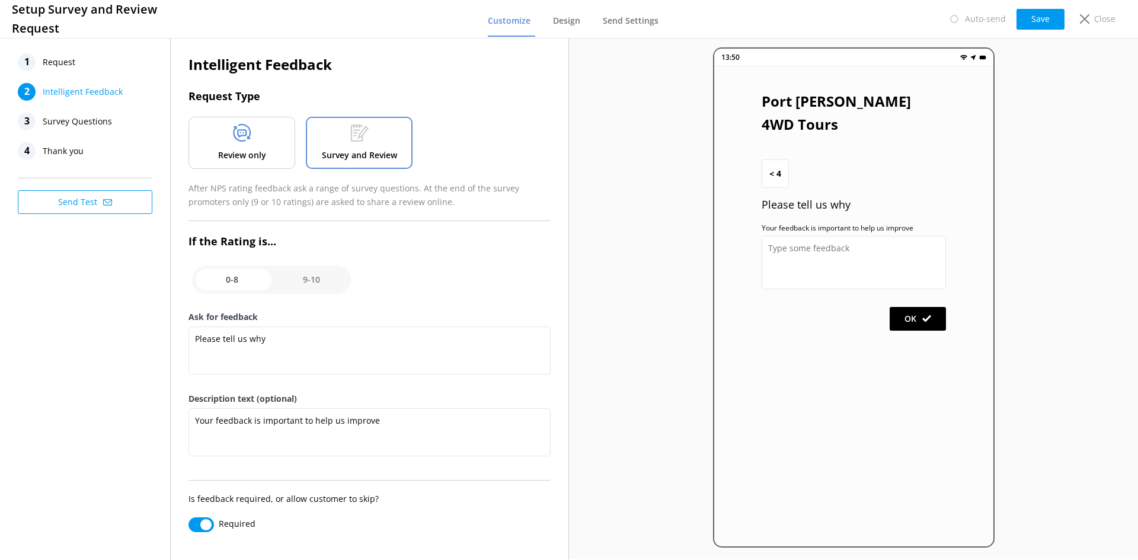
click at [297, 272] on input "checkbox" at bounding box center [271, 280] width 159 height 28
checkbox input "true"
type textarea "Would you help by letting us know how we did? (We really want to know!)"
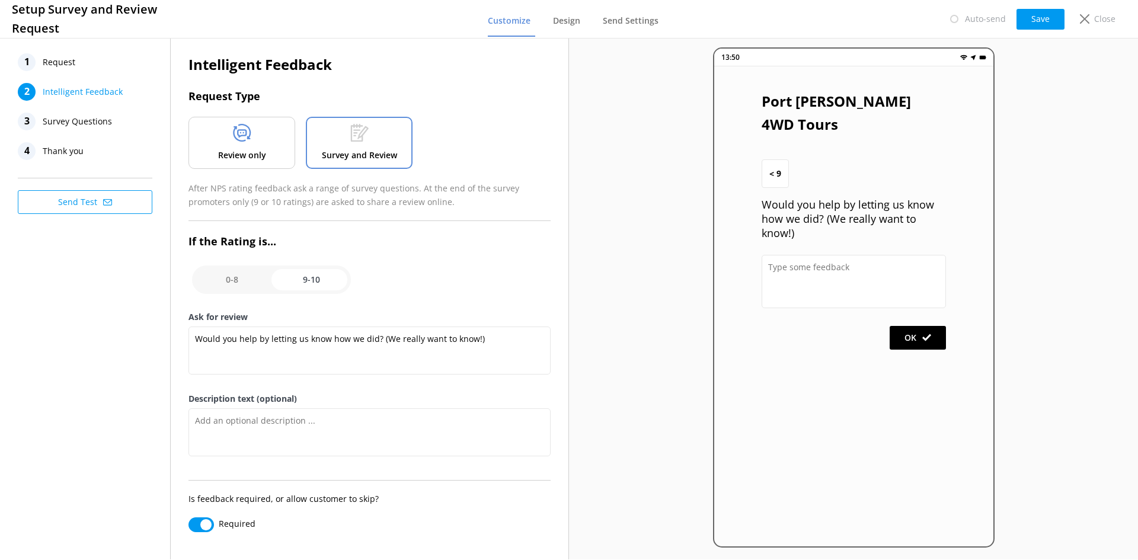
click at [113, 119] on div "3 Survey Questions" at bounding box center [85, 122] width 135 height 18
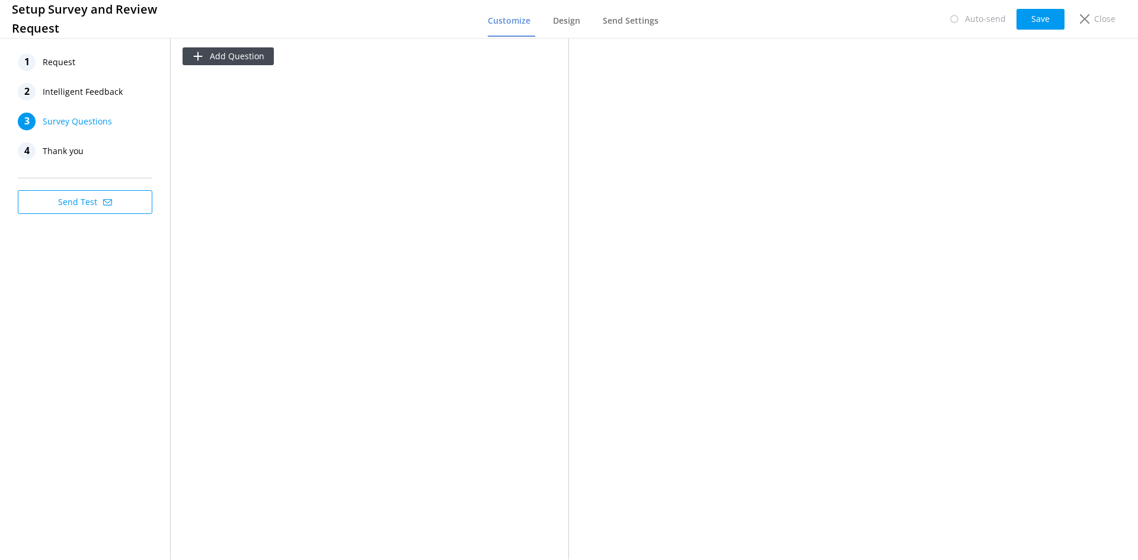
click at [72, 152] on span "Thank you" at bounding box center [63, 151] width 41 height 18
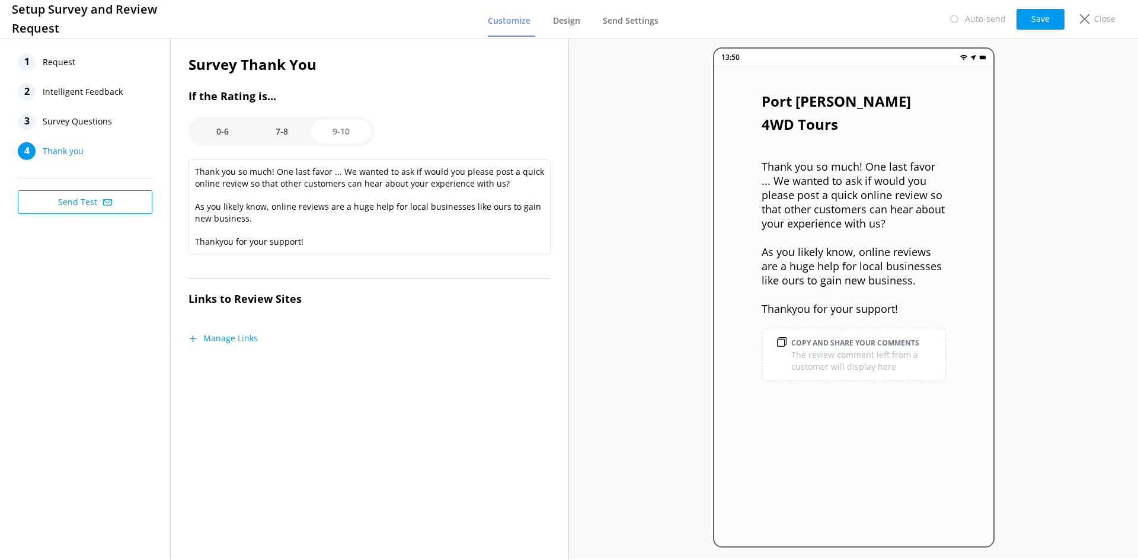
click at [225, 129] on option "0-6" at bounding box center [222, 132] width 59 height 24
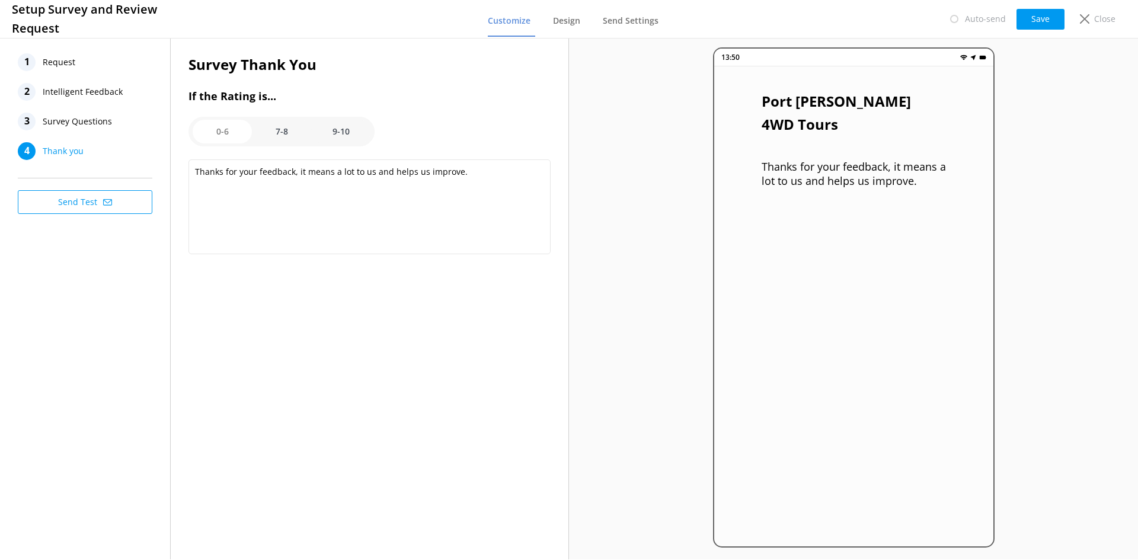
click at [347, 133] on option "9-10" at bounding box center [340, 132] width 59 height 24
type textarea "Thank you so much! One last favor ... We wanted to ask if would you please post…"
